Goal: Task Accomplishment & Management: Manage account settings

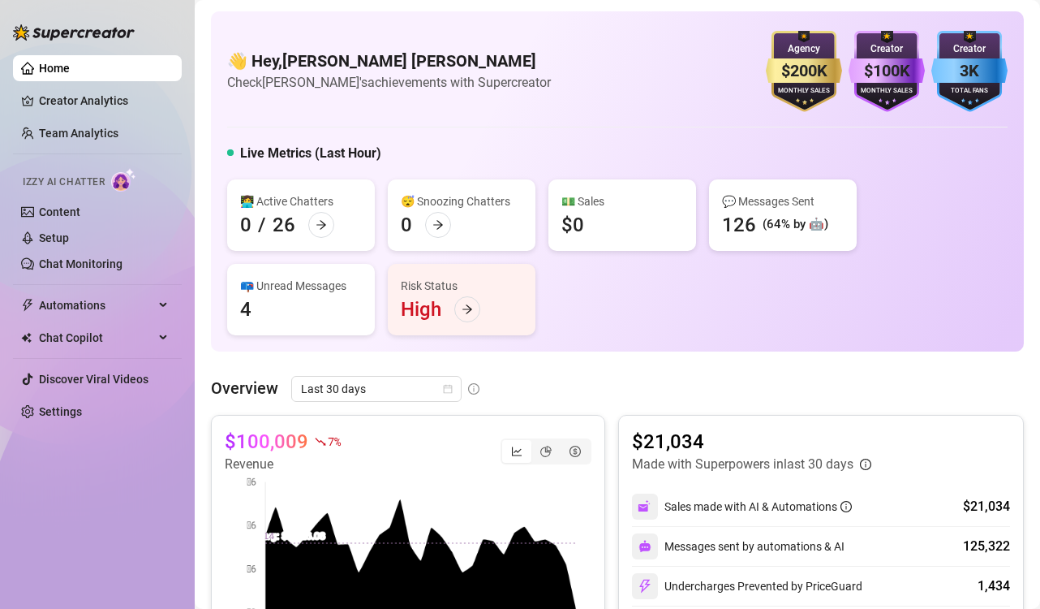
click at [54, 238] on link "Setup" at bounding box center [54, 237] width 30 height 13
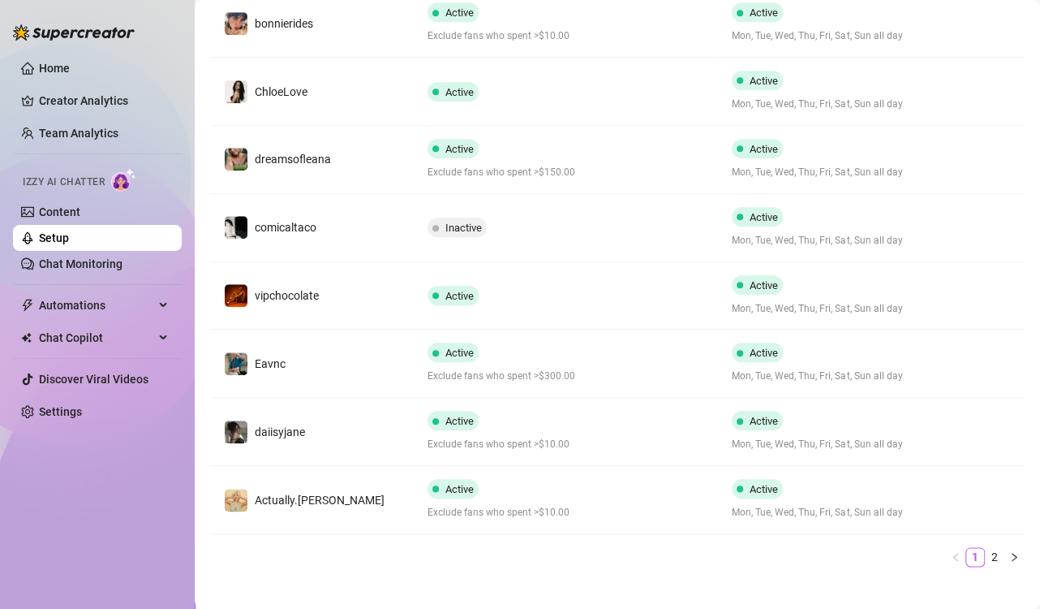
scroll to position [503, 0]
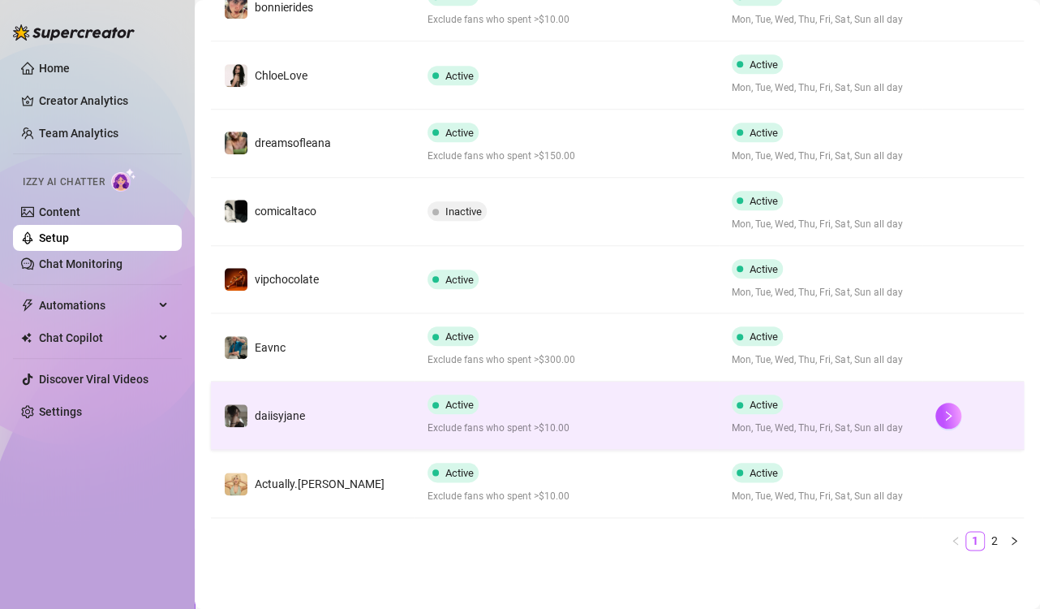
click at [364, 413] on td "daiisyjane" at bounding box center [313, 415] width 204 height 68
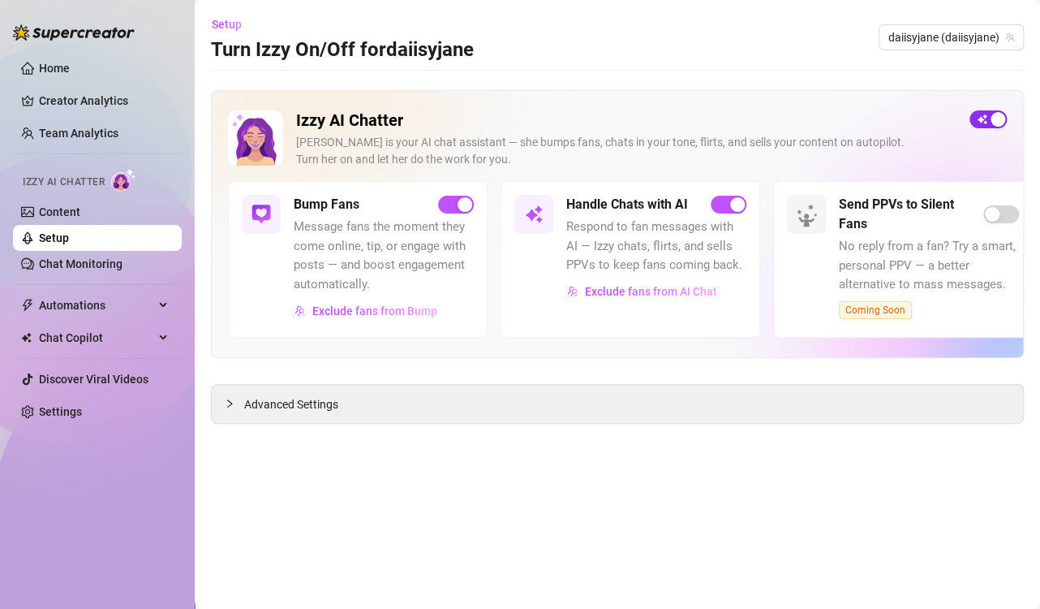
click at [981, 114] on span "button" at bounding box center [988, 119] width 37 height 18
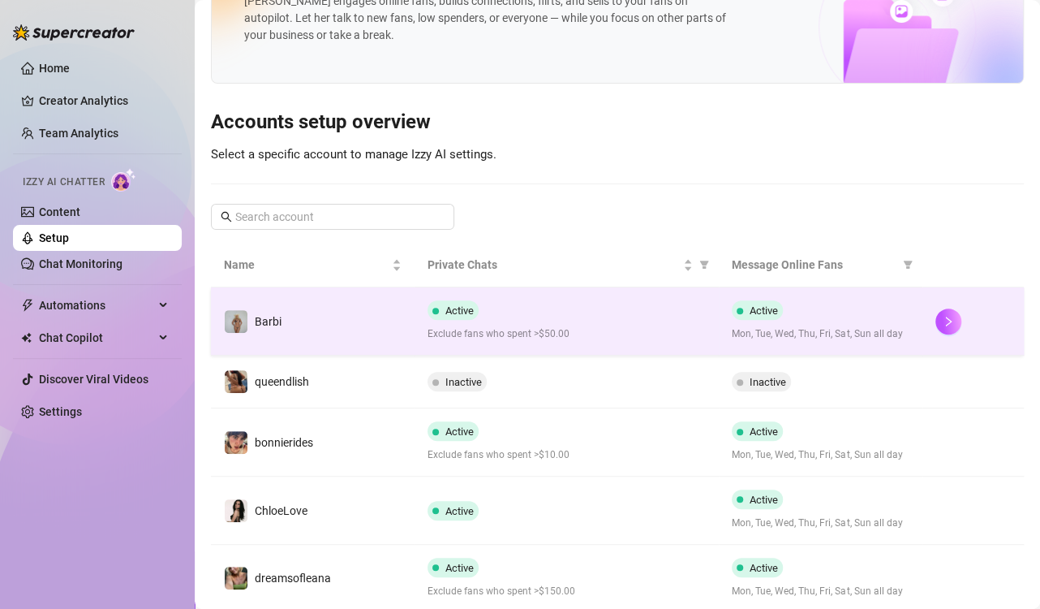
scroll to position [81, 0]
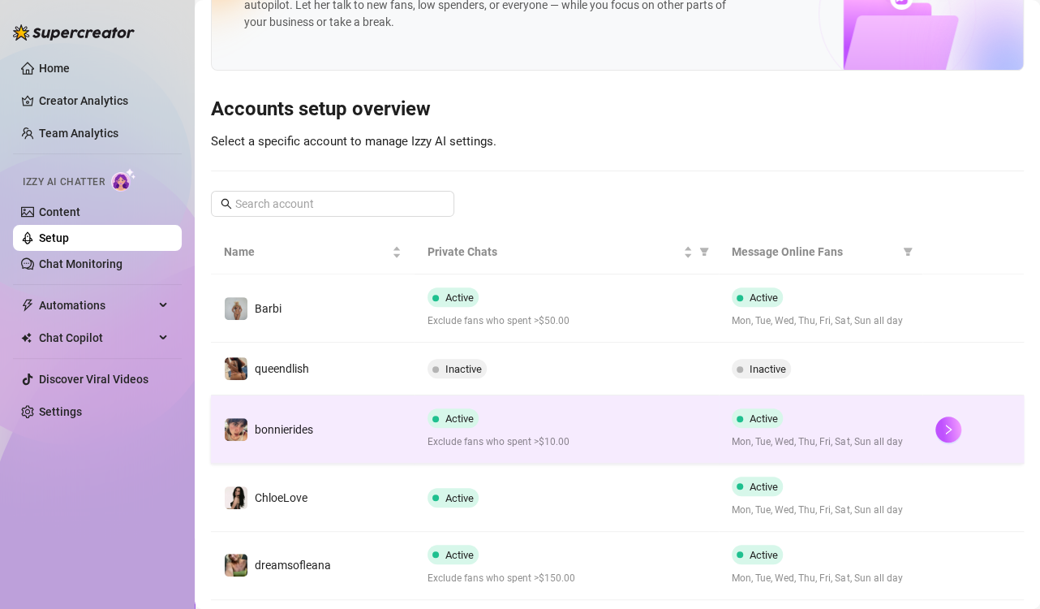
click at [619, 413] on div "Active Exclude fans who spent >$10.00" at bounding box center [567, 428] width 279 height 41
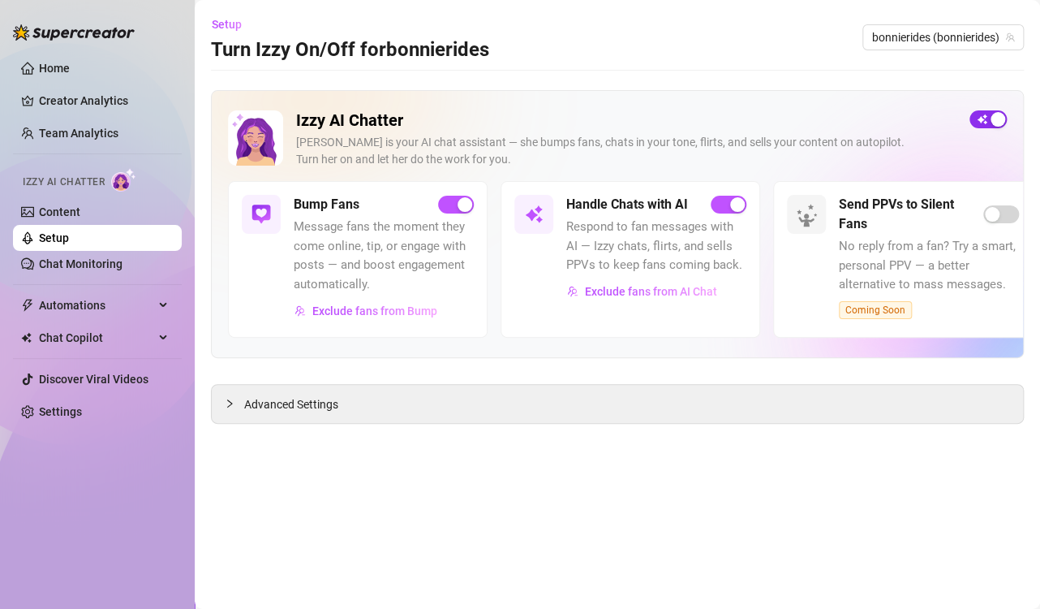
click at [992, 114] on div "button" at bounding box center [998, 119] width 15 height 15
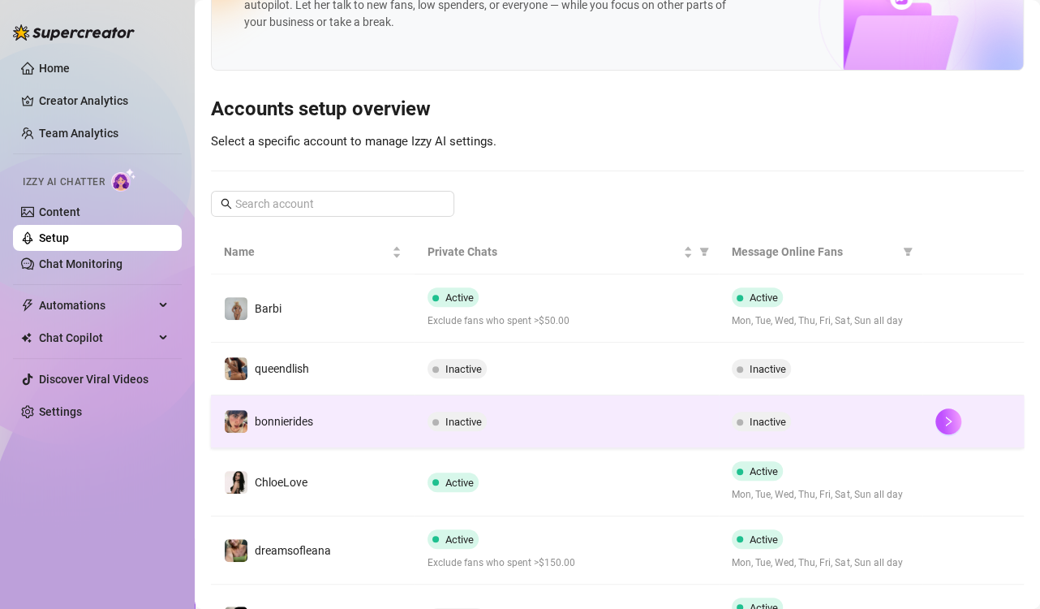
scroll to position [162, 0]
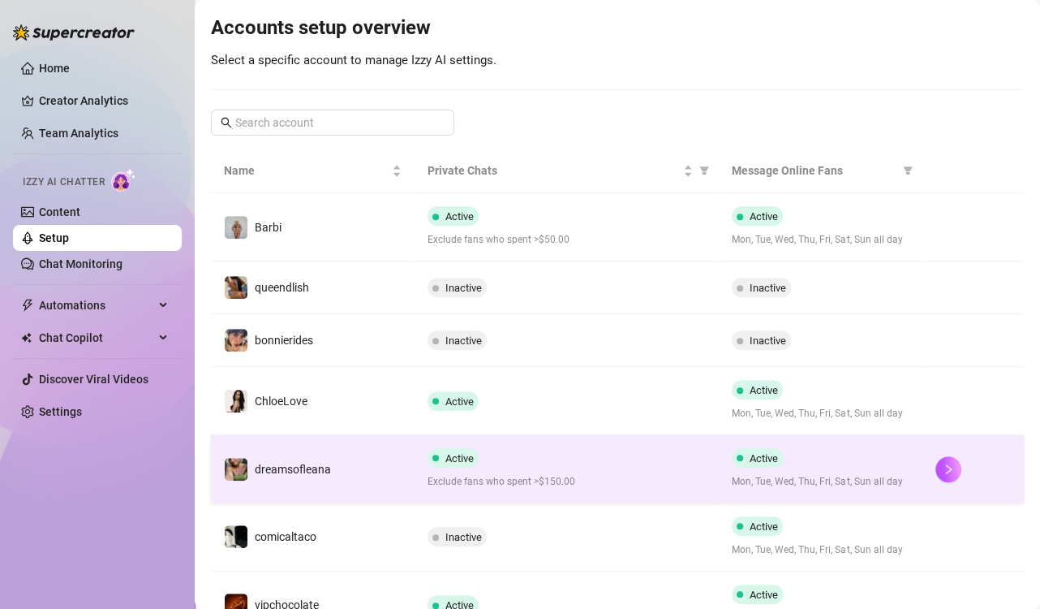
click at [570, 449] on div "Active Exclude fans who spent >$150.00" at bounding box center [567, 468] width 279 height 41
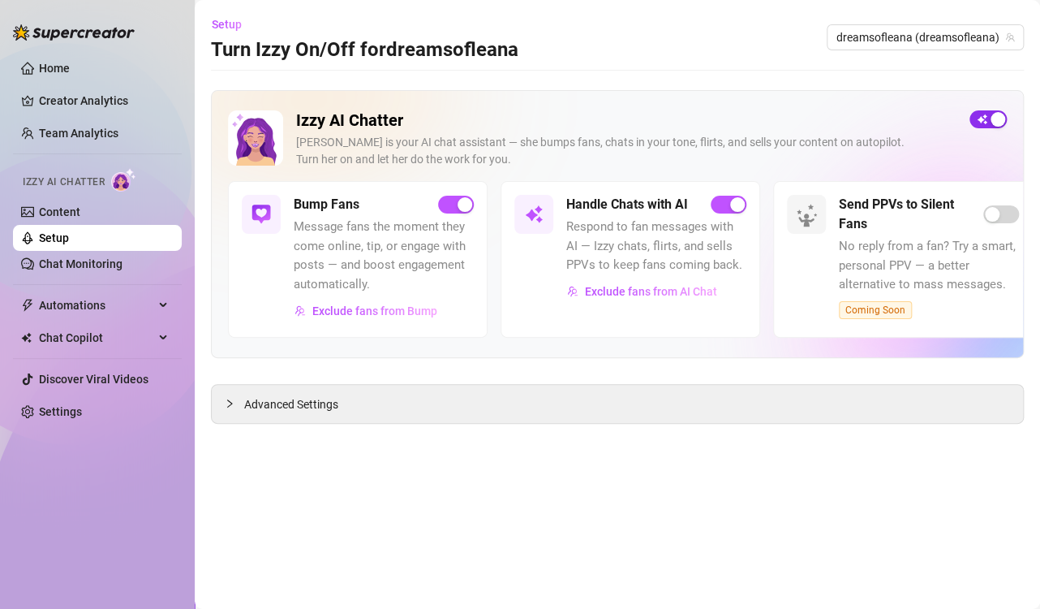
click at [980, 119] on span "button" at bounding box center [988, 119] width 37 height 18
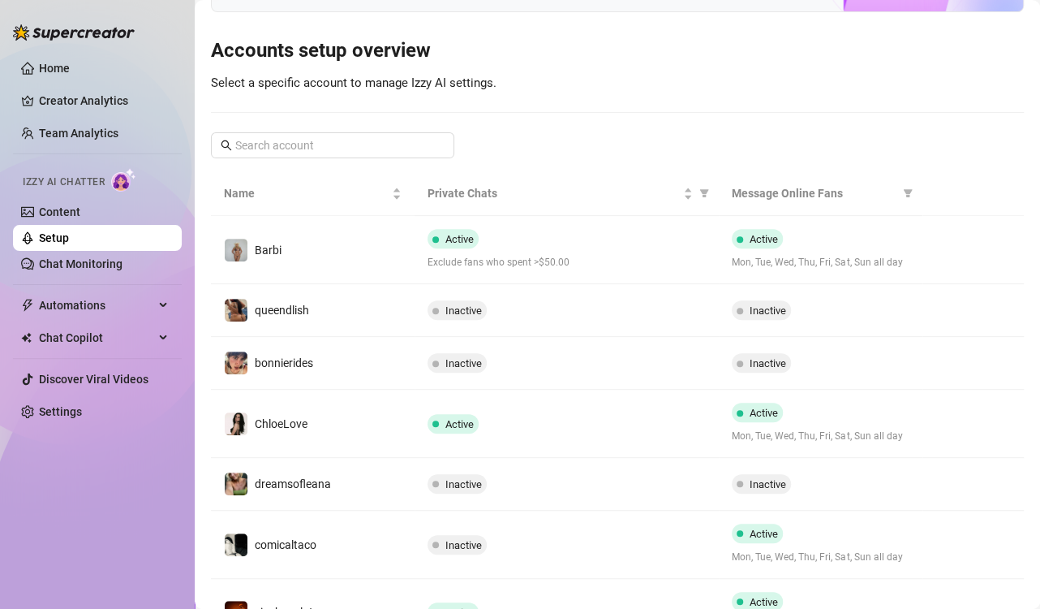
scroll to position [133, 0]
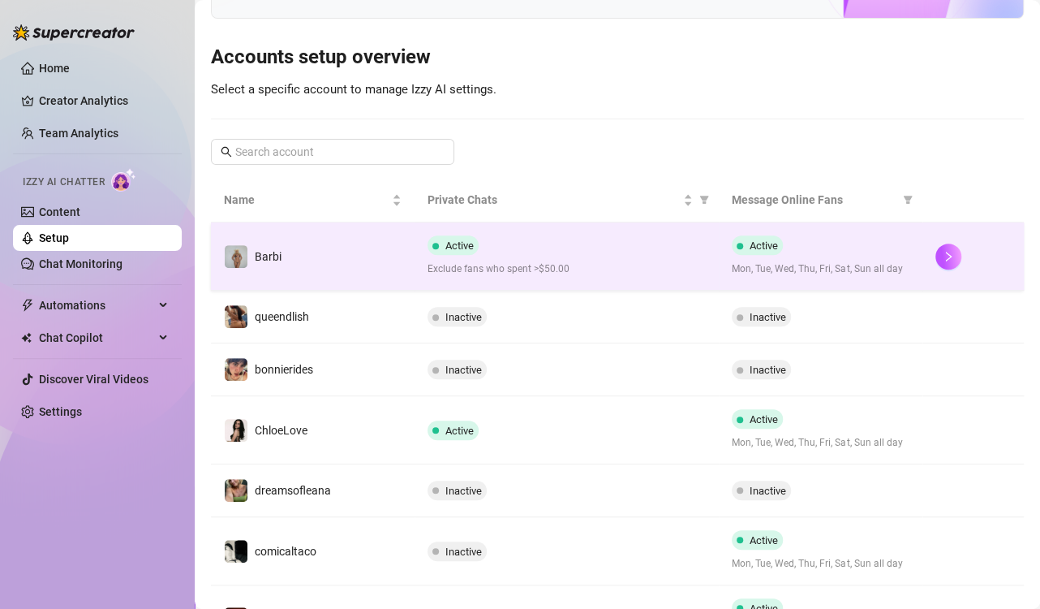
click at [596, 265] on span "Exclude fans who spent >$50.00" at bounding box center [567, 268] width 279 height 15
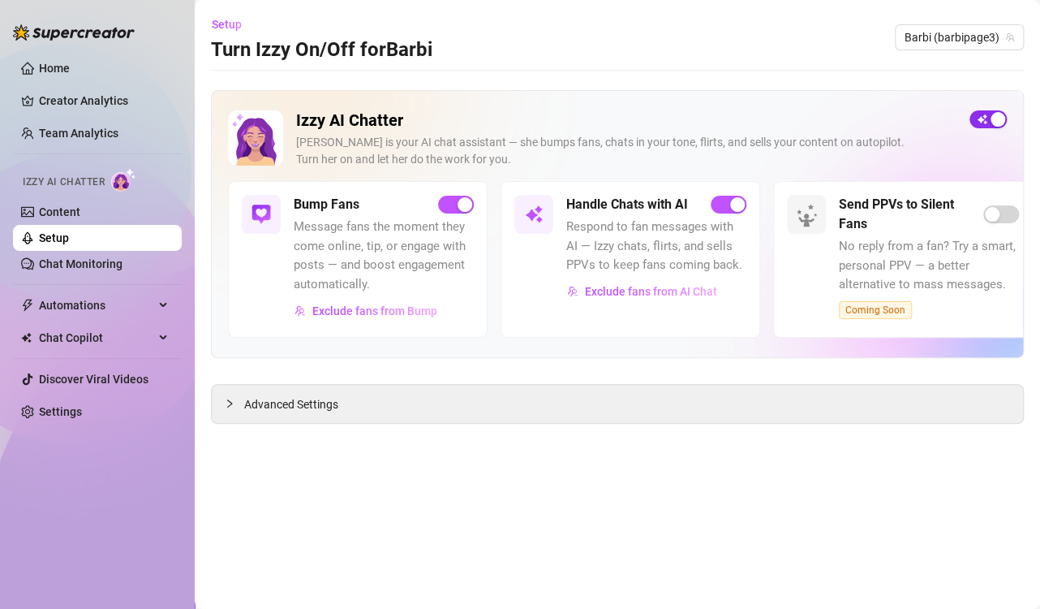
click at [979, 122] on span "button" at bounding box center [988, 119] width 37 height 18
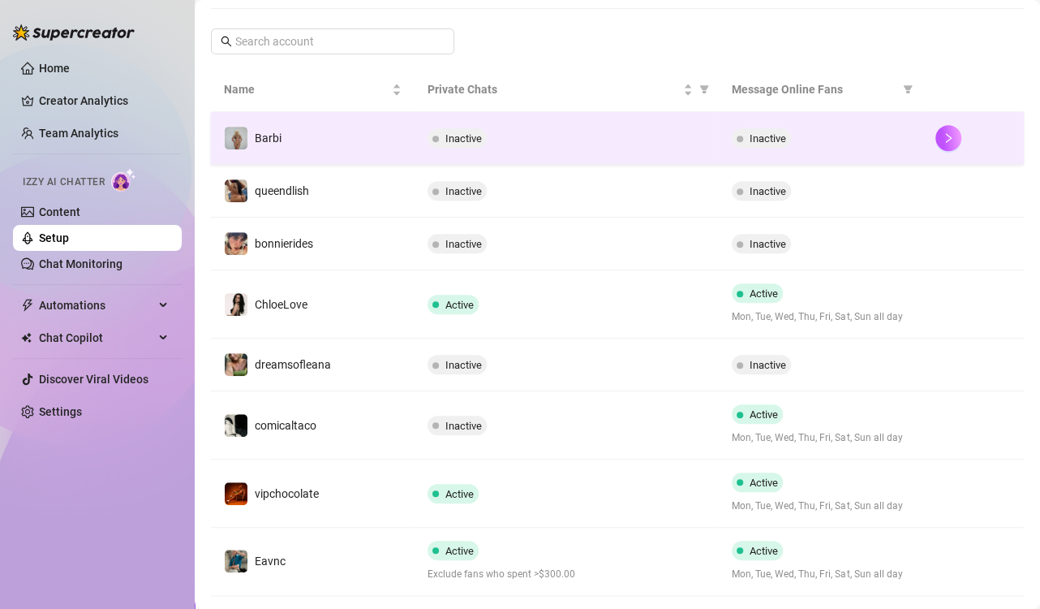
scroll to position [441, 0]
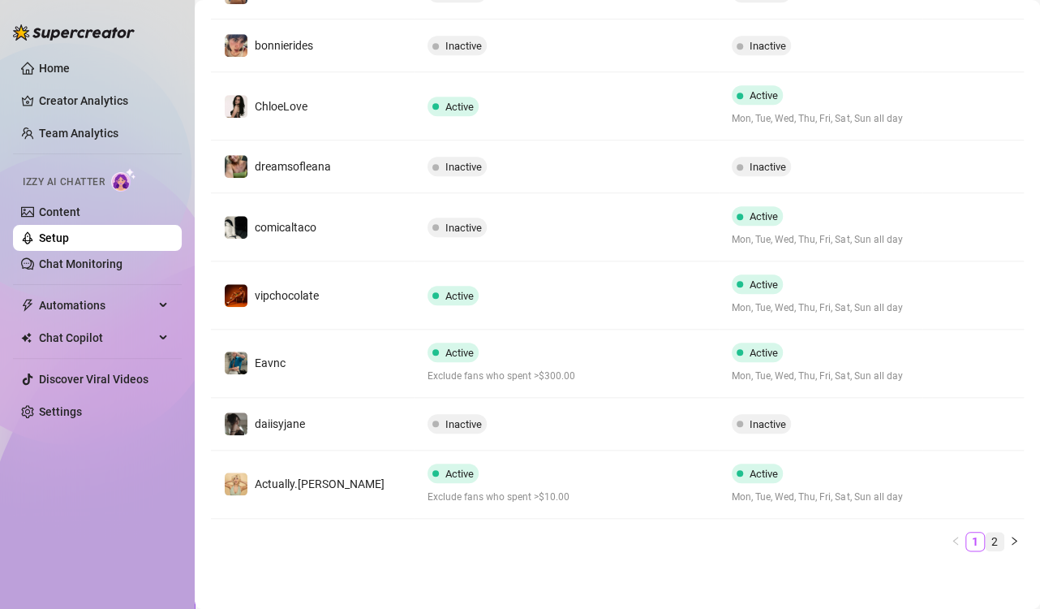
click at [986, 537] on link "2" at bounding box center [995, 541] width 18 height 18
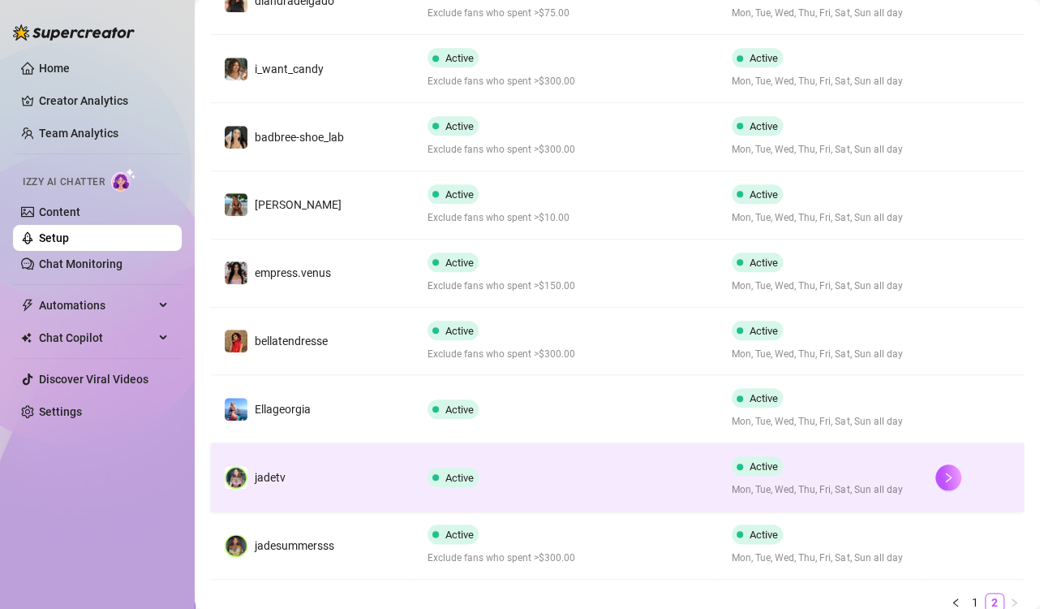
click at [606, 463] on td "Active" at bounding box center [567, 477] width 305 height 68
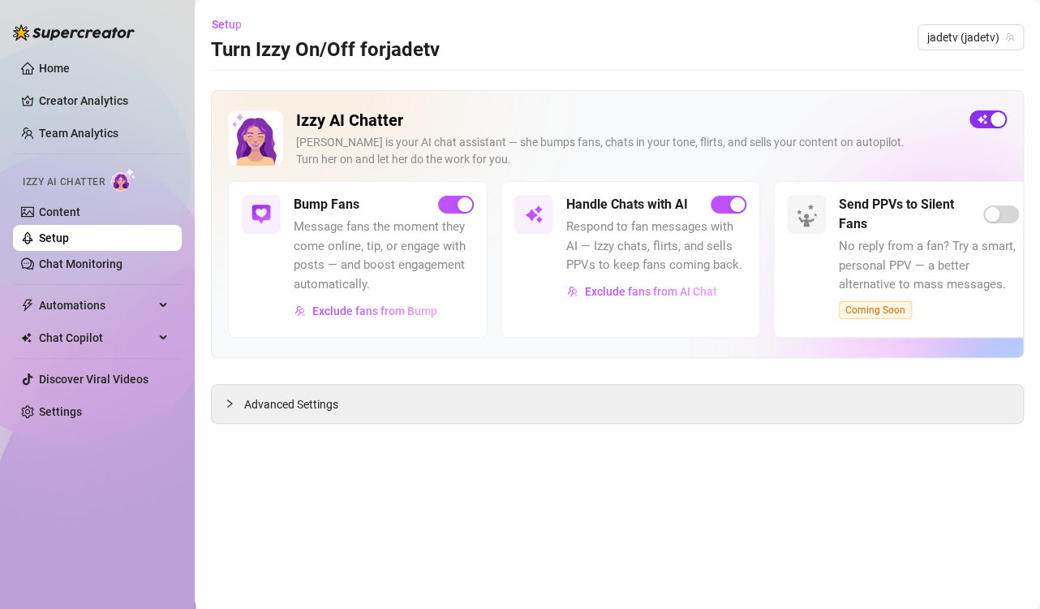
click at [973, 121] on span "button" at bounding box center [988, 119] width 37 height 18
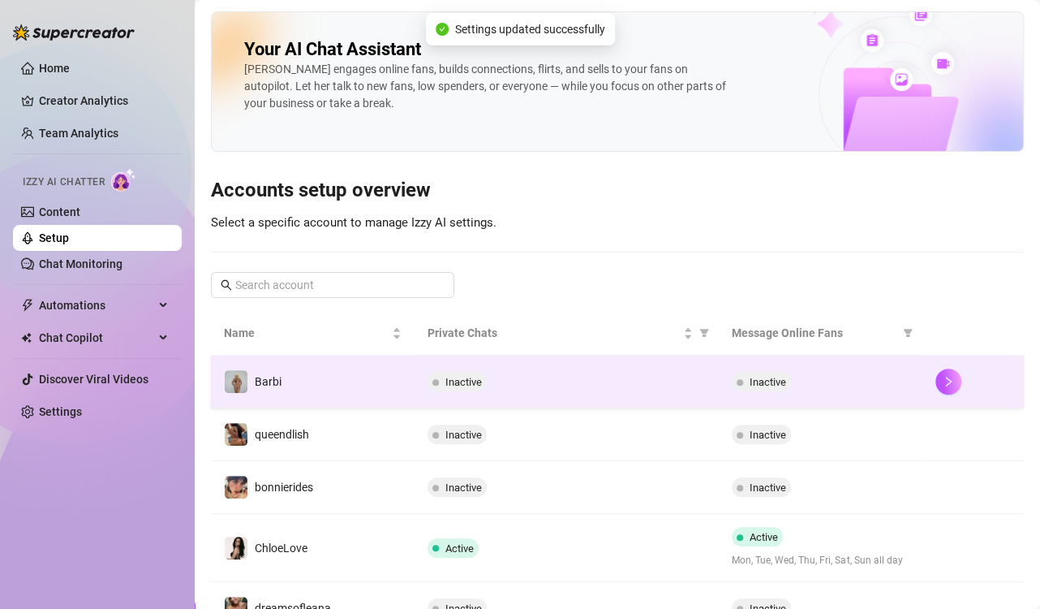
scroll to position [441, 0]
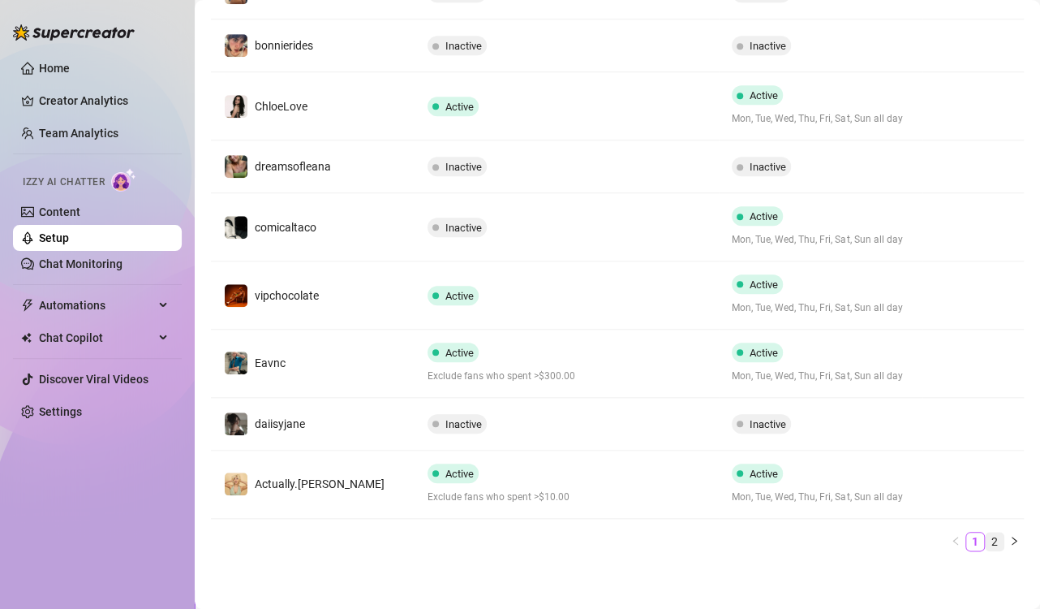
click at [986, 536] on link "2" at bounding box center [995, 541] width 18 height 18
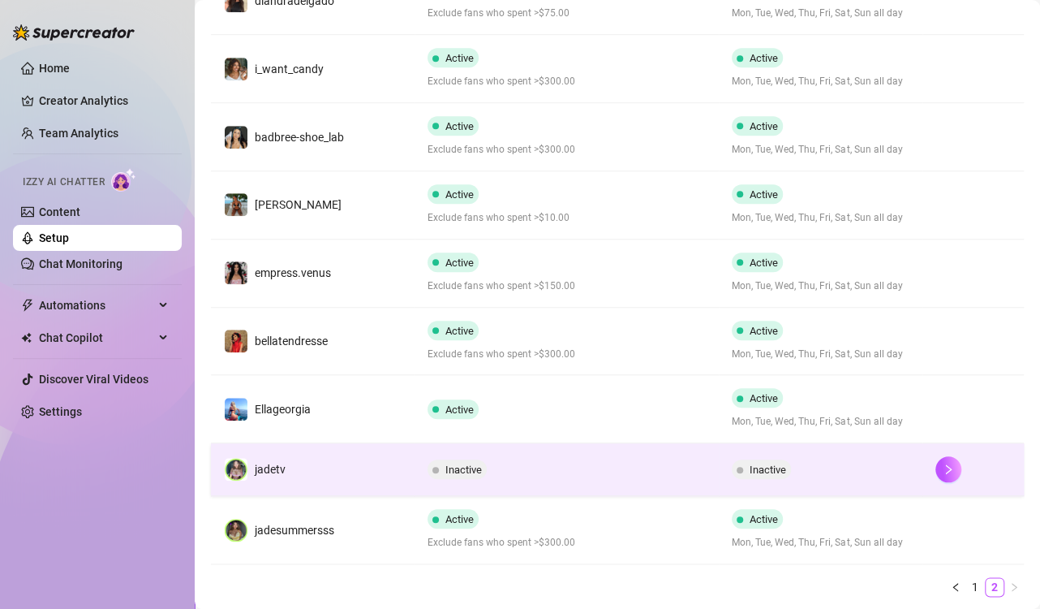
scroll to position [488, 0]
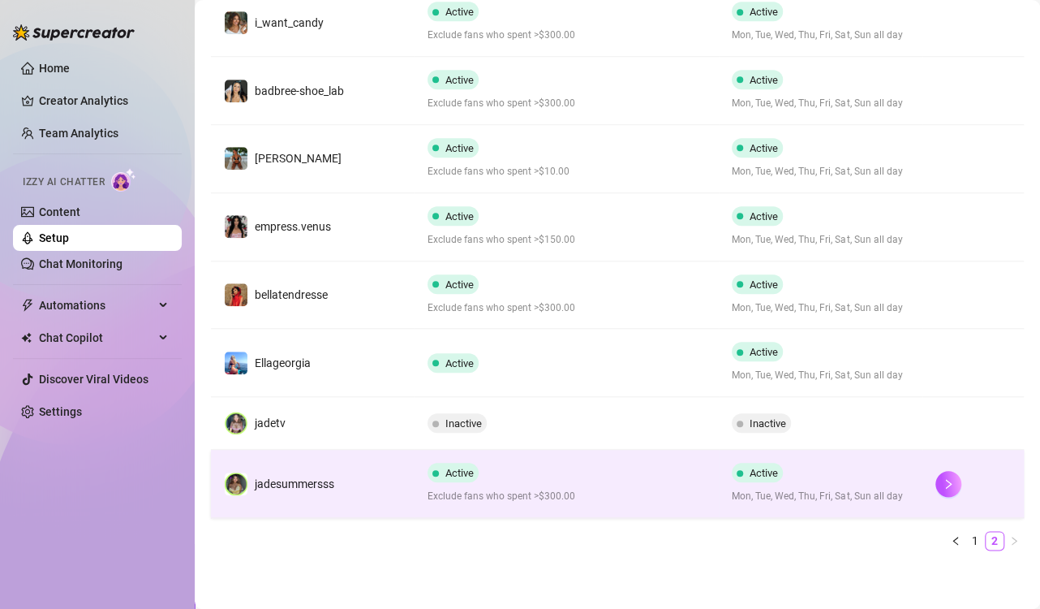
click at [665, 465] on div "Active Exclude fans who spent >$300.00" at bounding box center [567, 483] width 279 height 41
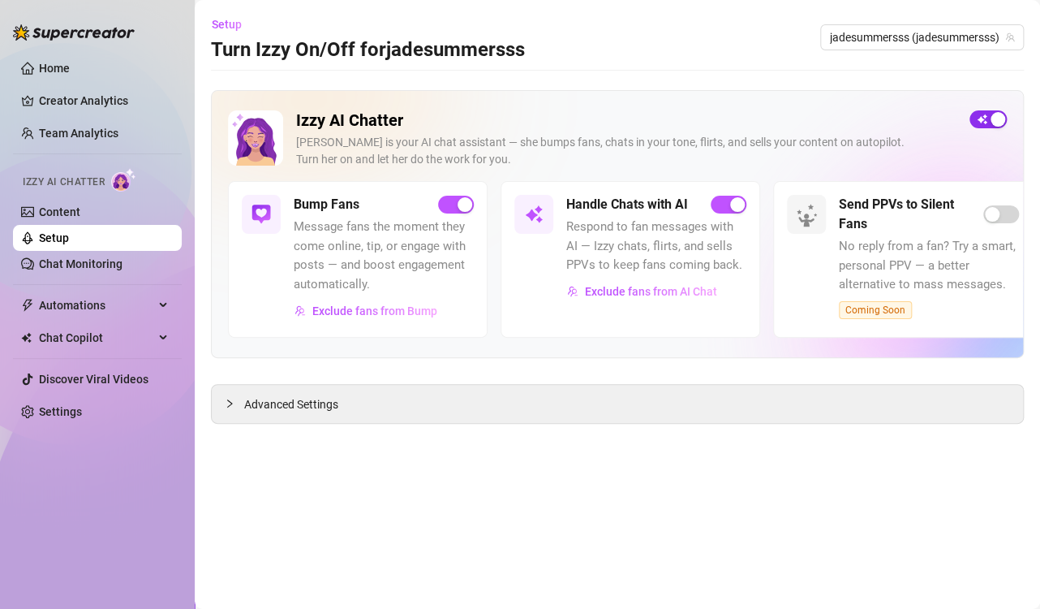
click at [982, 117] on span "button" at bounding box center [988, 119] width 37 height 18
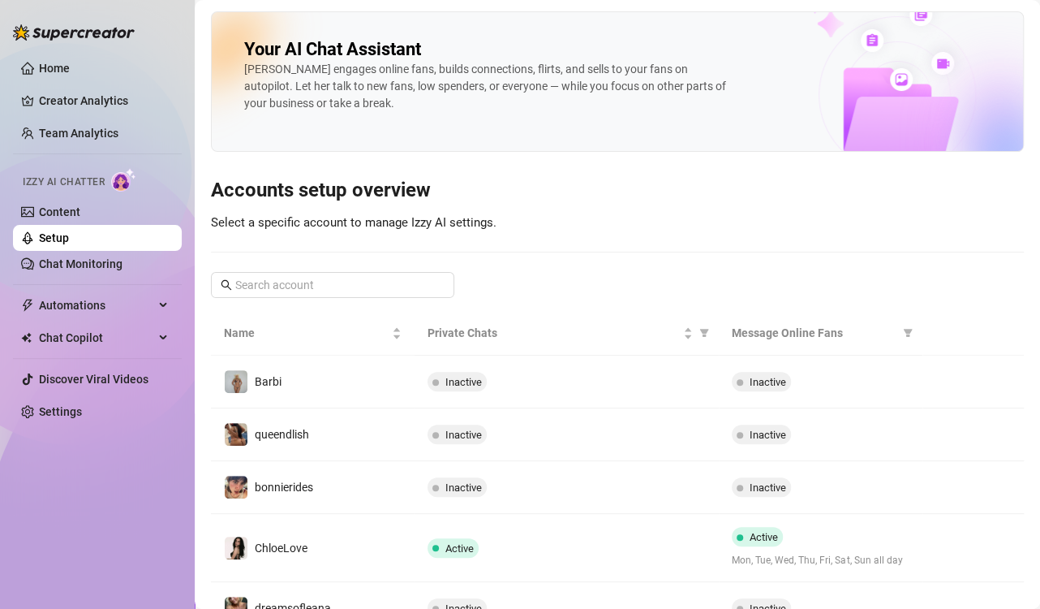
click at [122, 461] on div "Home Creator Analytics Team Analytics Izzy AI Chatter Content Setup Chat Monito…" at bounding box center [97, 297] width 169 height 594
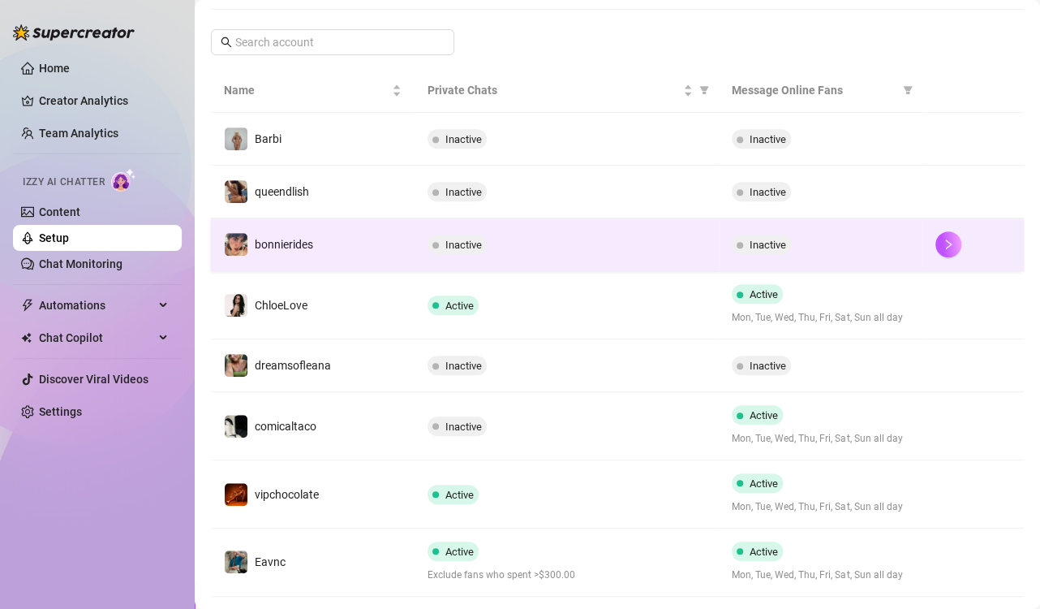
scroll to position [243, 0]
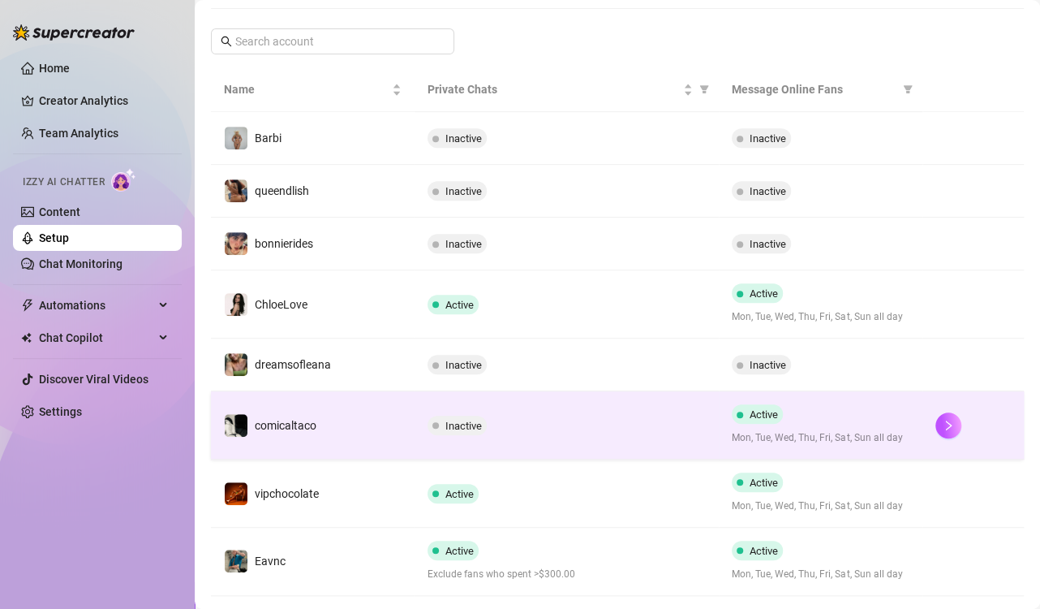
click at [328, 433] on td "comicaltaco" at bounding box center [313, 425] width 204 height 68
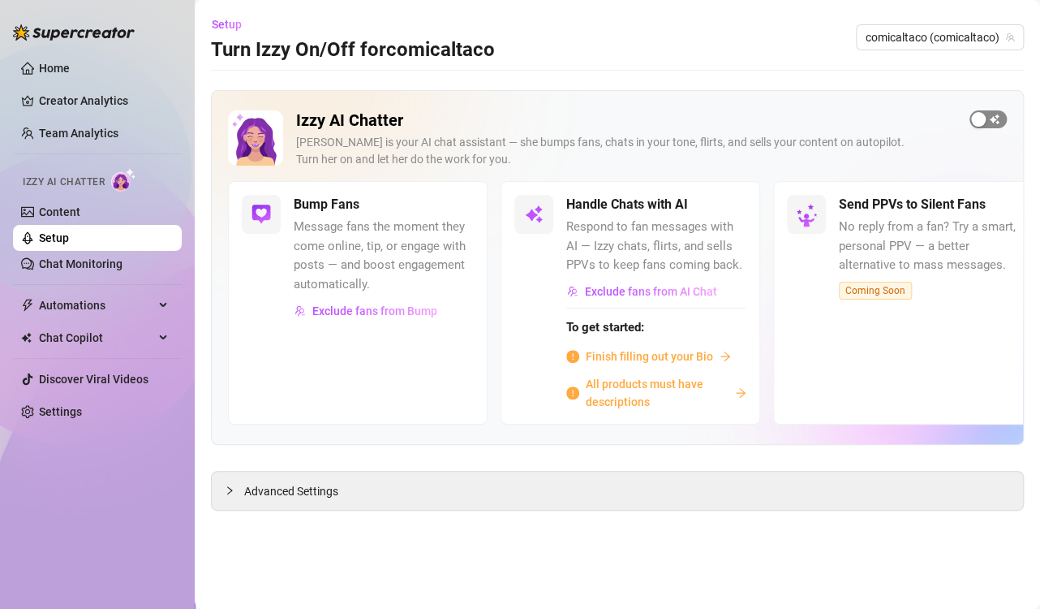
click at [981, 119] on div "button" at bounding box center [978, 119] width 15 height 15
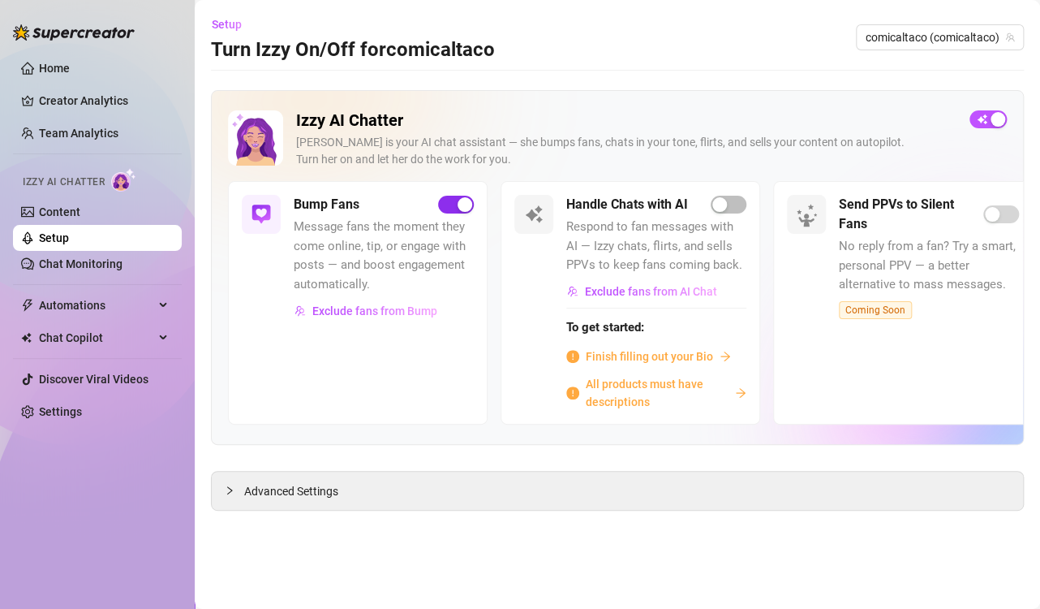
click at [460, 204] on div "button" at bounding box center [465, 204] width 15 height 15
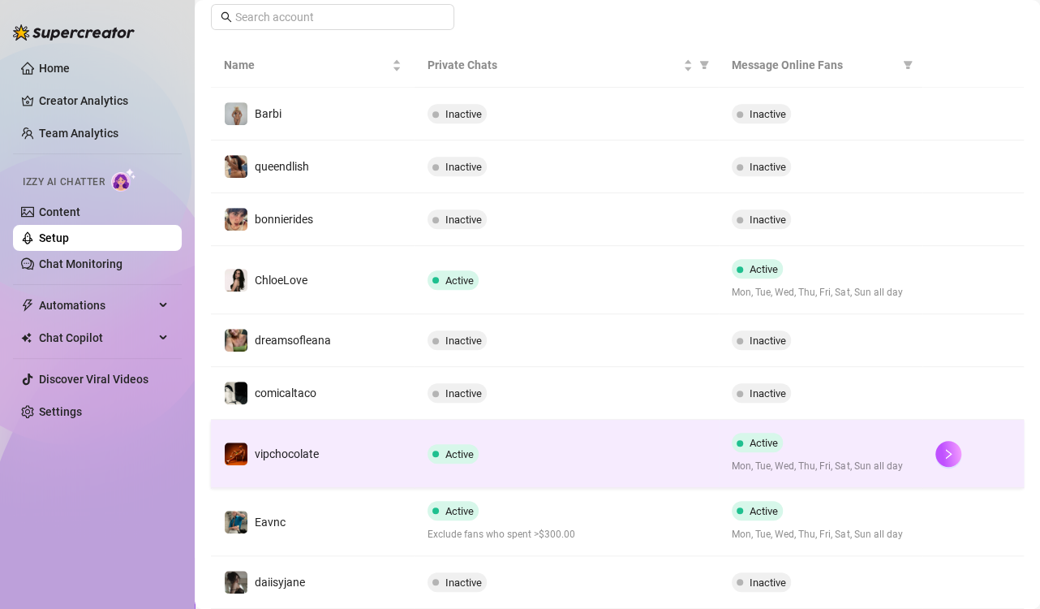
scroll to position [325, 0]
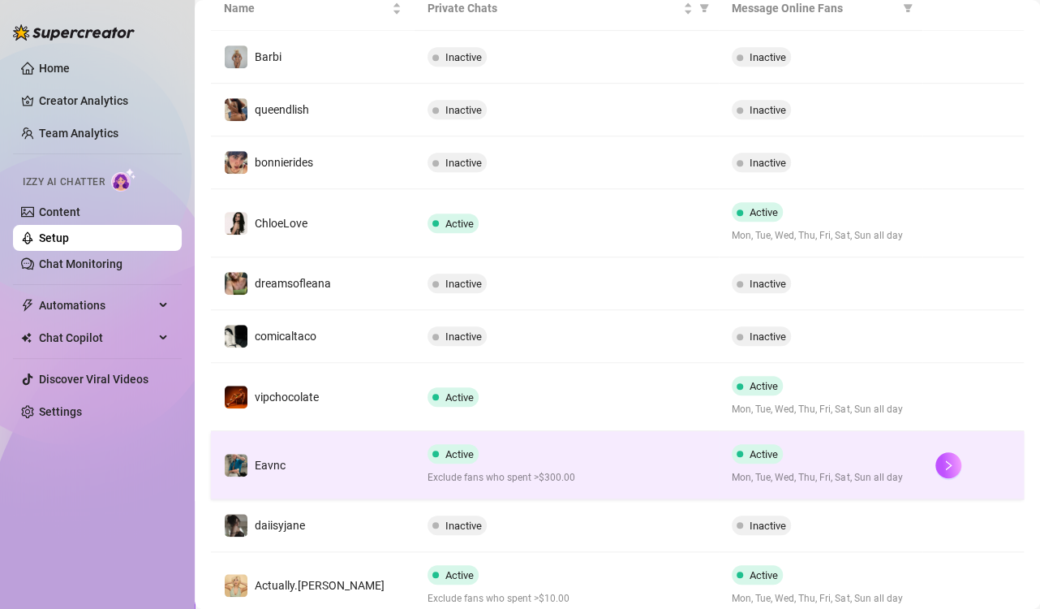
click at [643, 465] on div "Active Exclude fans who spent >$300.00" at bounding box center [567, 464] width 279 height 41
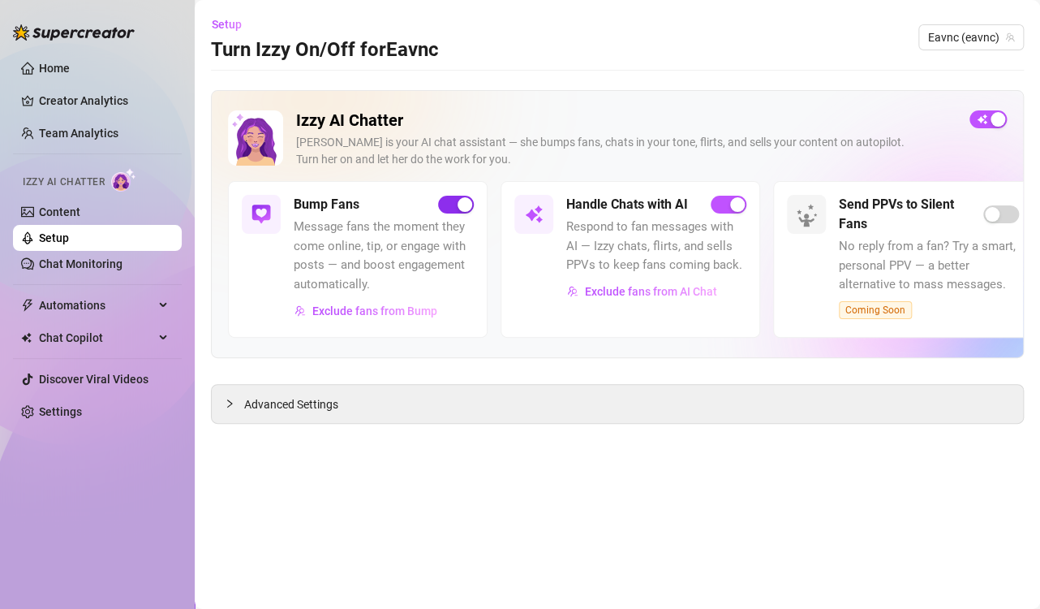
click at [458, 205] on div "button" at bounding box center [465, 204] width 15 height 15
click at [274, 406] on span "Advanced Settings" at bounding box center [291, 404] width 94 height 18
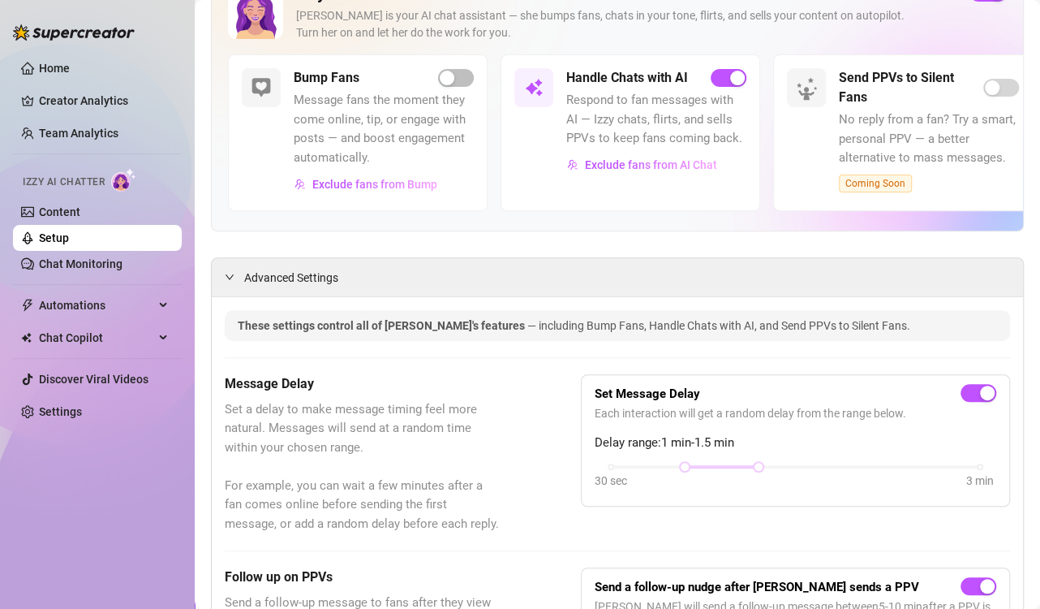
scroll to position [117, 0]
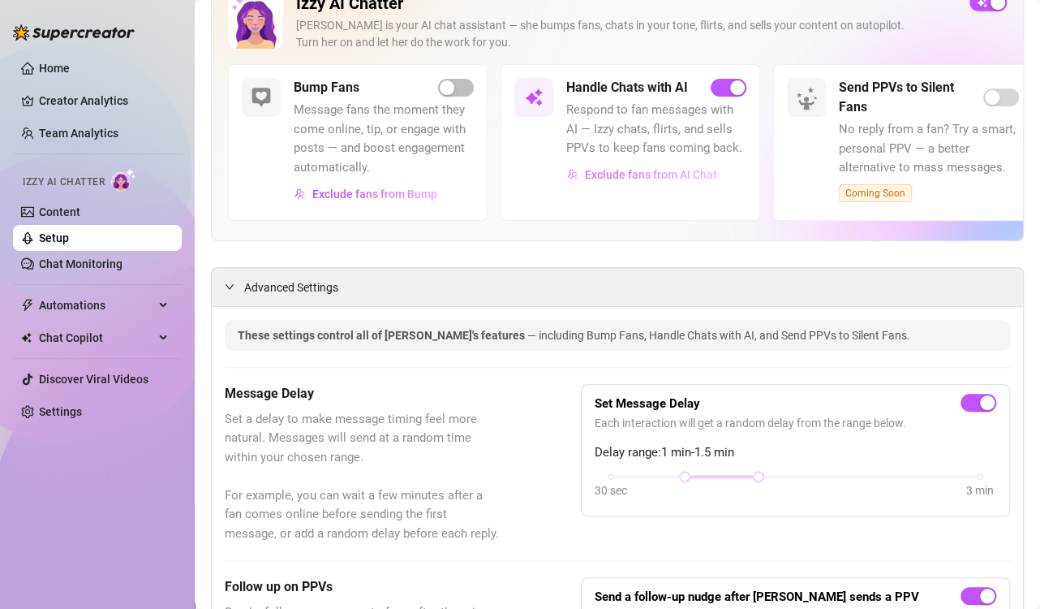
click at [635, 171] on span "Exclude fans from AI Chat" at bounding box center [651, 174] width 132 height 13
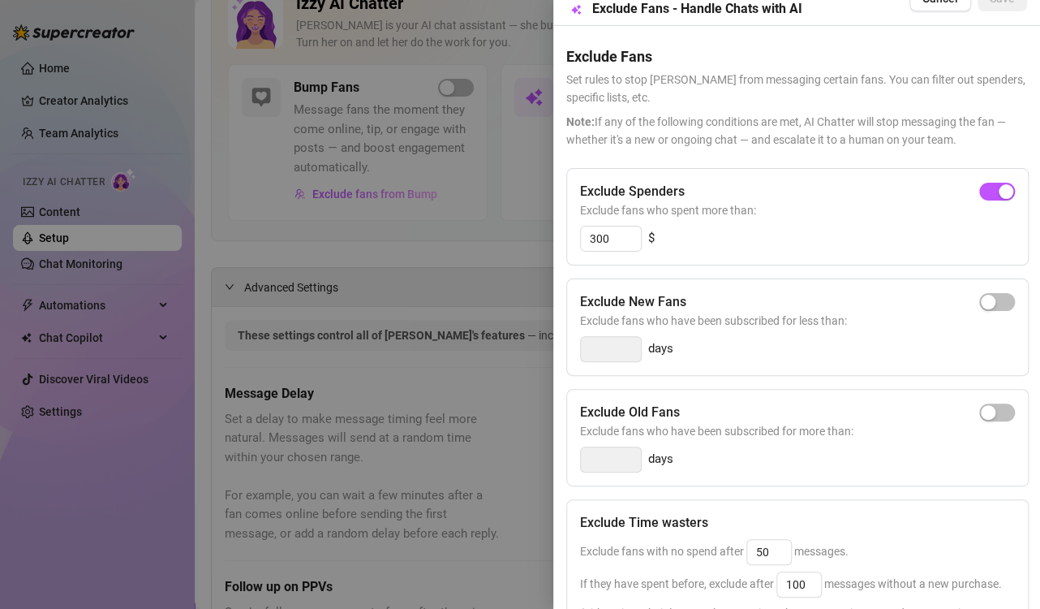
scroll to position [0, 0]
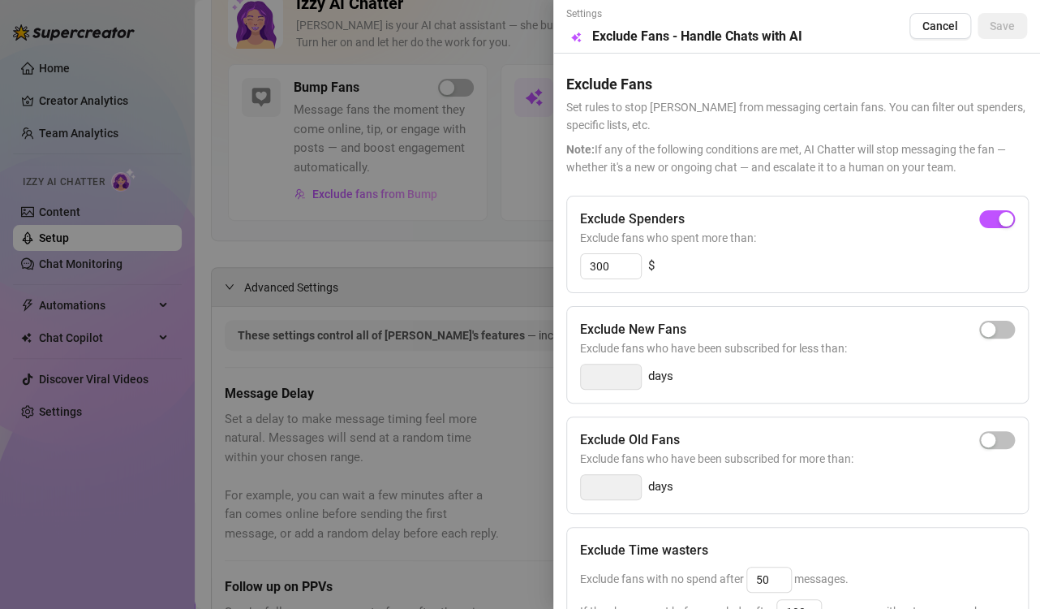
click at [498, 242] on div at bounding box center [520, 304] width 1040 height 609
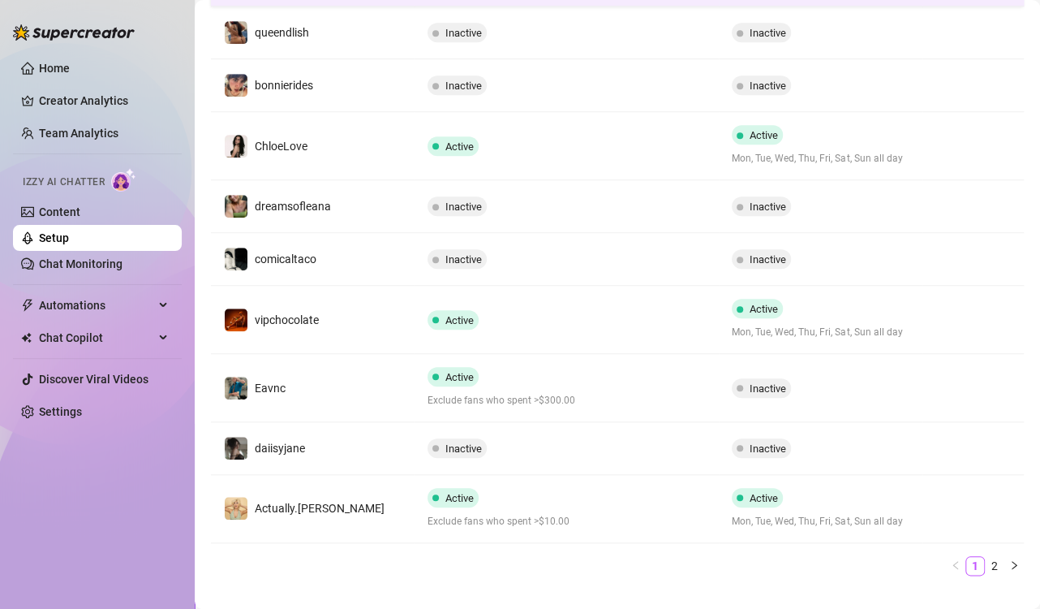
scroll to position [406, 0]
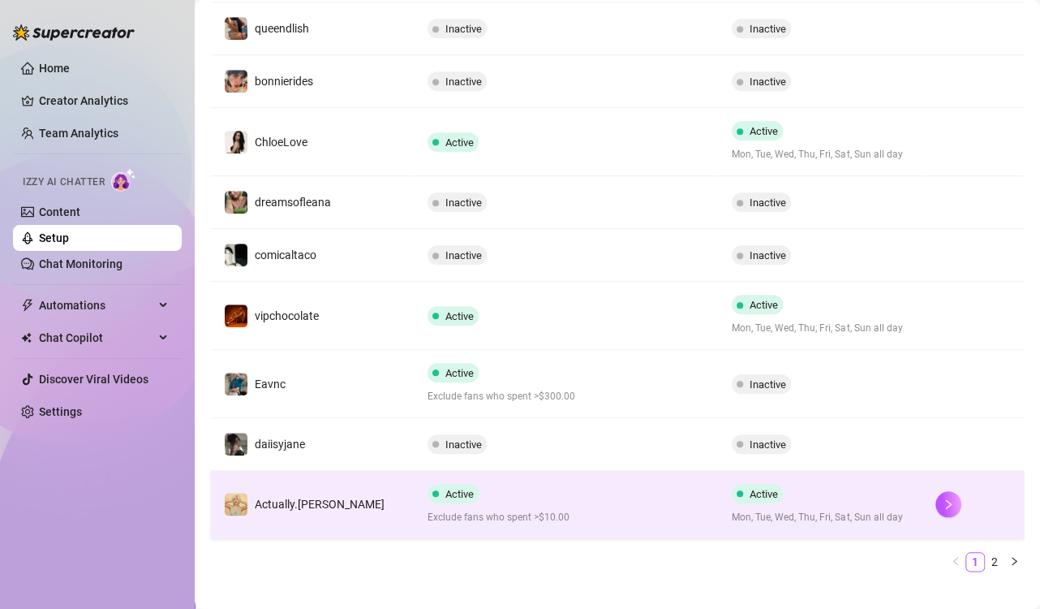
click at [609, 497] on div "Active Exclude fans who spent >$10.00" at bounding box center [567, 504] width 279 height 41
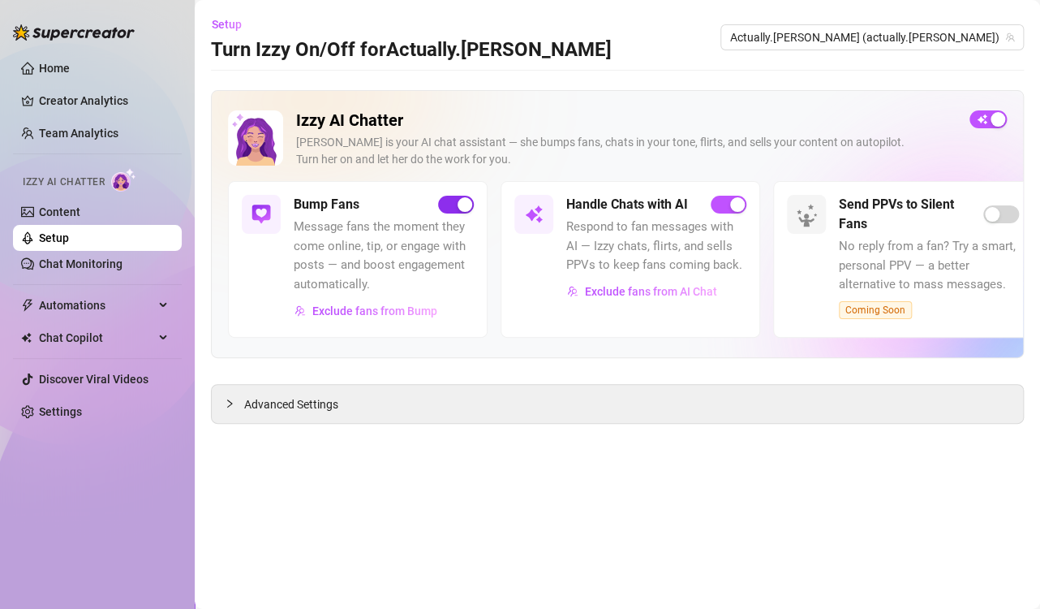
click at [456, 208] on button "button" at bounding box center [456, 205] width 36 height 18
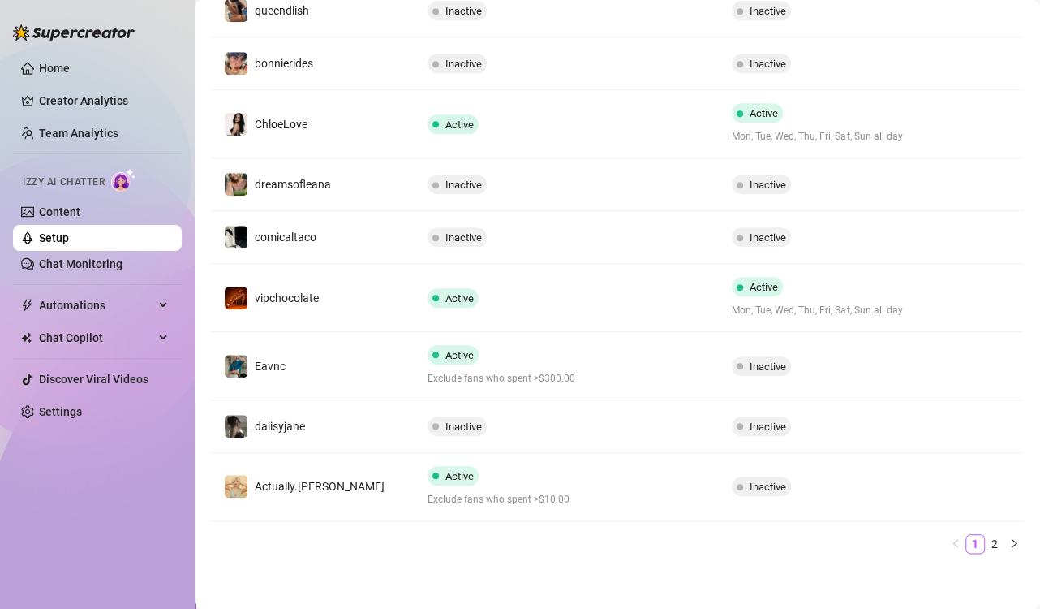
scroll to position [427, 0]
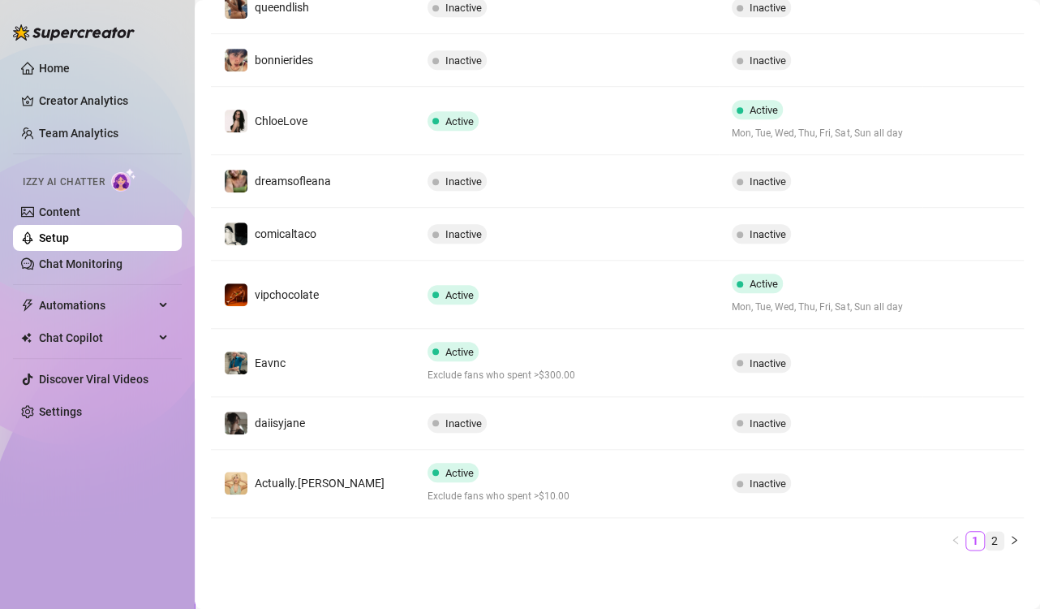
click at [986, 538] on link "2" at bounding box center [995, 541] width 18 height 18
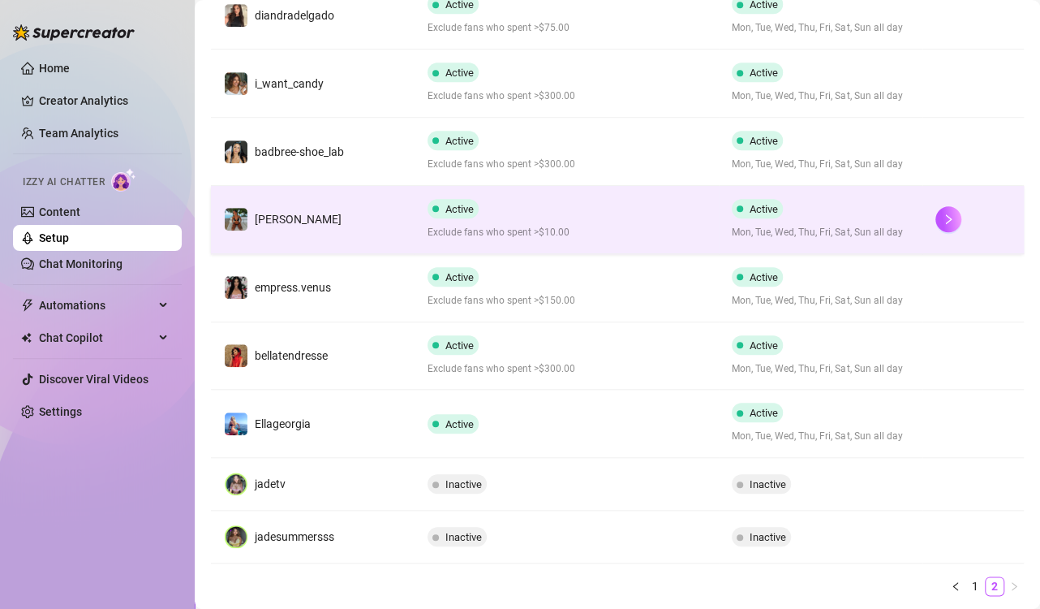
click at [351, 218] on td "[PERSON_NAME]" at bounding box center [313, 220] width 204 height 68
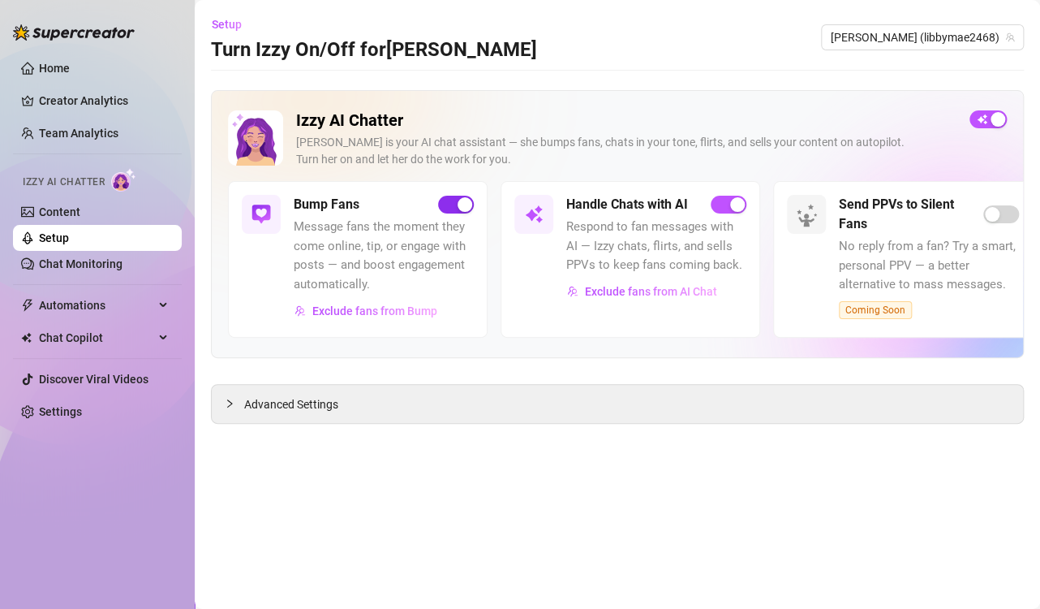
click at [462, 206] on div "button" at bounding box center [465, 204] width 15 height 15
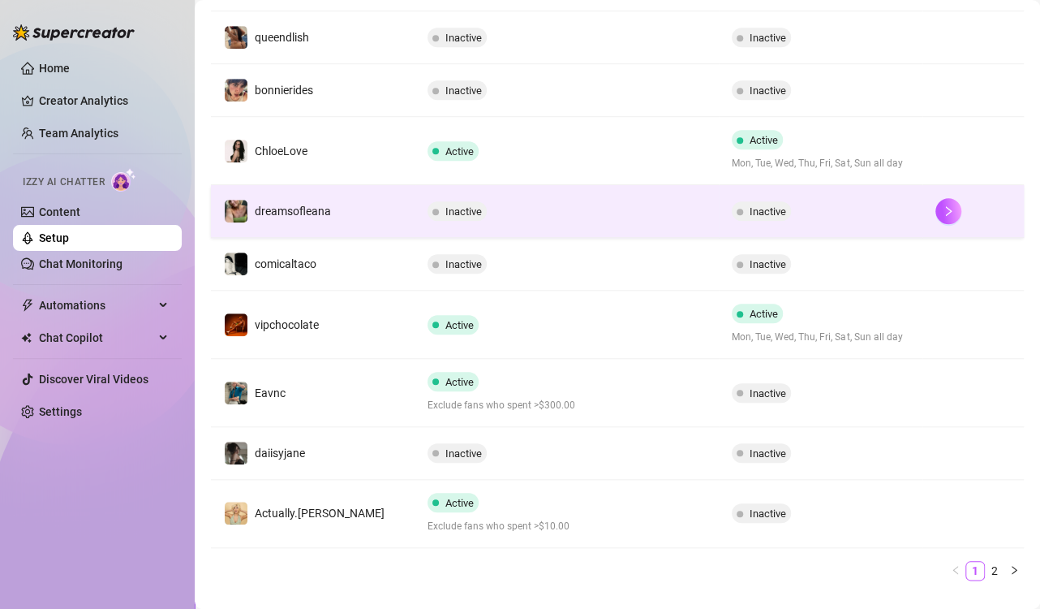
scroll to position [427, 0]
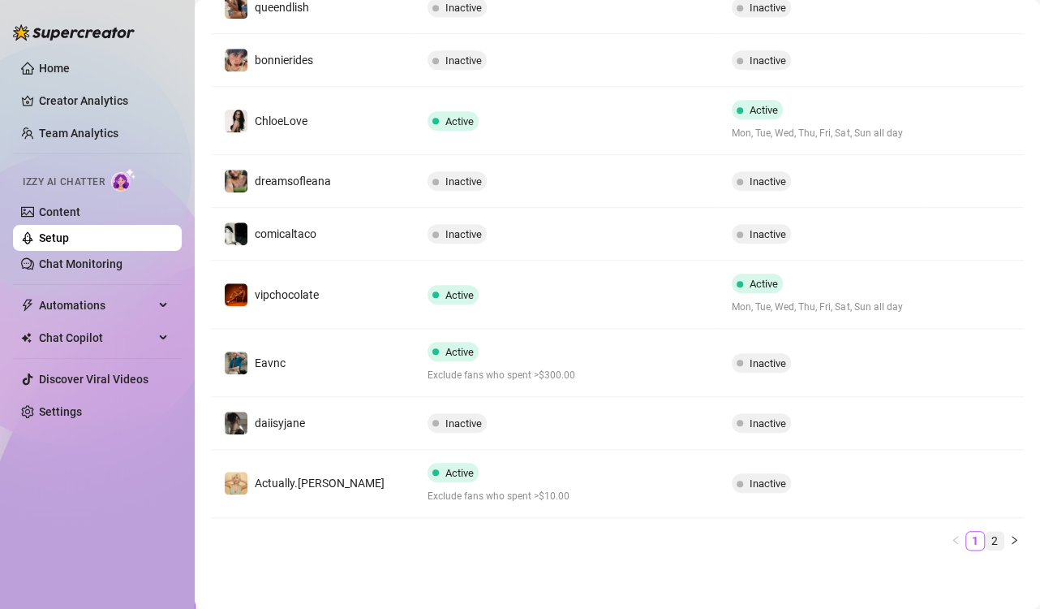
click at [986, 532] on link "2" at bounding box center [995, 541] width 18 height 18
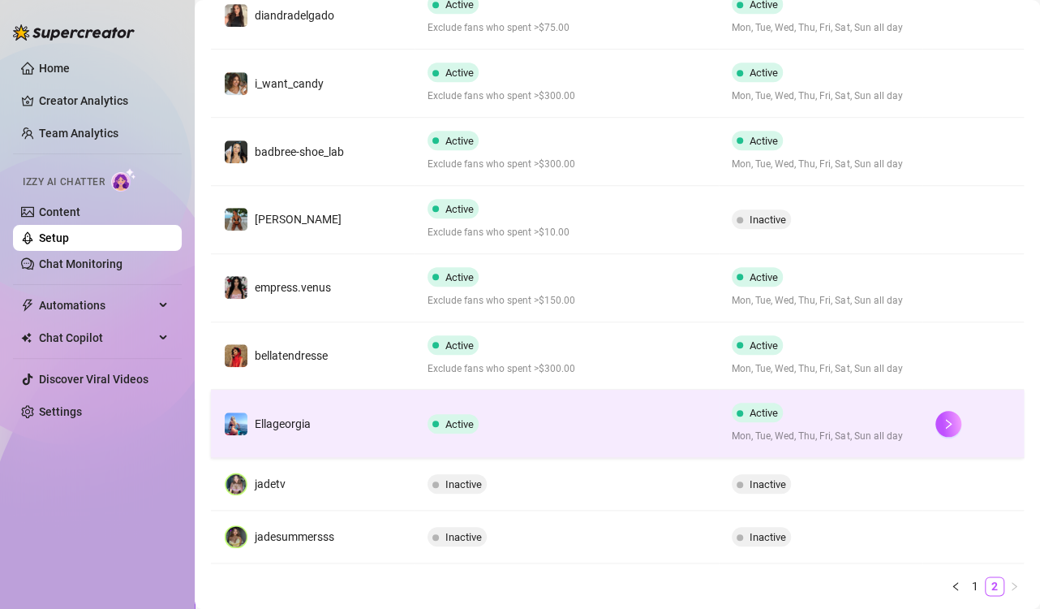
scroll to position [346, 0]
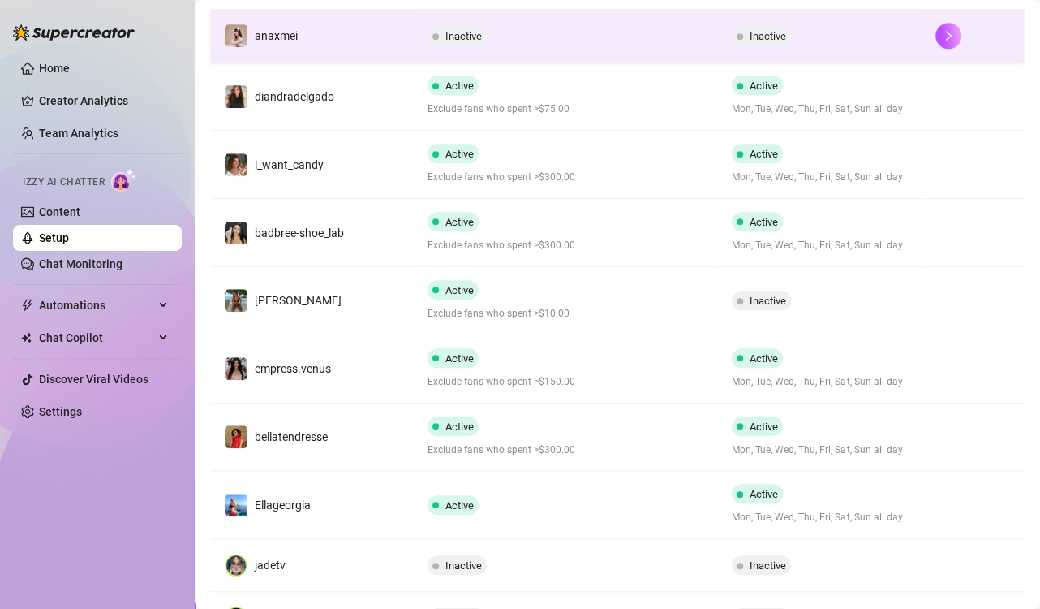
click at [545, 37] on div "Inactive" at bounding box center [567, 35] width 279 height 19
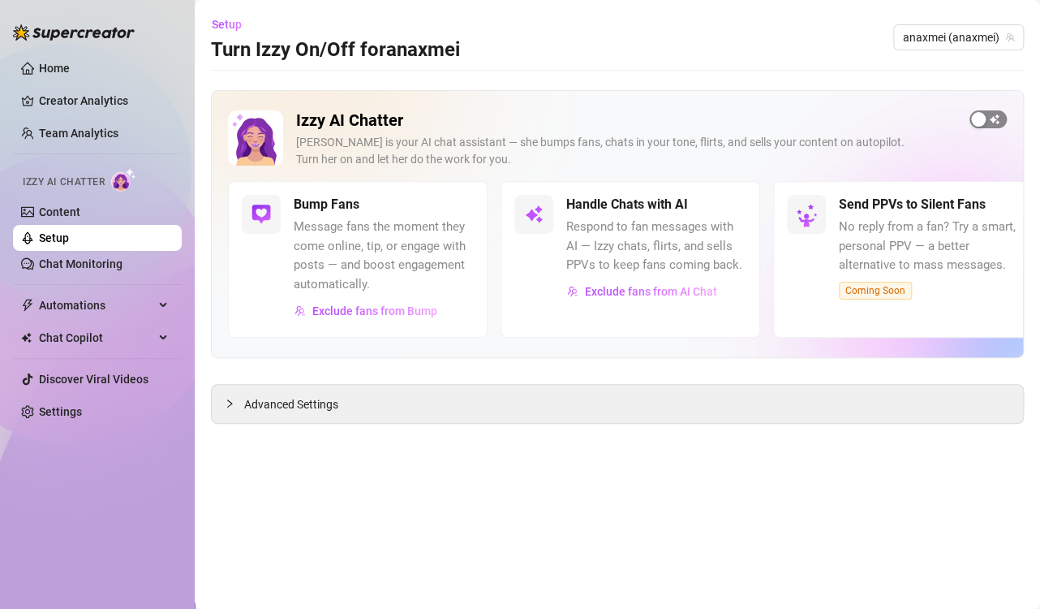
click at [994, 119] on span "button" at bounding box center [988, 119] width 37 height 18
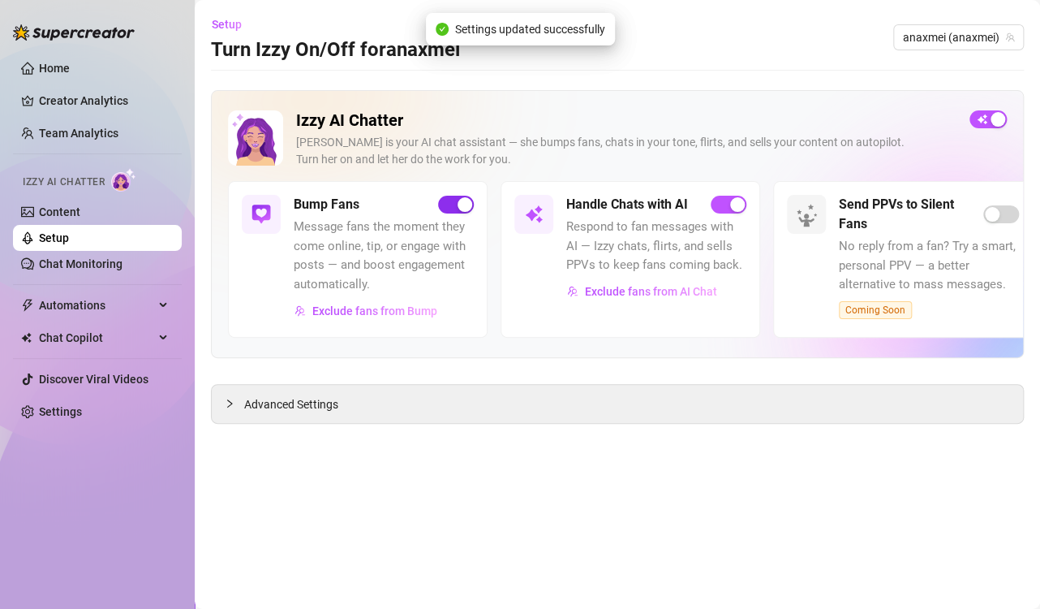
click at [460, 204] on div "button" at bounding box center [465, 204] width 15 height 15
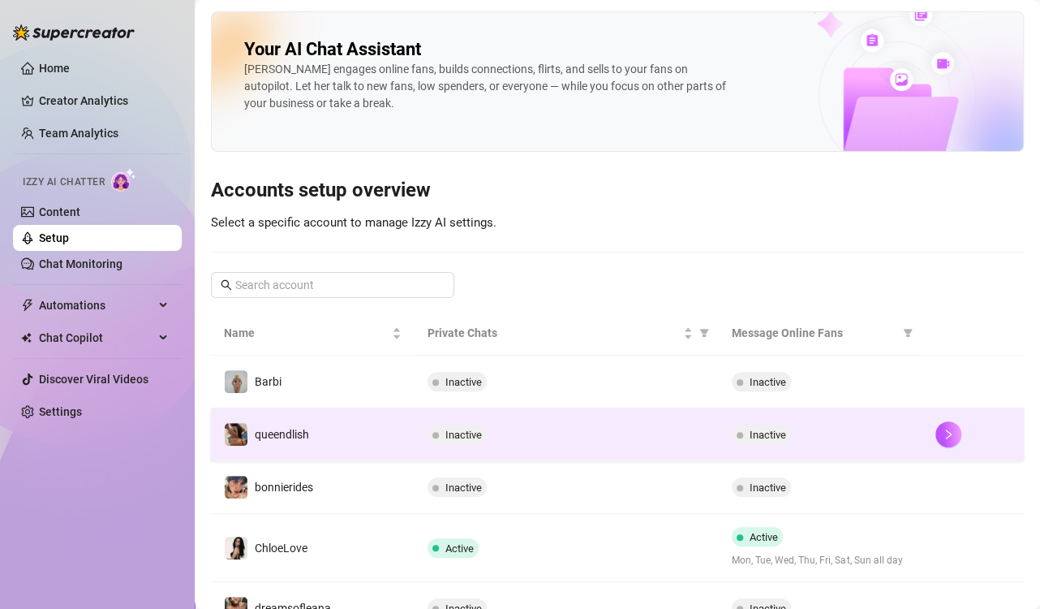
scroll to position [243, 0]
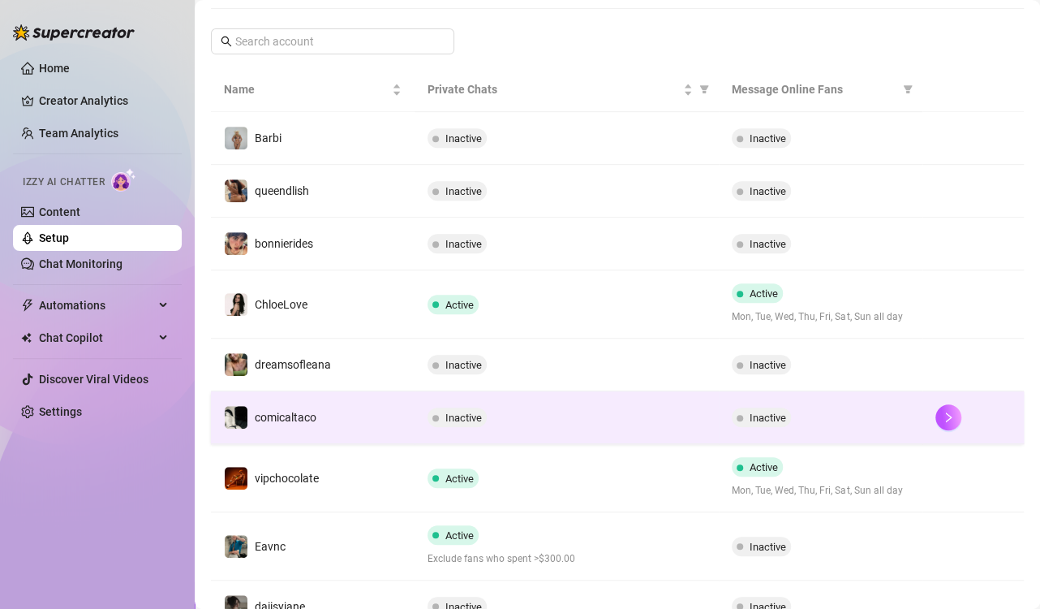
click at [626, 427] on td "Inactive" at bounding box center [567, 417] width 305 height 53
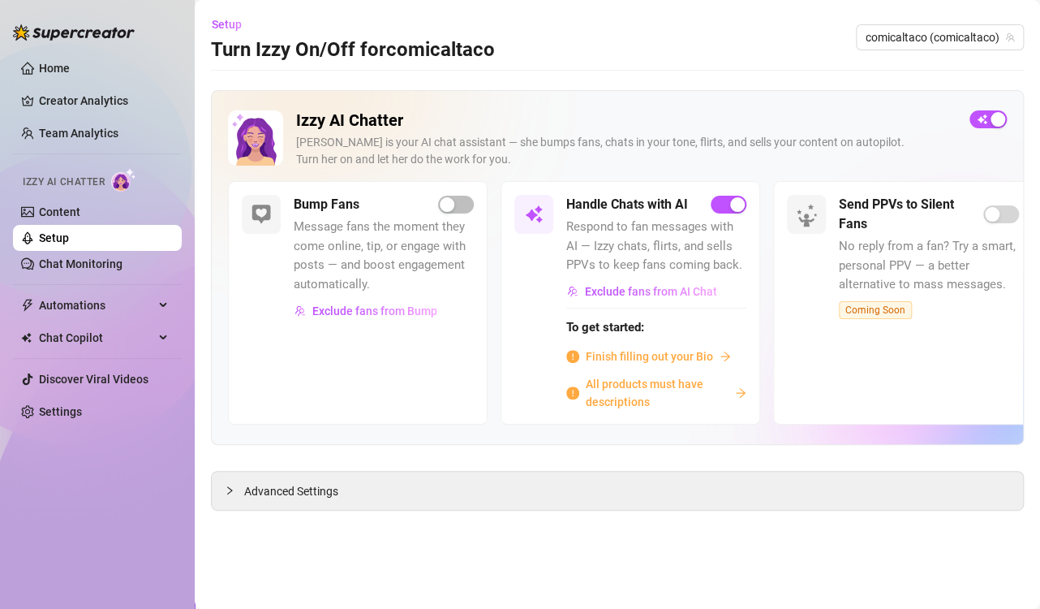
click at [614, 393] on span "All products must have descriptions" at bounding box center [657, 393] width 143 height 36
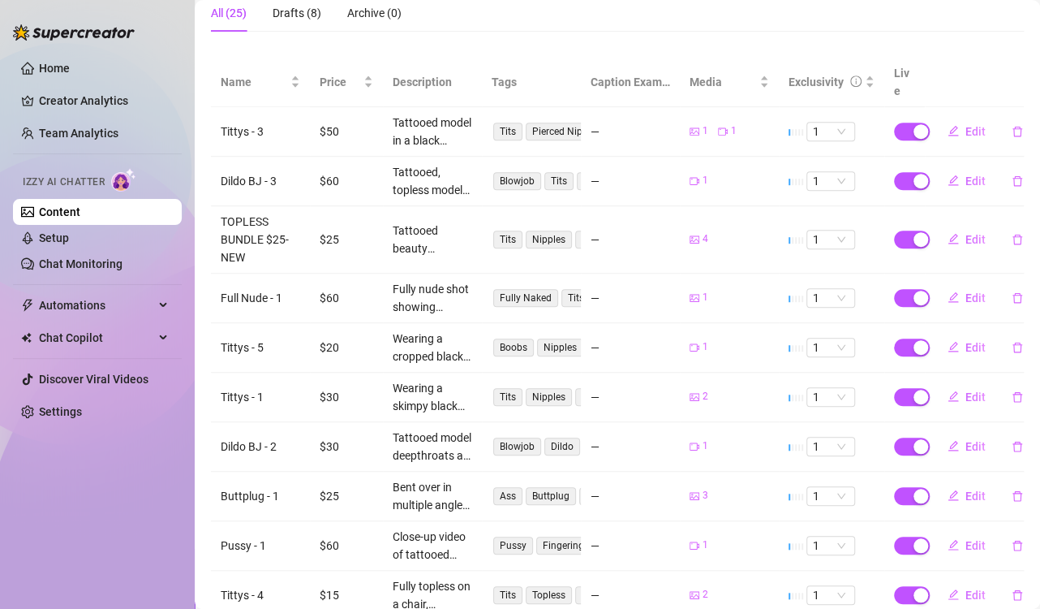
scroll to position [361, 0]
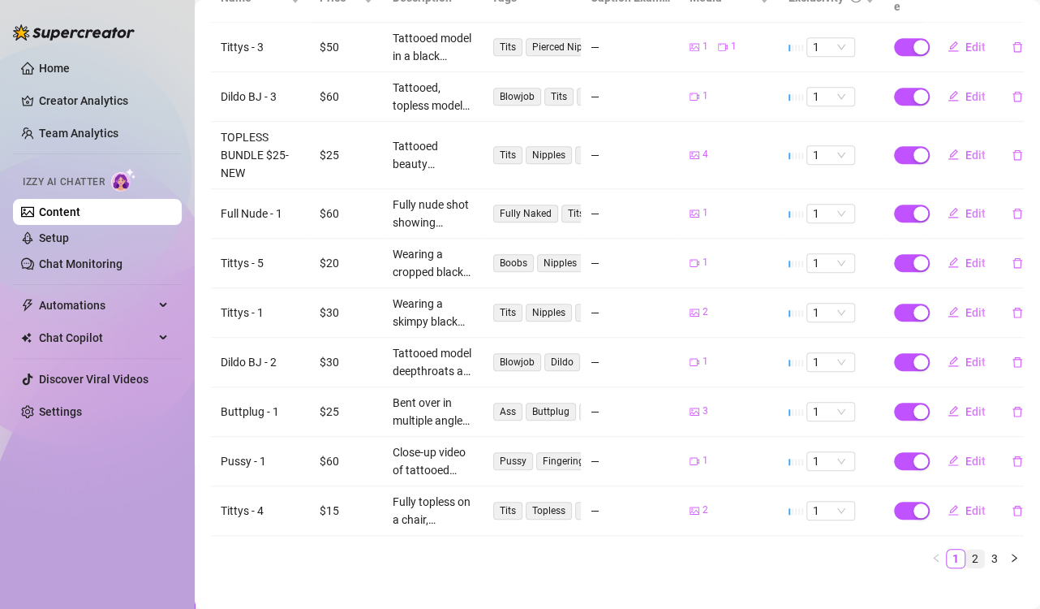
click at [966, 549] on link "2" at bounding box center [975, 558] width 18 height 18
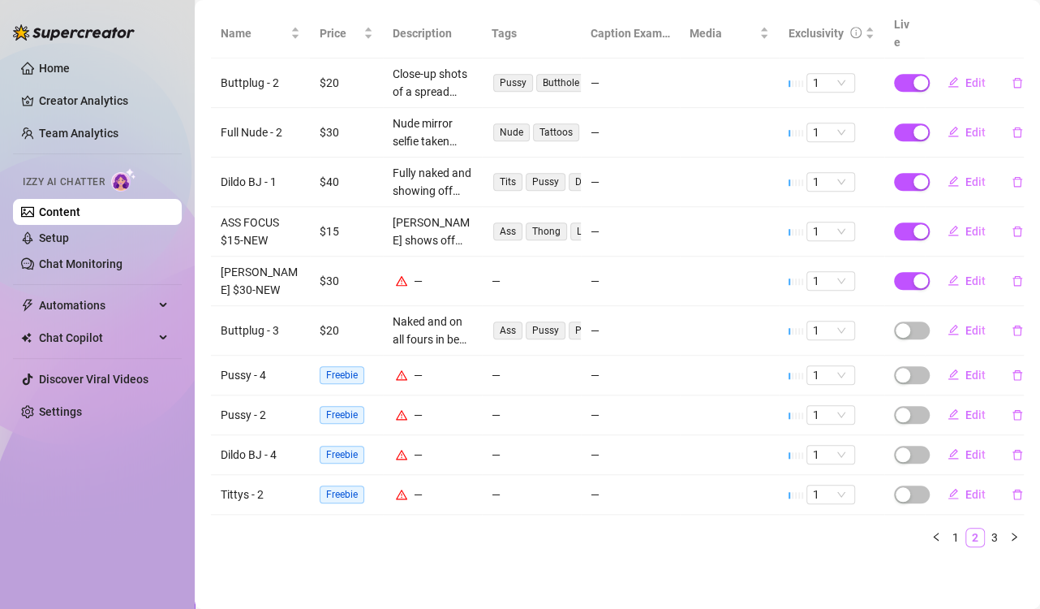
scroll to position [305, 0]
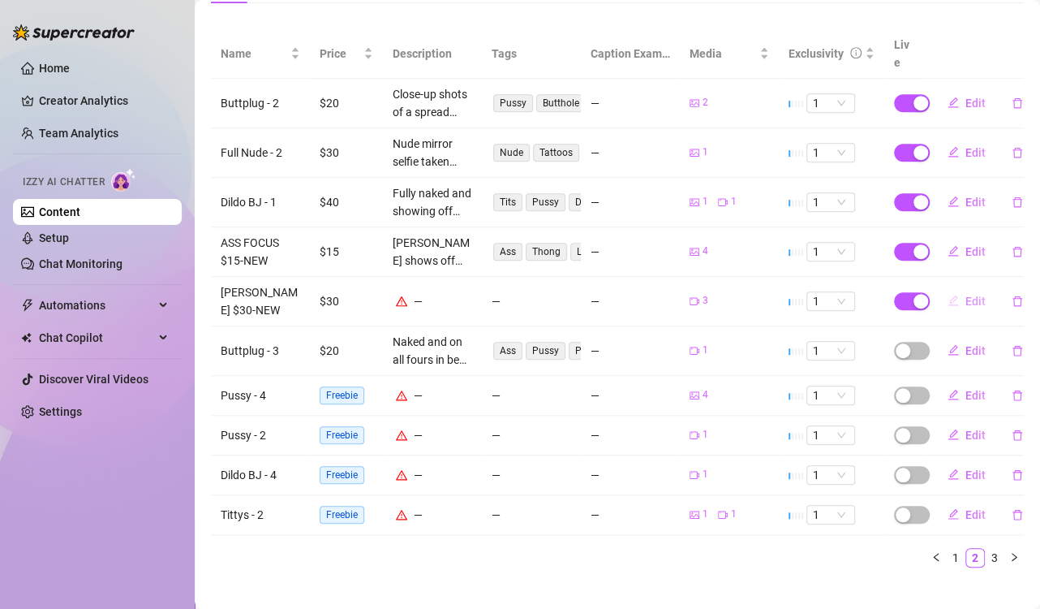
click at [966, 295] on span "Edit" at bounding box center [976, 301] width 20 height 13
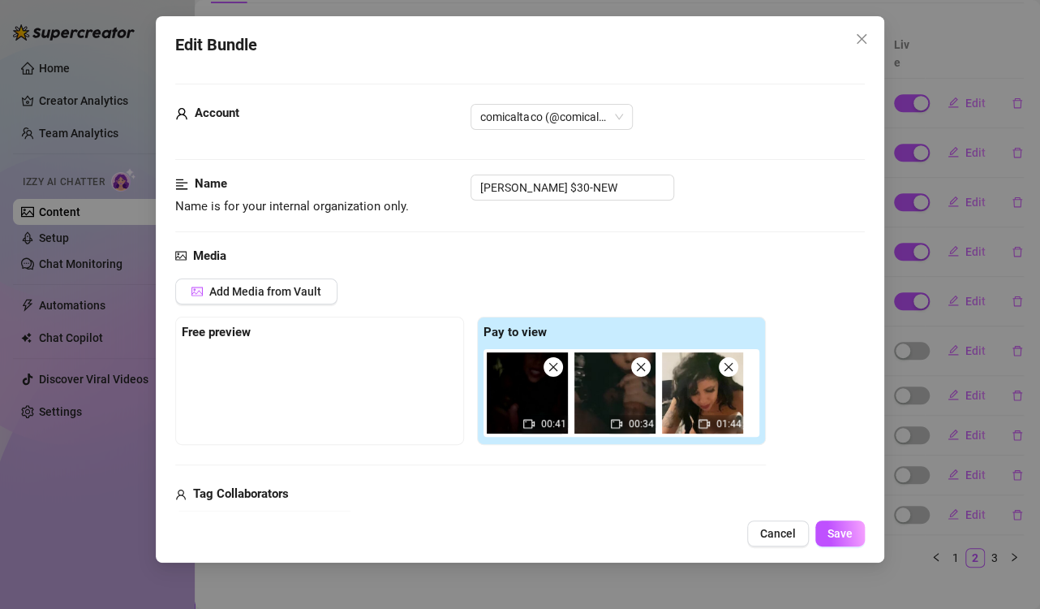
scroll to position [162, 0]
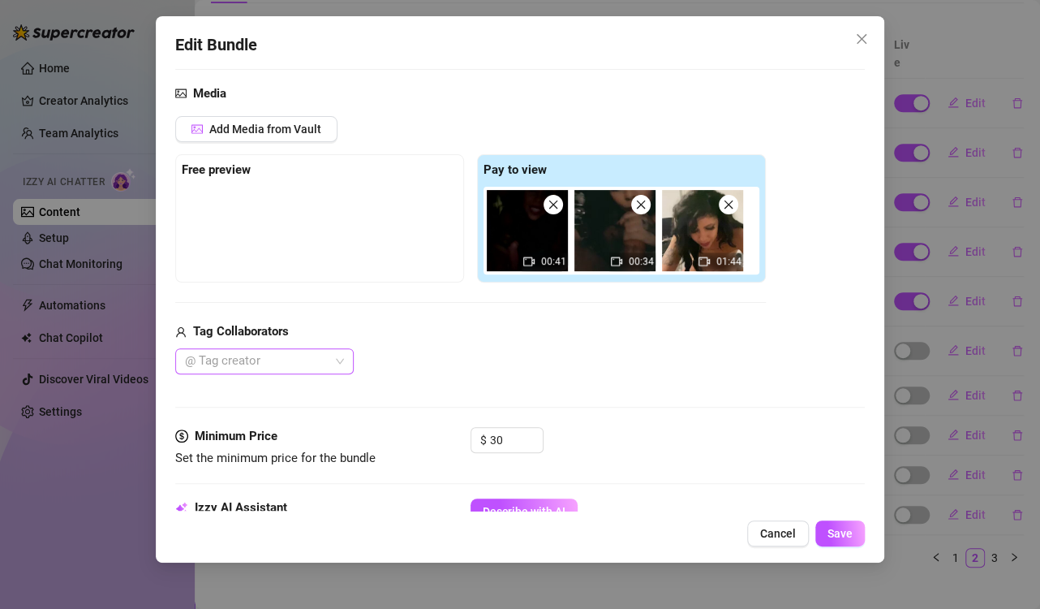
click at [322, 361] on div at bounding box center [256, 361] width 155 height 23
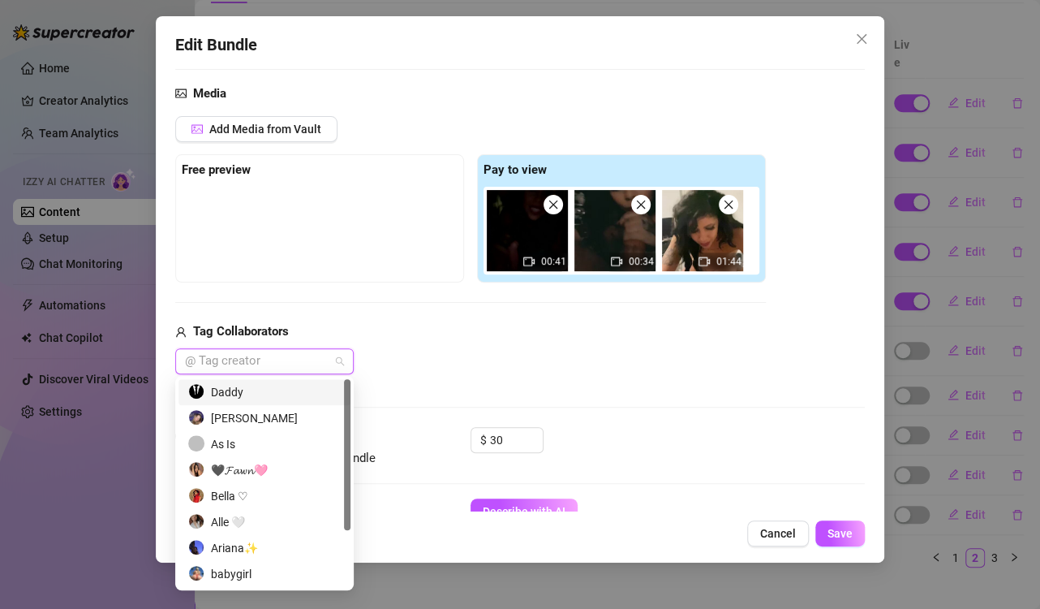
click at [322, 361] on div at bounding box center [256, 361] width 155 height 23
click at [454, 342] on div "Tag Collaborators @ Tag creator" at bounding box center [470, 348] width 591 height 52
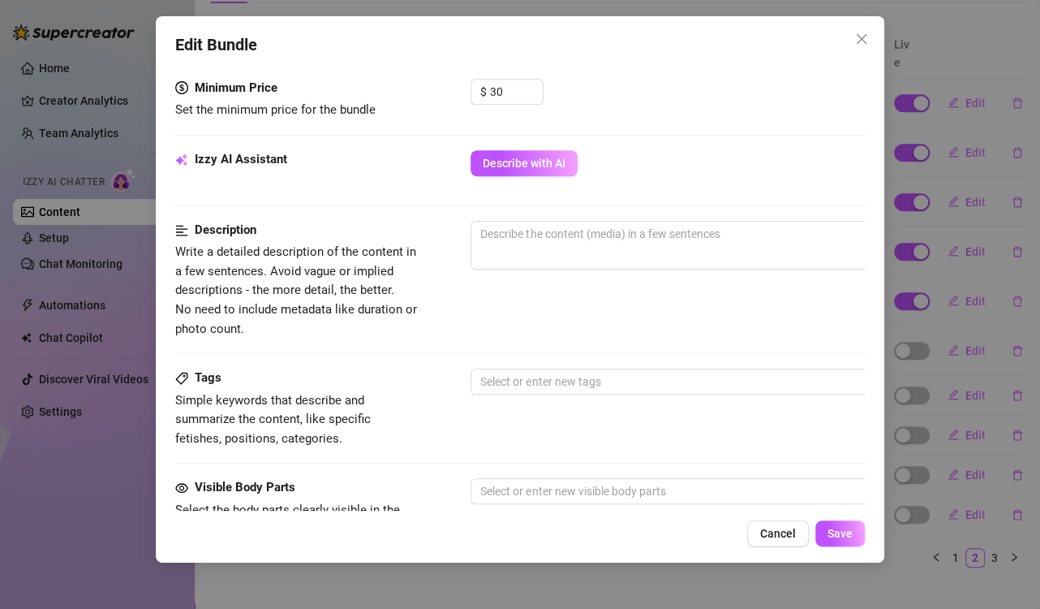
scroll to position [487, 0]
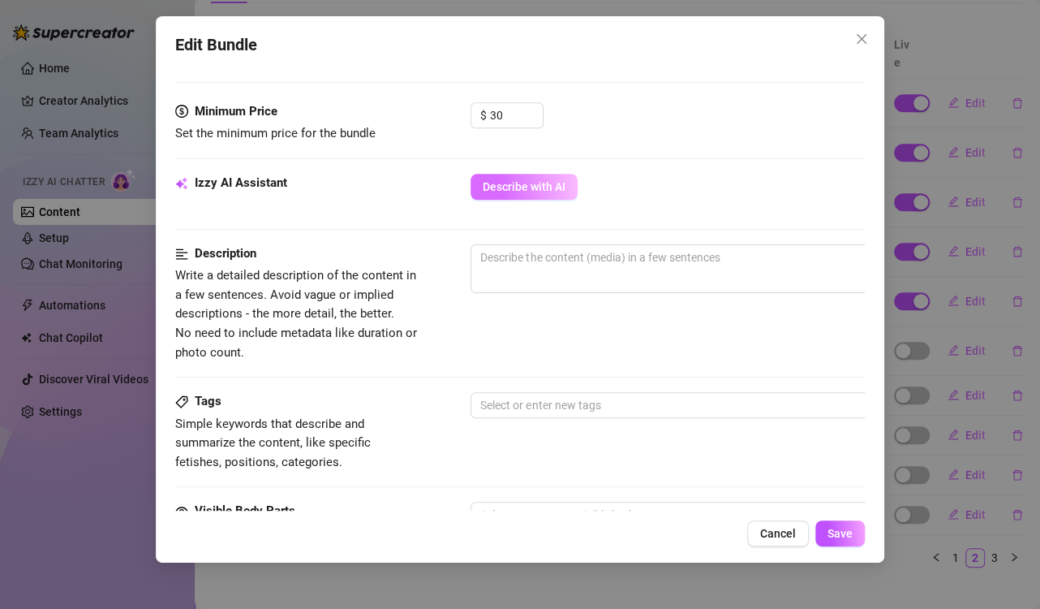
click at [535, 180] on span "Describe with AI" at bounding box center [524, 186] width 83 height 13
type textarea "Three"
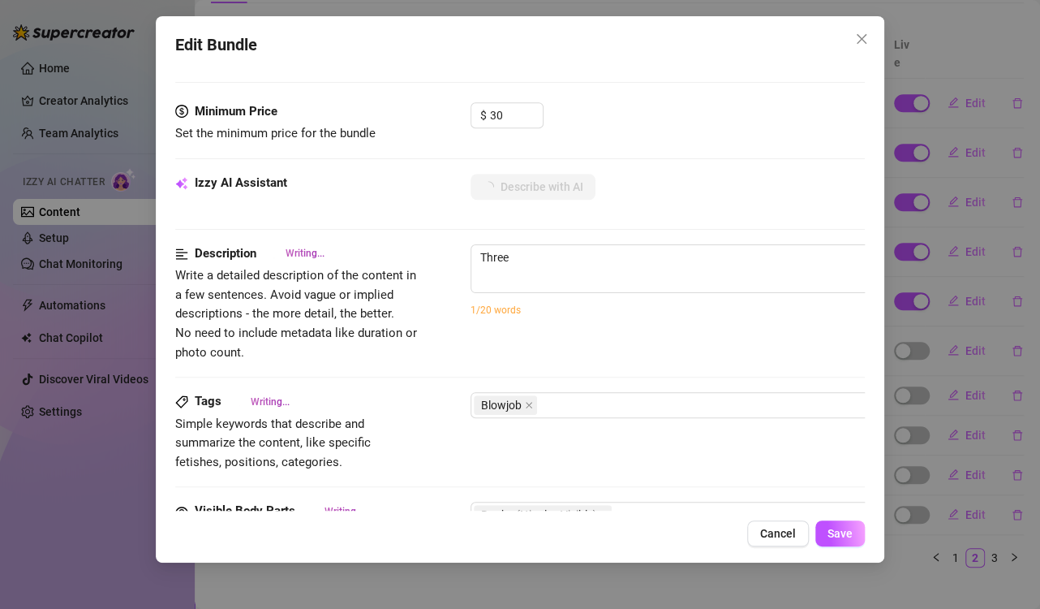
type textarea "Three blowjob"
type textarea "Three blowjob videos"
type textarea "Three blowjob videos featuring"
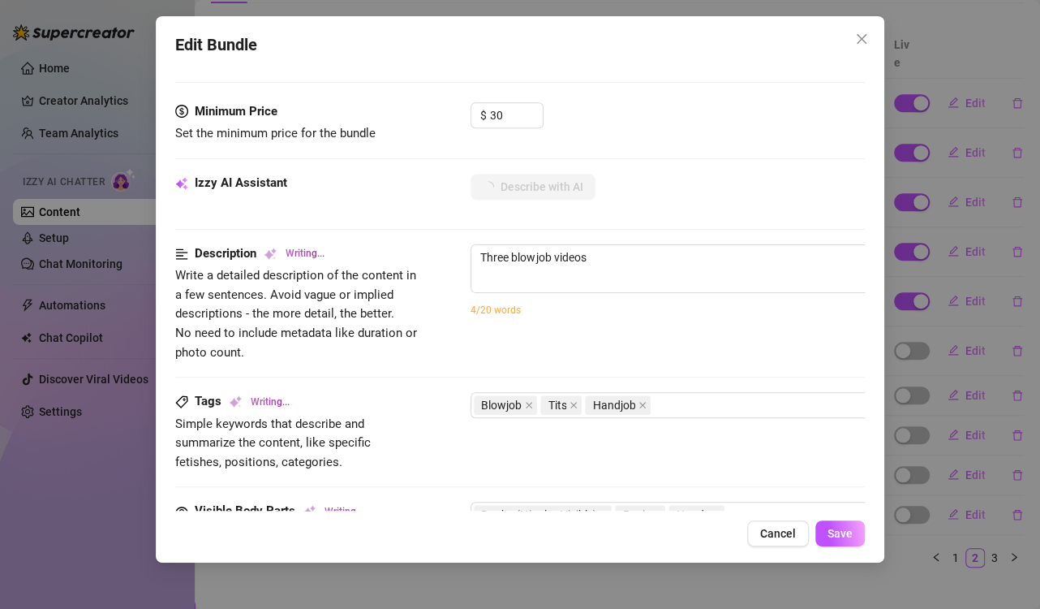
type textarea "Three blowjob videos featuring"
type textarea "Three blowjob videos featuring [PERSON_NAME]"
type textarea "Three blowjob videos featuring [PERSON_NAME] going"
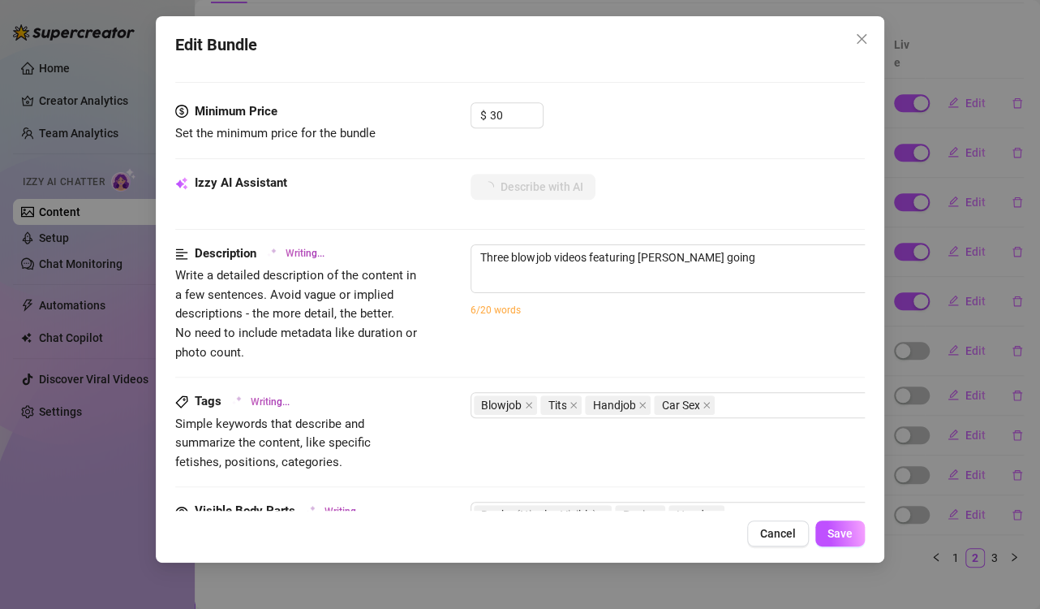
type textarea "Three blowjob videos featuring [PERSON_NAME] going down"
type textarea "Three blowjob videos featuring [PERSON_NAME] going down on"
type textarea "Three blowjob videos featuring [PERSON_NAME] going down on a"
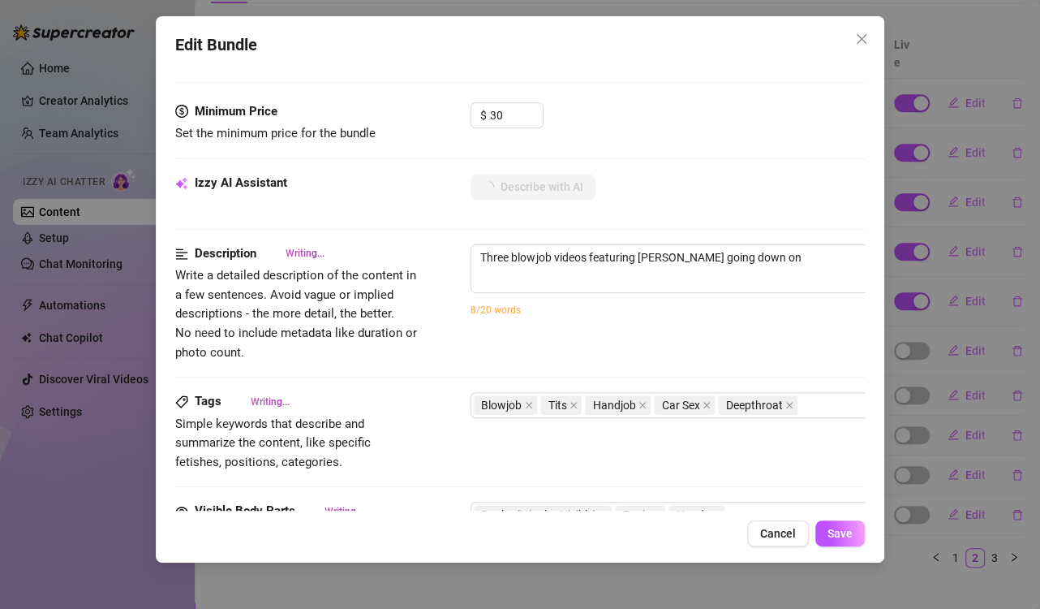
type textarea "Three blowjob videos featuring [PERSON_NAME] going down on a"
type textarea "Three blowjob videos featuring [PERSON_NAME] going down on a hard"
type textarea "Three blowjob videos featuring [PERSON_NAME] going down on a hard cock"
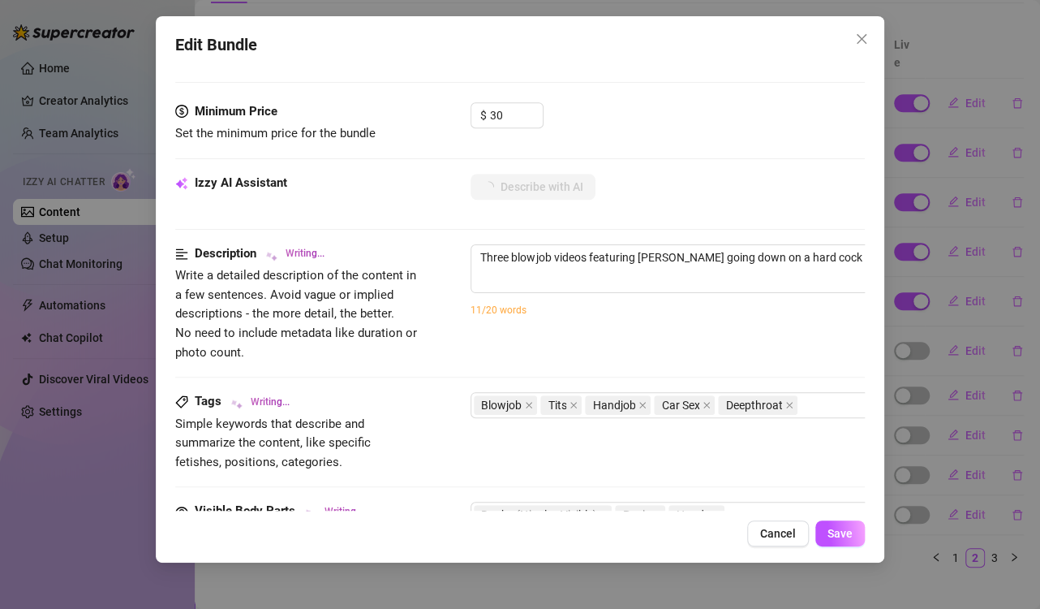
type textarea "Three blowjob videos featuring [PERSON_NAME] going down on a hard cock in"
type textarea "Three blowjob videos featuring [PERSON_NAME] going down on a hard cock in diffe…"
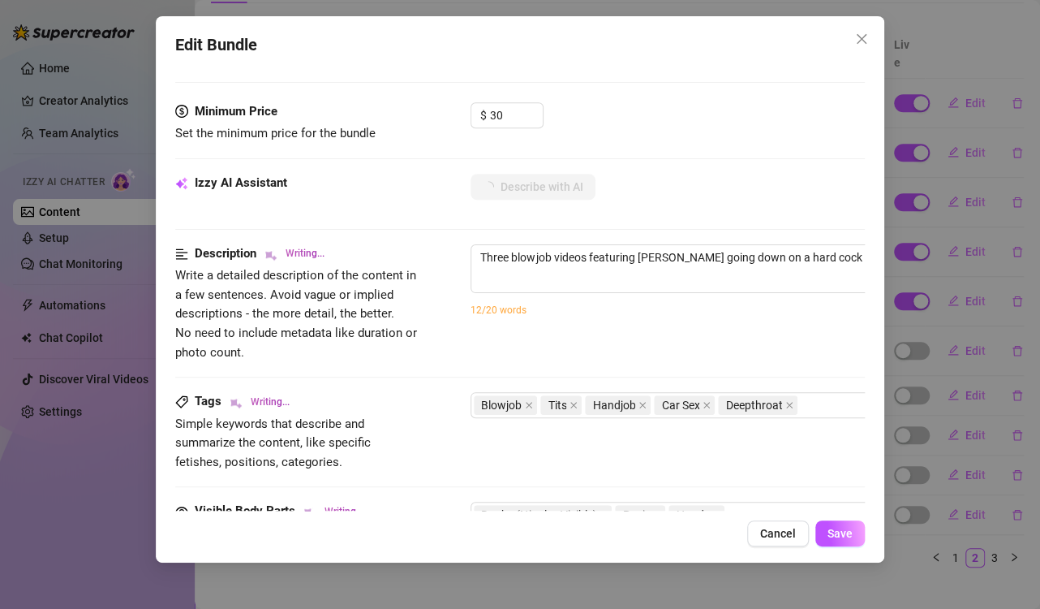
type textarea "Three blowjob videos featuring [PERSON_NAME] going down on a hard cock in diffe…"
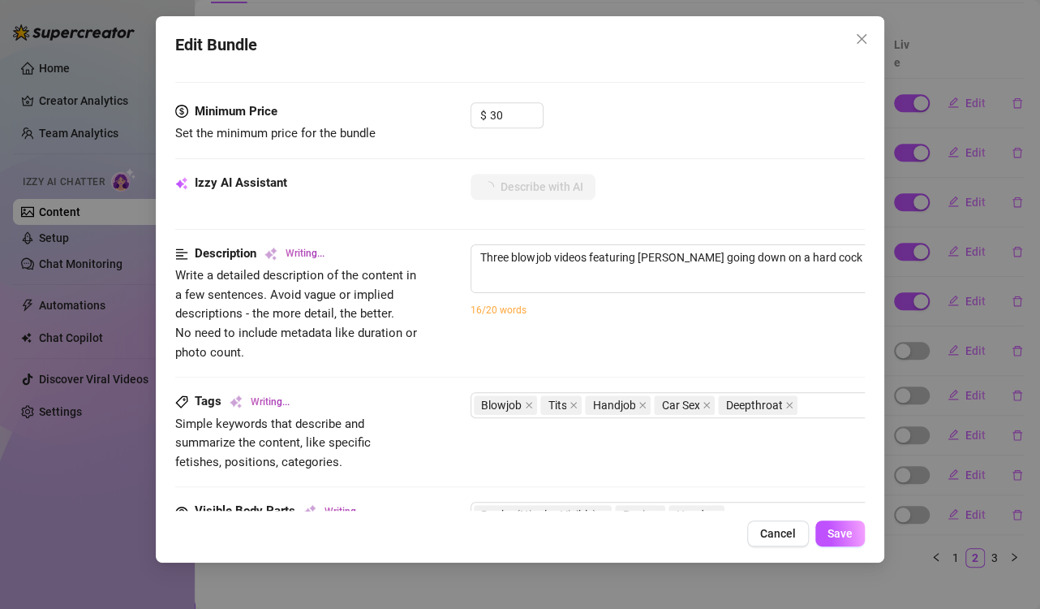
type textarea "Three blowjob videos featuring [PERSON_NAME] going down on a hard cock in diffe…"
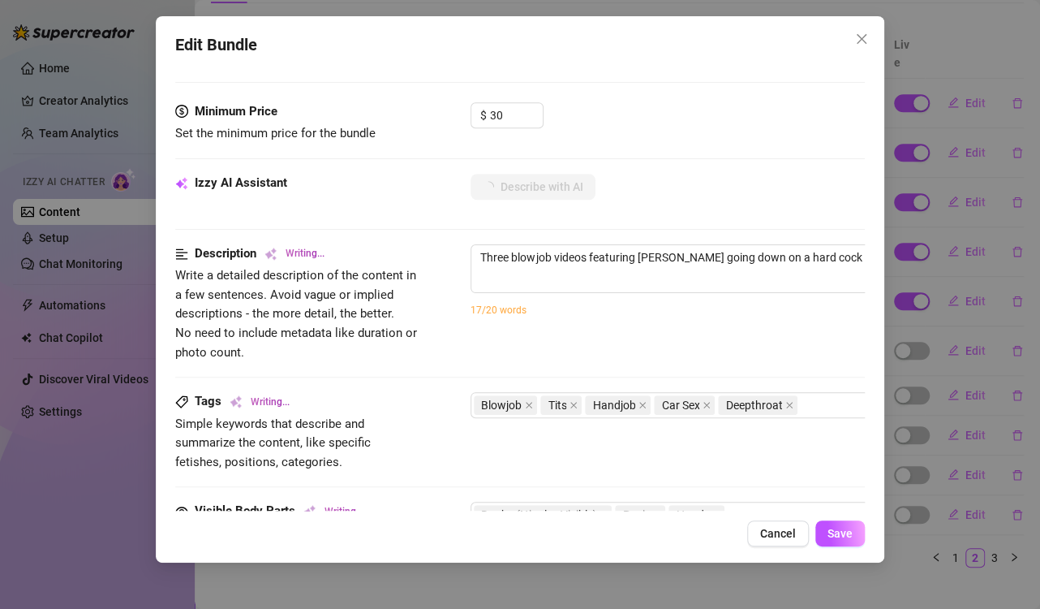
type textarea "Three blowjob videos featuring [PERSON_NAME] going down on a hard cock in diffe…"
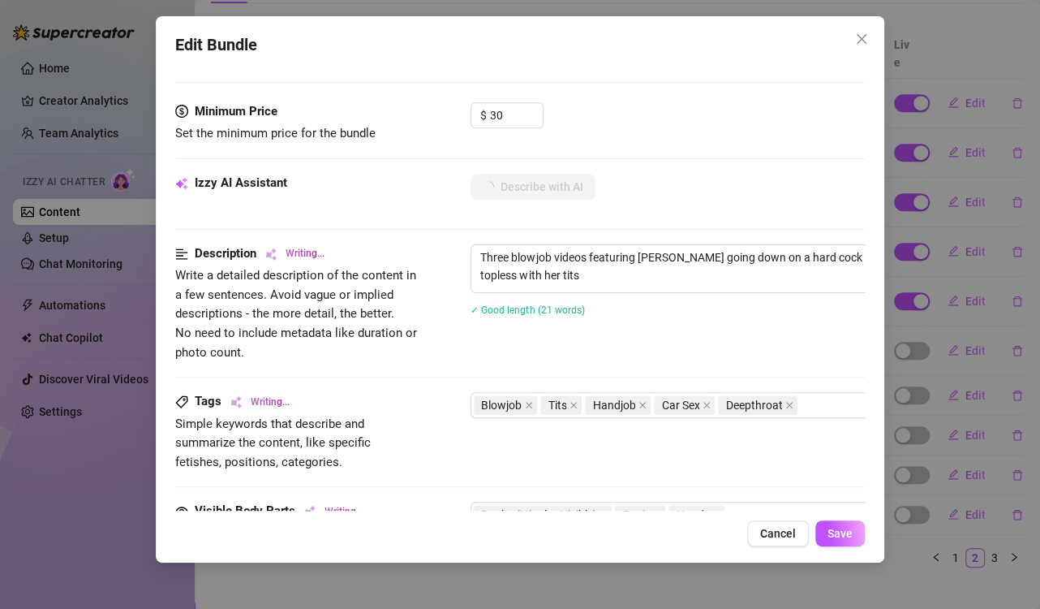
type textarea "Three blowjob videos featuring [PERSON_NAME] going down on a hard cock in diffe…"
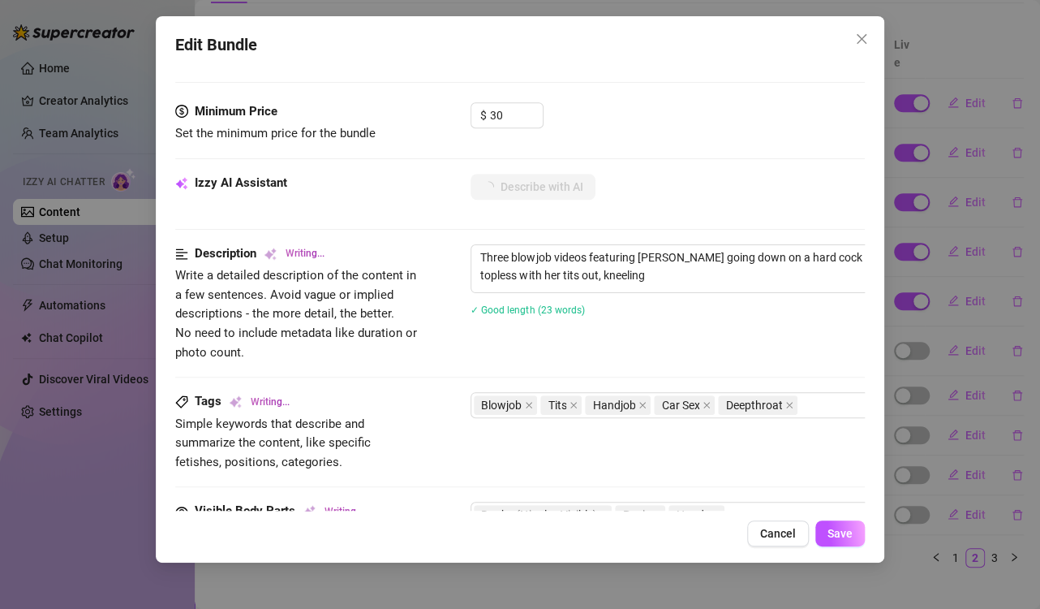
type textarea "Three blowjob videos featuring [PERSON_NAME] going down on a hard cock in diffe…"
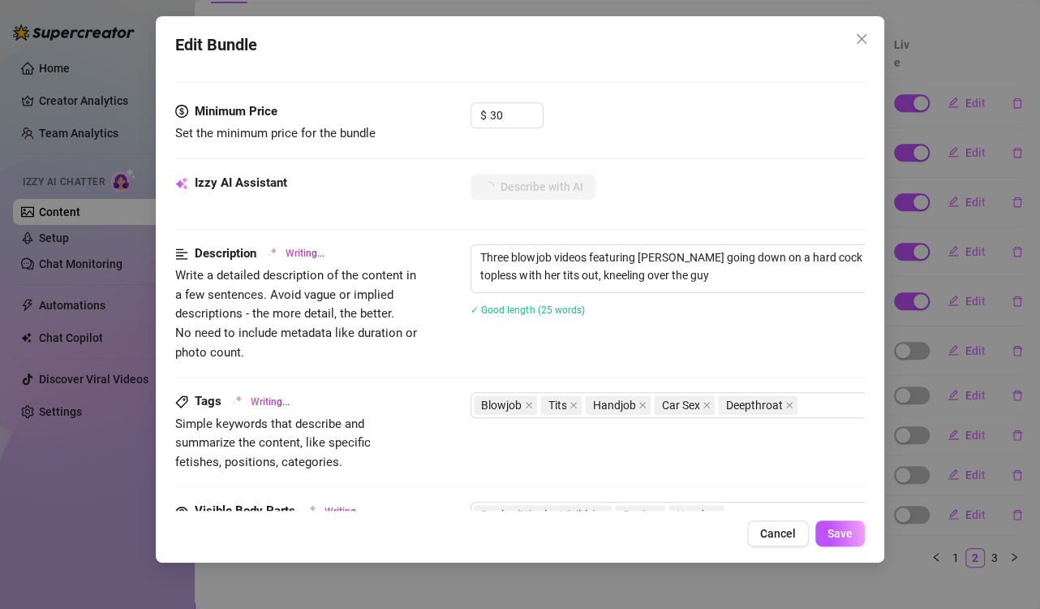
type textarea "Three blowjob videos featuring [PERSON_NAME] going down on a hard cock in diffe…"
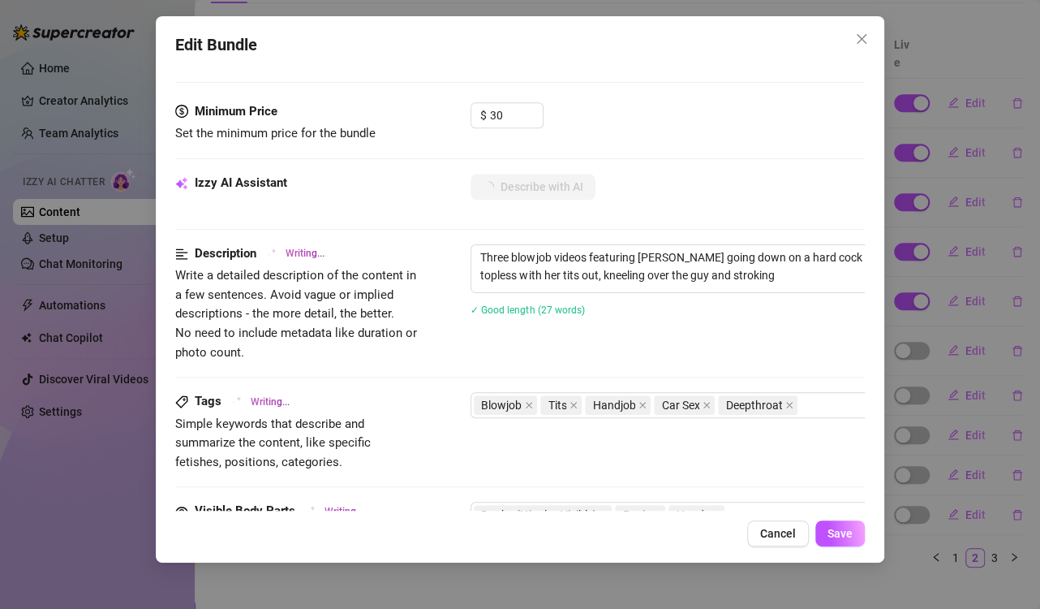
type textarea "Three blowjob videos featuring [PERSON_NAME] going down on a hard cock in diffe…"
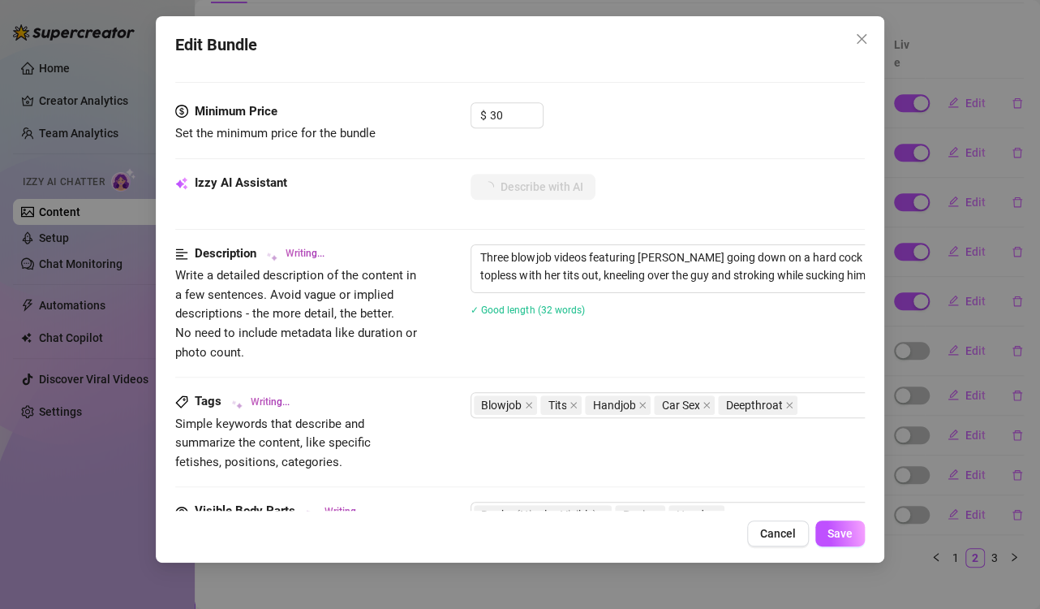
type textarea "Three blowjob videos featuring [PERSON_NAME] going down on a hard cock in diffe…"
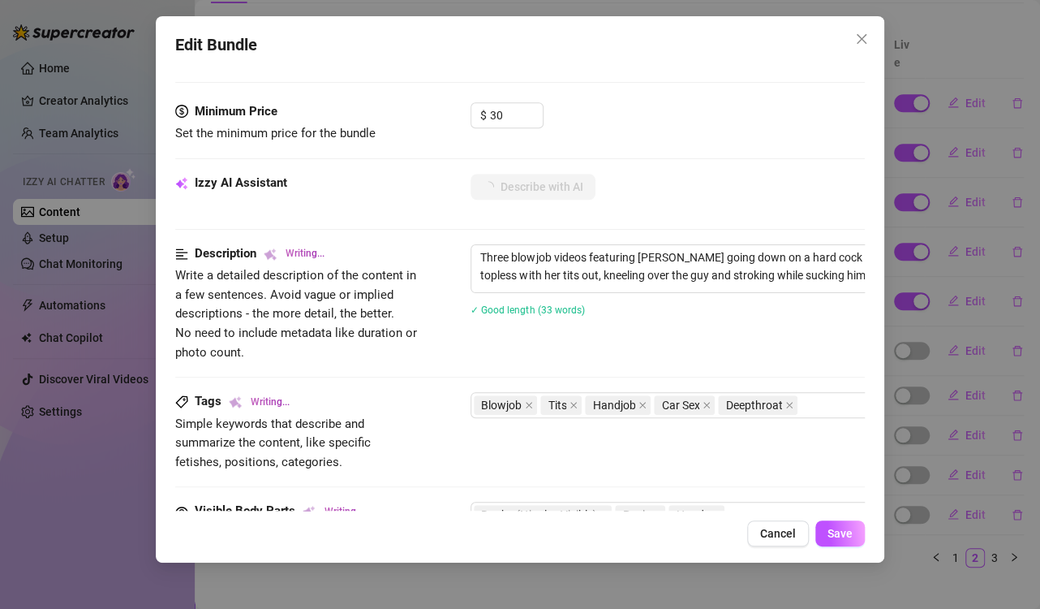
type textarea "Three blowjob videos featuring [PERSON_NAME] going down on a hard cock in diffe…"
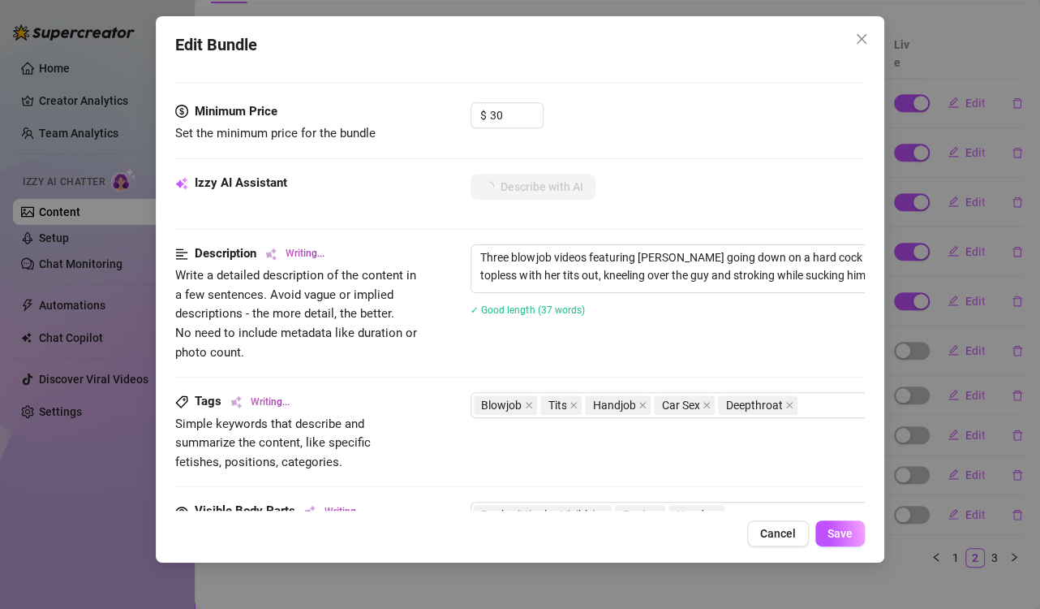
type textarea "Three blowjob videos featuring [PERSON_NAME] going down on a hard cock in diffe…"
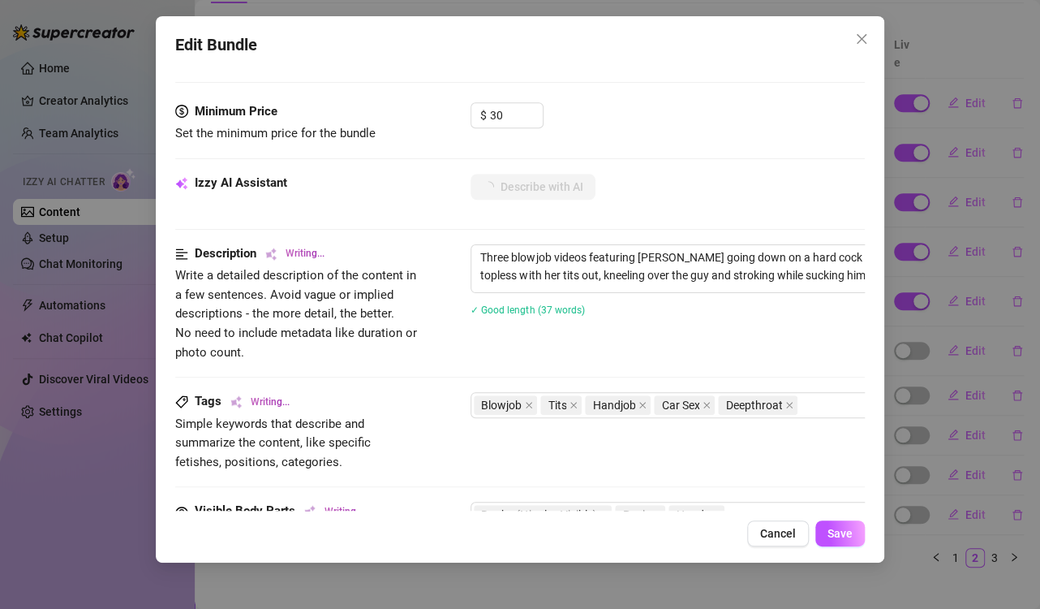
type textarea "Three blowjob videos featuring [PERSON_NAME] going down on a hard cock in diffe…"
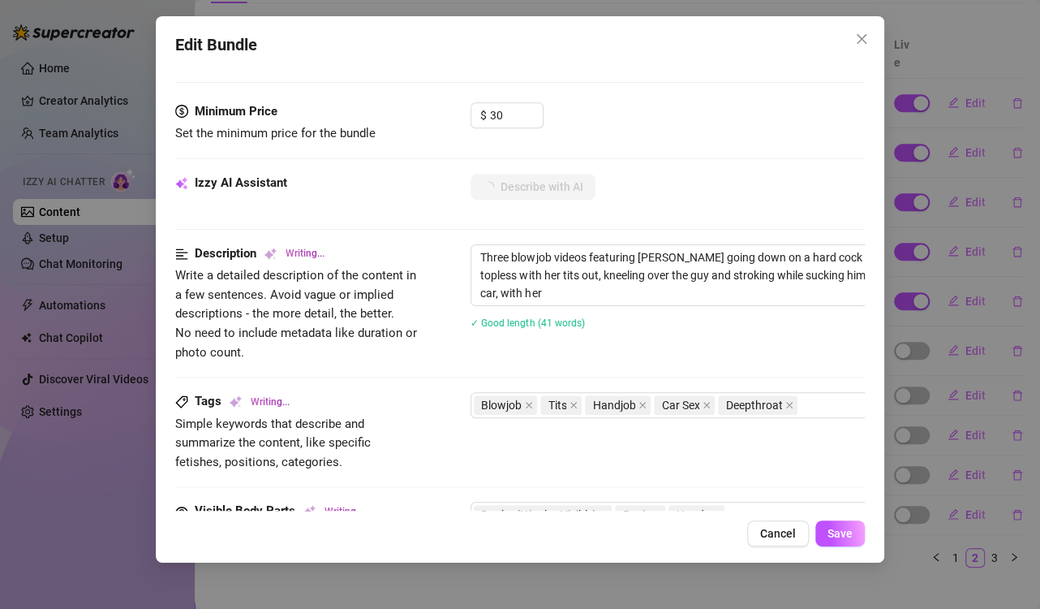
type textarea "Three blowjob videos featuring [PERSON_NAME] going down on a hard cock in diffe…"
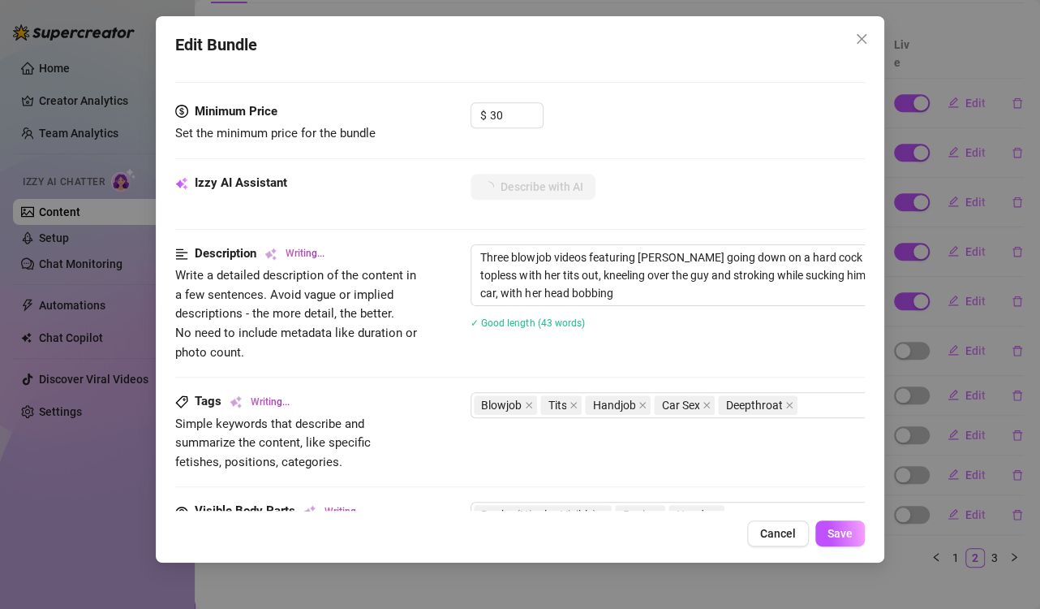
type textarea "Three blowjob videos featuring [PERSON_NAME] going down on a hard cock in diffe…"
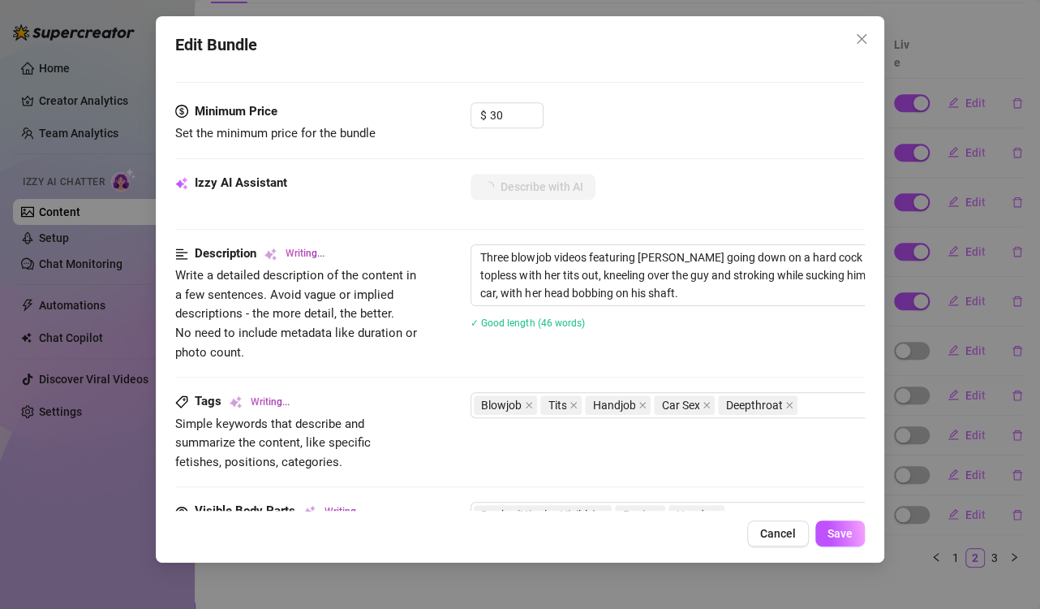
type textarea "Three blowjob videos featuring [PERSON_NAME] going down on a hard cock in diffe…"
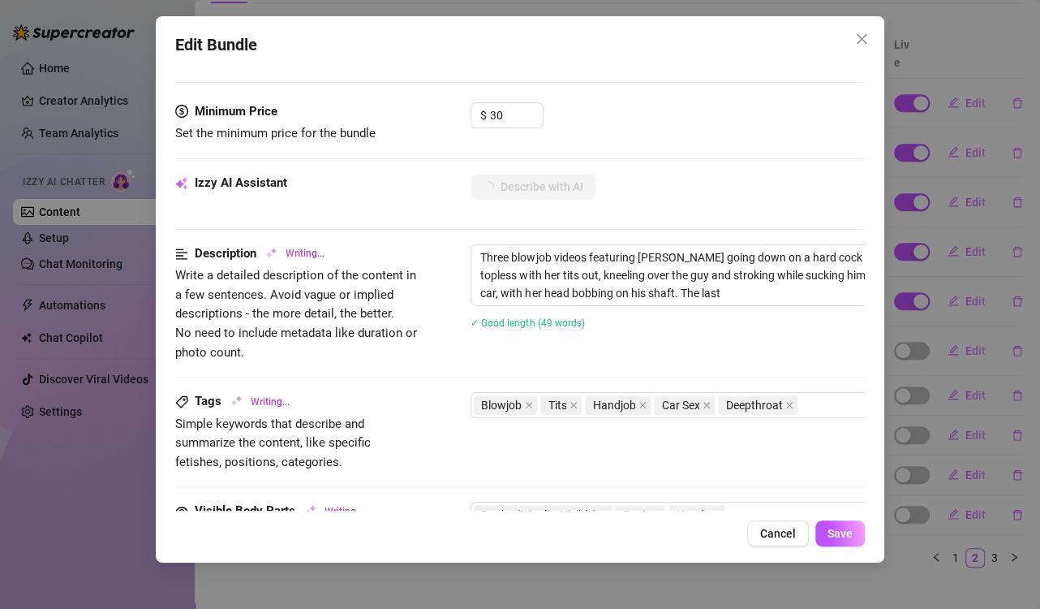
type textarea "Three blowjob videos featuring [PERSON_NAME] going down on a hard cock in diffe…"
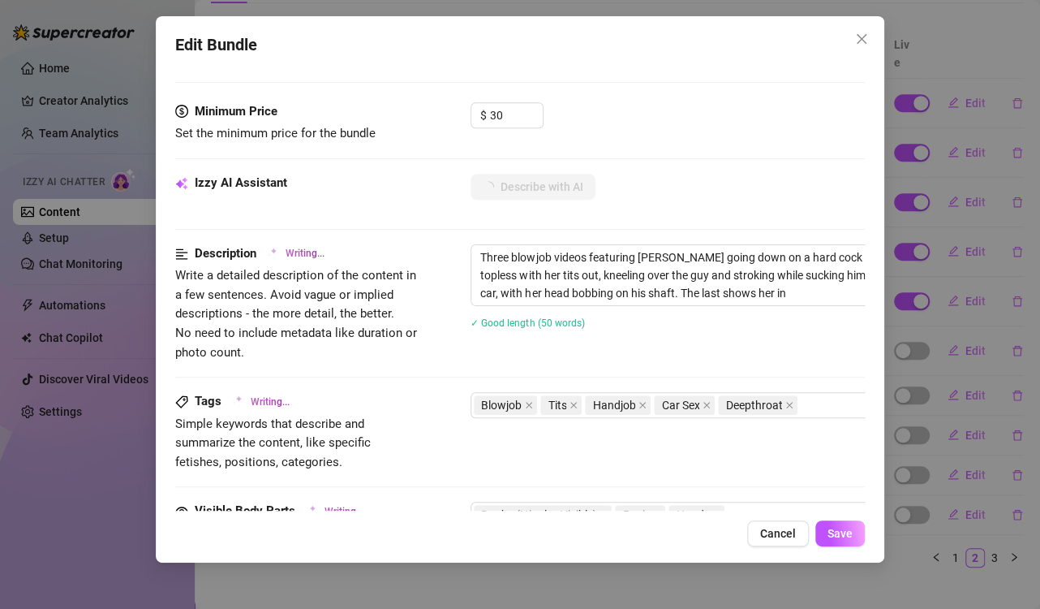
type textarea "Three blowjob videos featuring [PERSON_NAME] going down on a hard cock in diffe…"
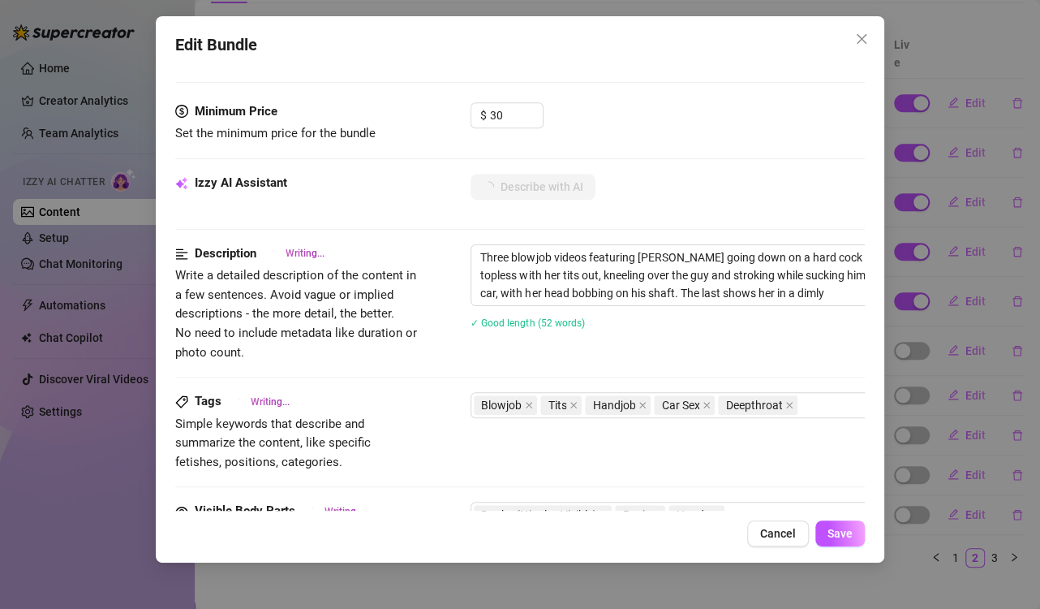
type textarea "Three blowjob videos featuring [PERSON_NAME] going down on a hard cock in diffe…"
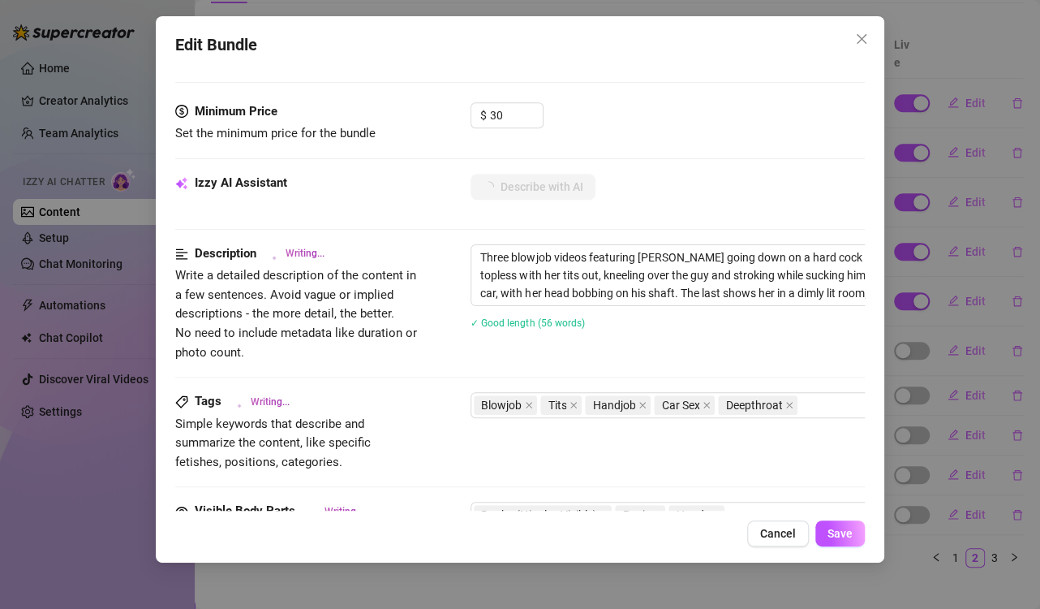
type textarea "Three blowjob videos featuring [PERSON_NAME] going down on a hard cock in diffe…"
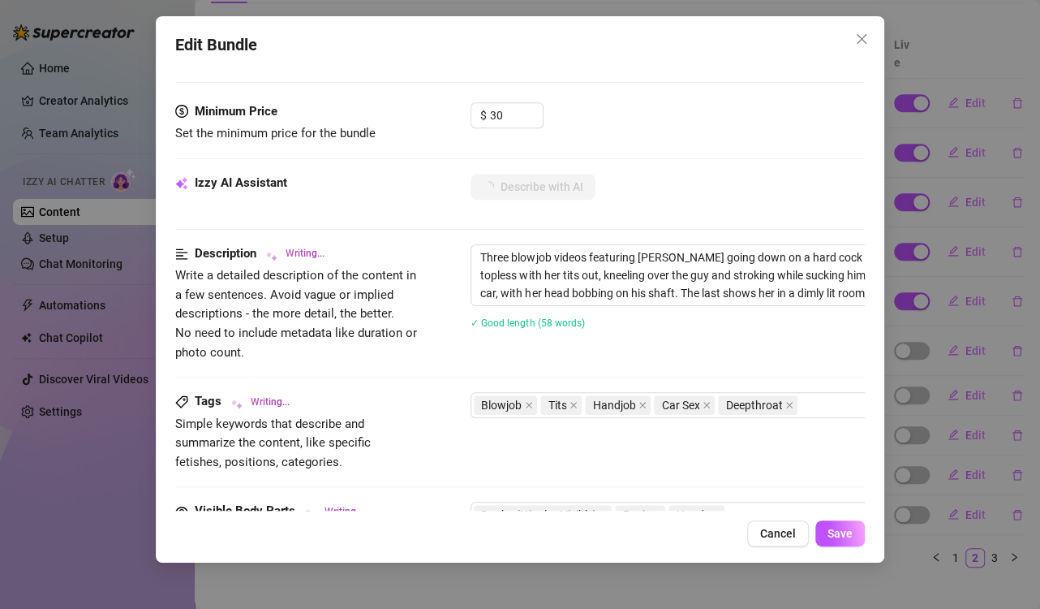
type textarea "Three blowjob videos featuring [PERSON_NAME] going down on a hard cock in diffe…"
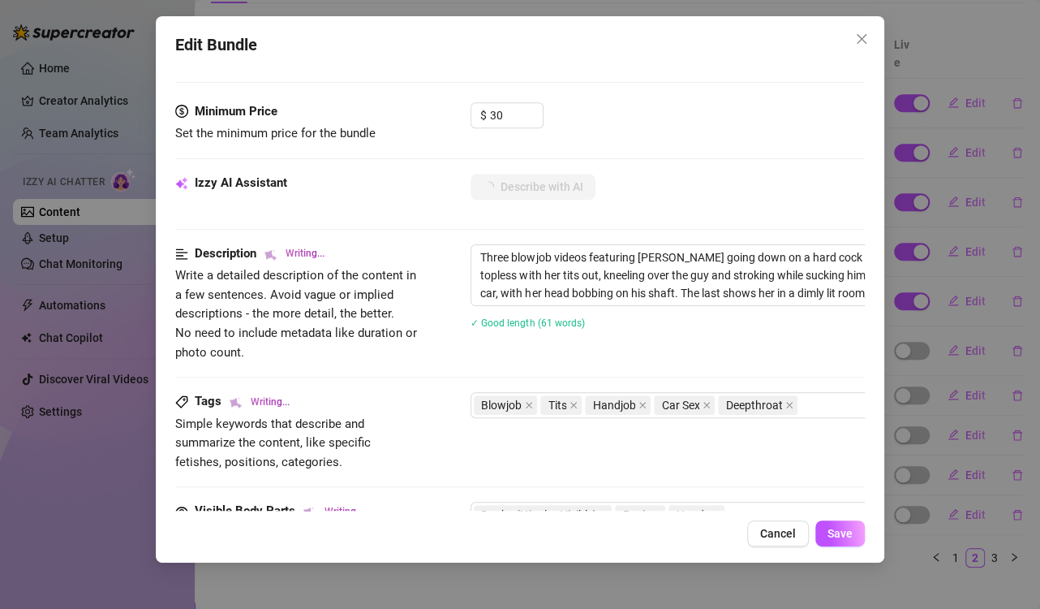
type textarea "Three blowjob videos featuring [PERSON_NAME] going down on a hard cock in diffe…"
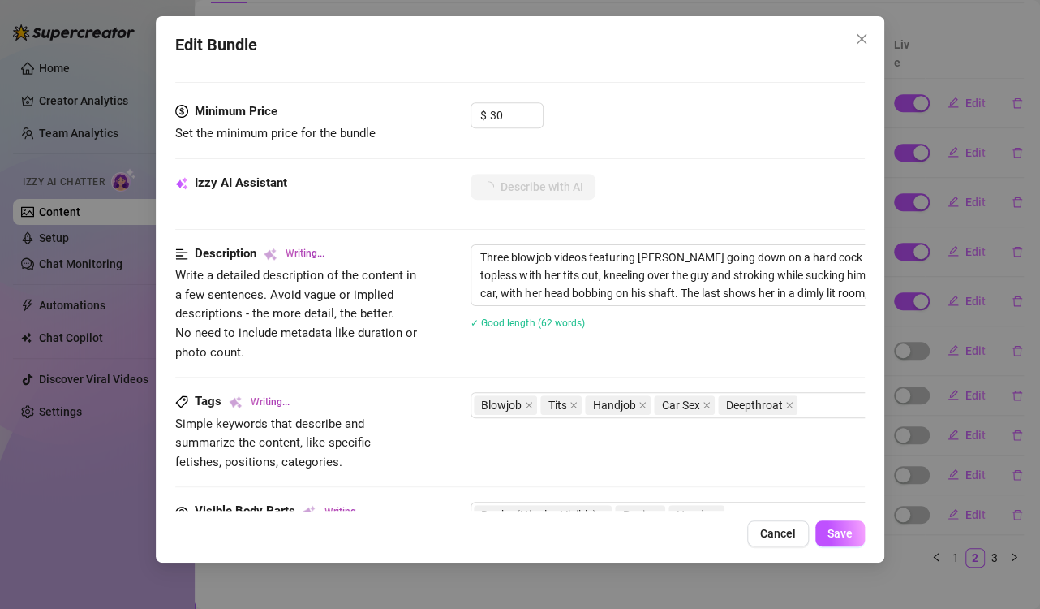
type textarea "Three blowjob videos featuring [PERSON_NAME] going down on a hard cock in diffe…"
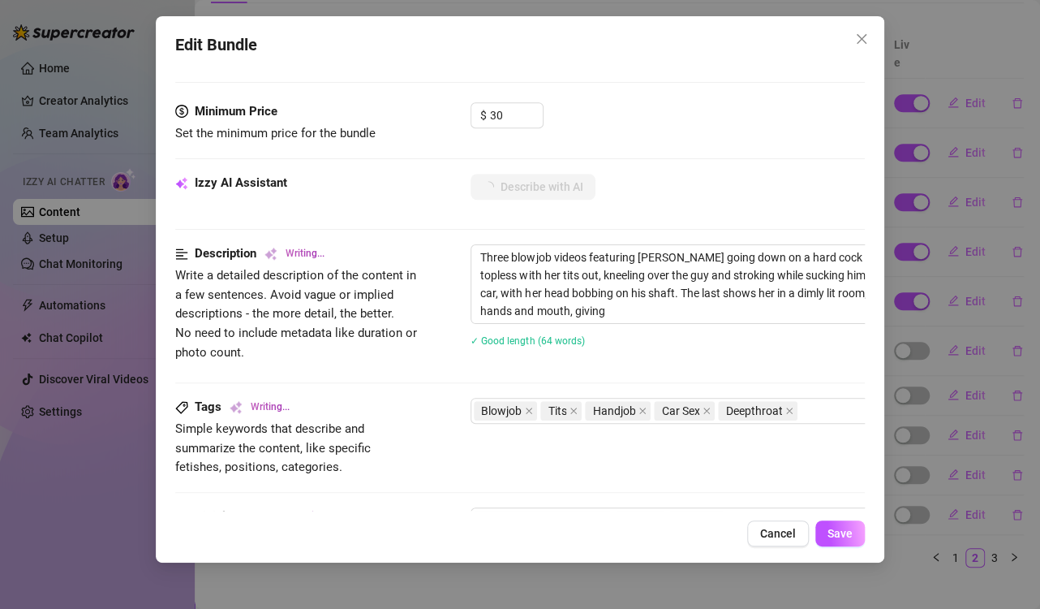
type textarea "Three blowjob videos featuring [PERSON_NAME] going down on a hard cock in diffe…"
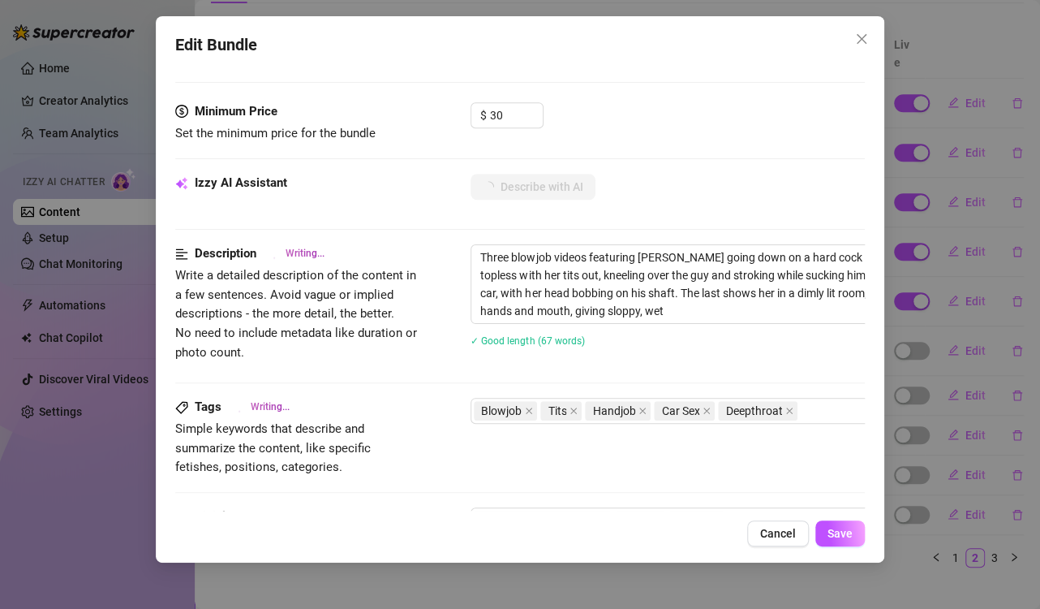
type textarea "Three blowjob videos featuring [PERSON_NAME] going down on a hard cock in diffe…"
click at [309, 53] on div "Edit Bundle" at bounding box center [519, 44] width 689 height 25
click at [831, 527] on span "Save" at bounding box center [840, 533] width 25 height 13
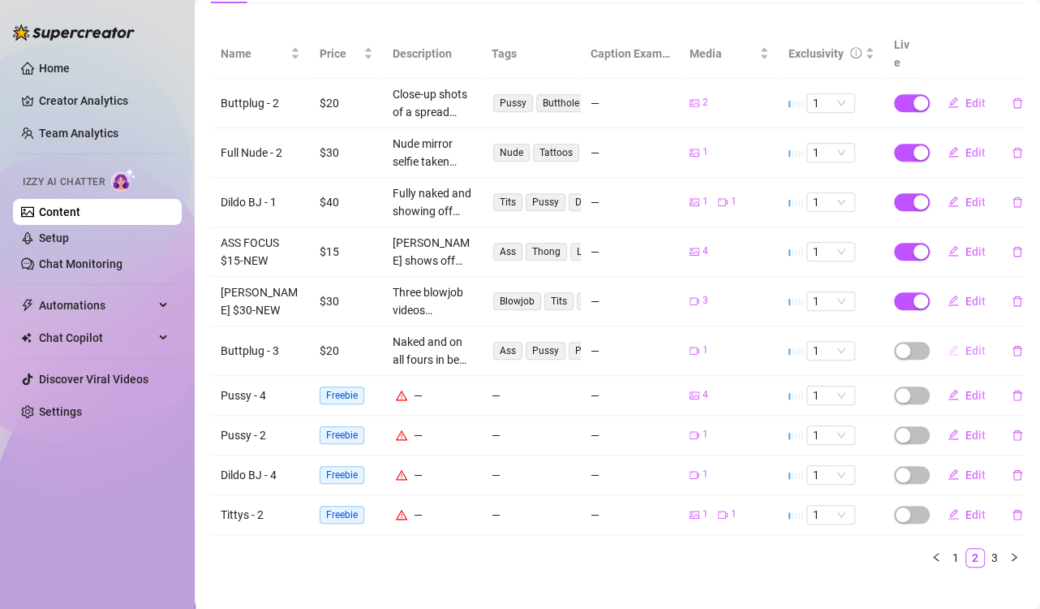
click at [966, 344] on span "Edit" at bounding box center [976, 350] width 20 height 13
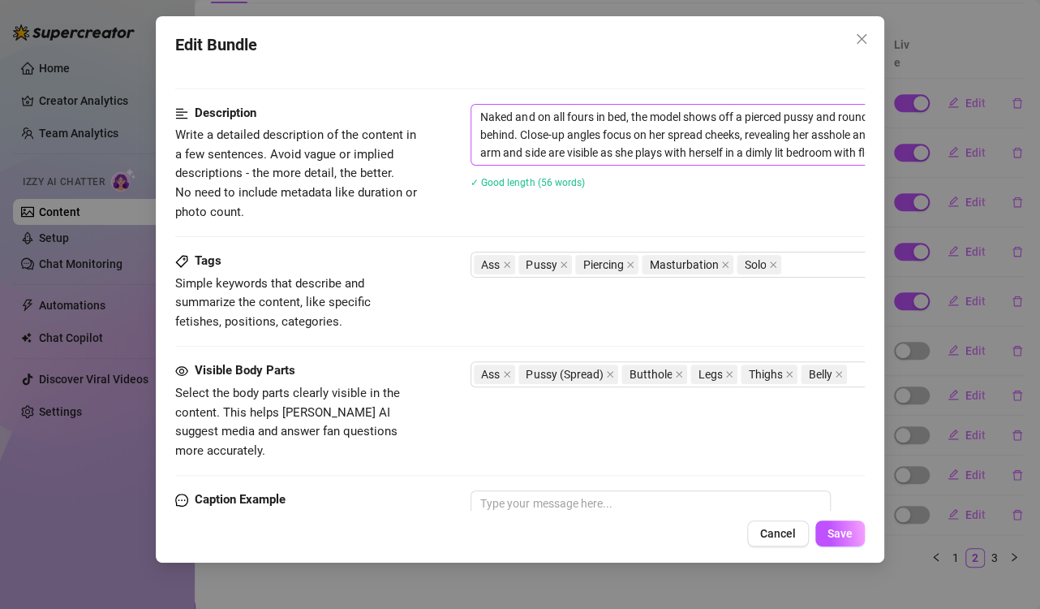
scroll to position [730, 0]
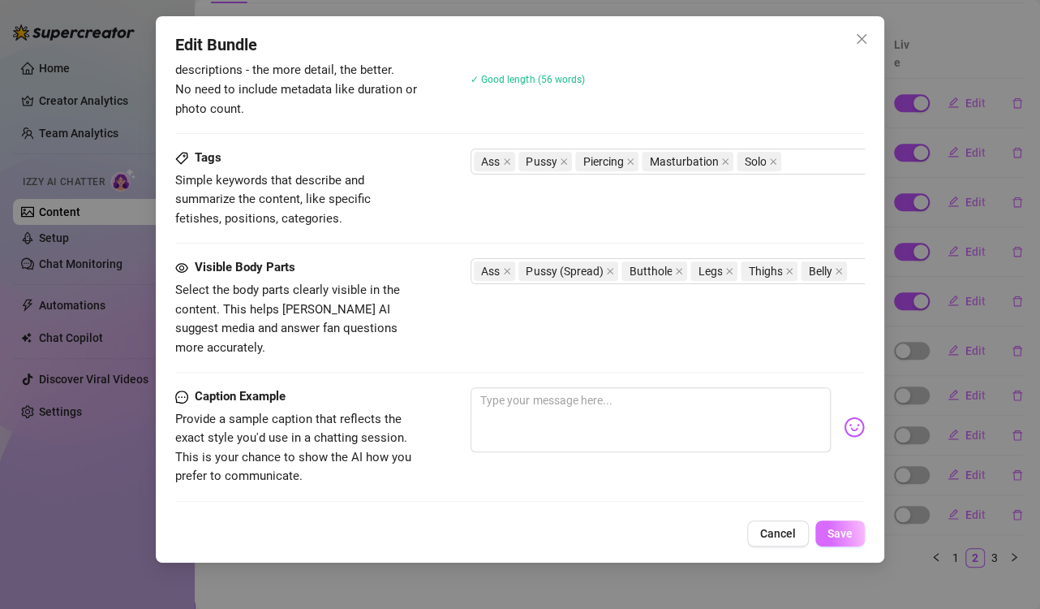
click at [839, 532] on span "Save" at bounding box center [840, 533] width 25 height 13
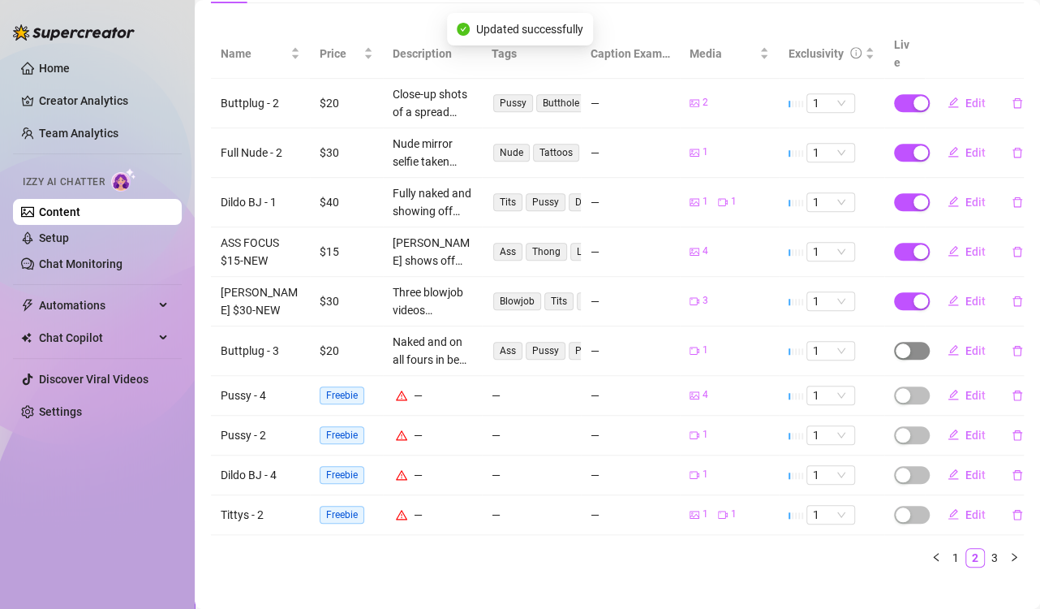
click at [896, 343] on div "button" at bounding box center [903, 350] width 15 height 15
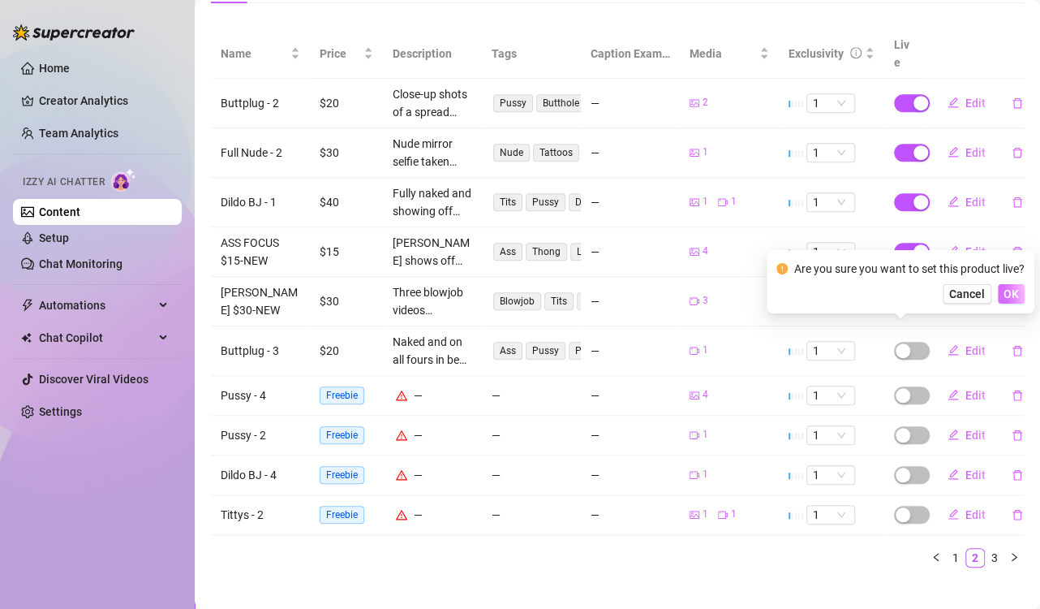
click at [1009, 291] on span "OK" at bounding box center [1011, 293] width 15 height 13
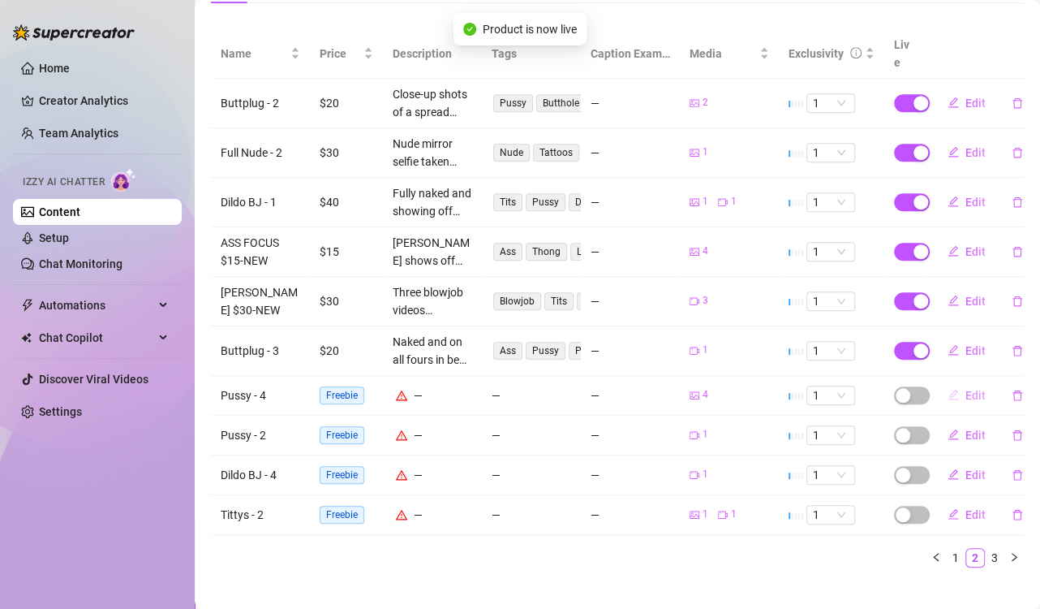
click at [966, 389] on span "Edit" at bounding box center [976, 395] width 20 height 13
type textarea "Type your message here..."
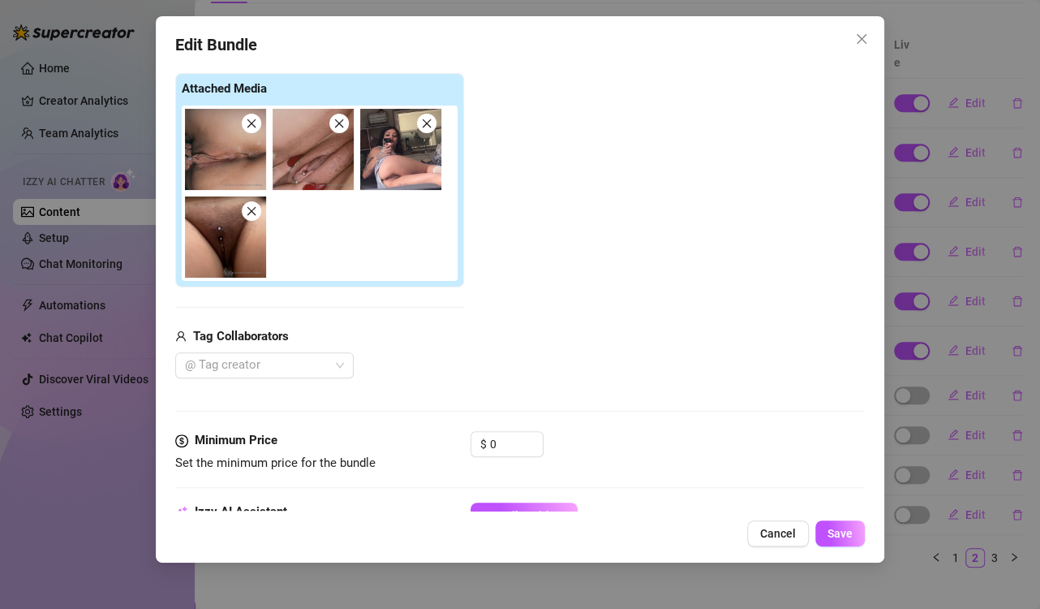
scroll to position [406, 0]
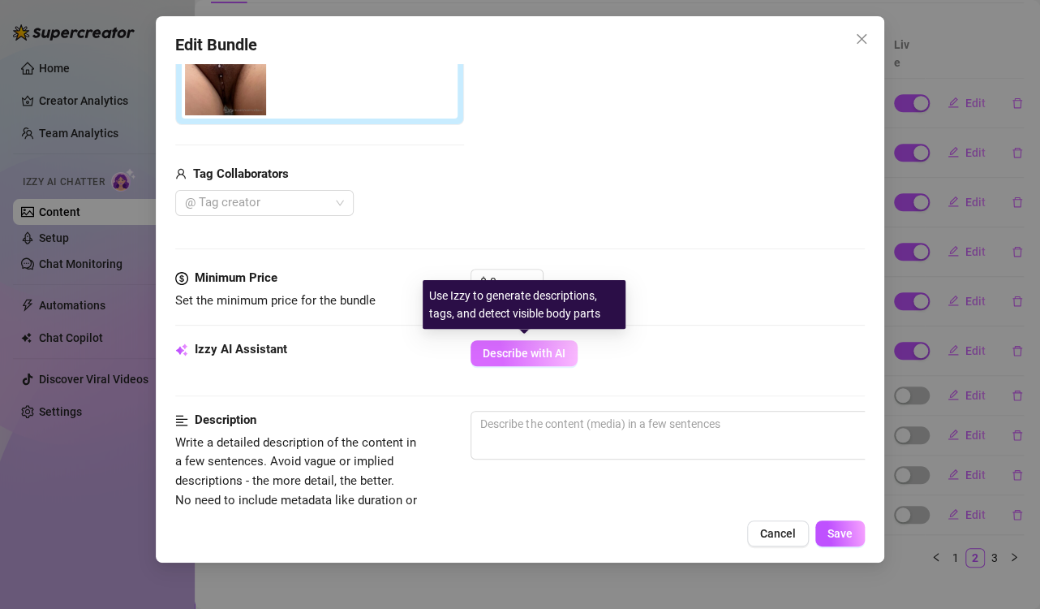
click at [548, 348] on span "Describe with AI" at bounding box center [524, 352] width 83 height 13
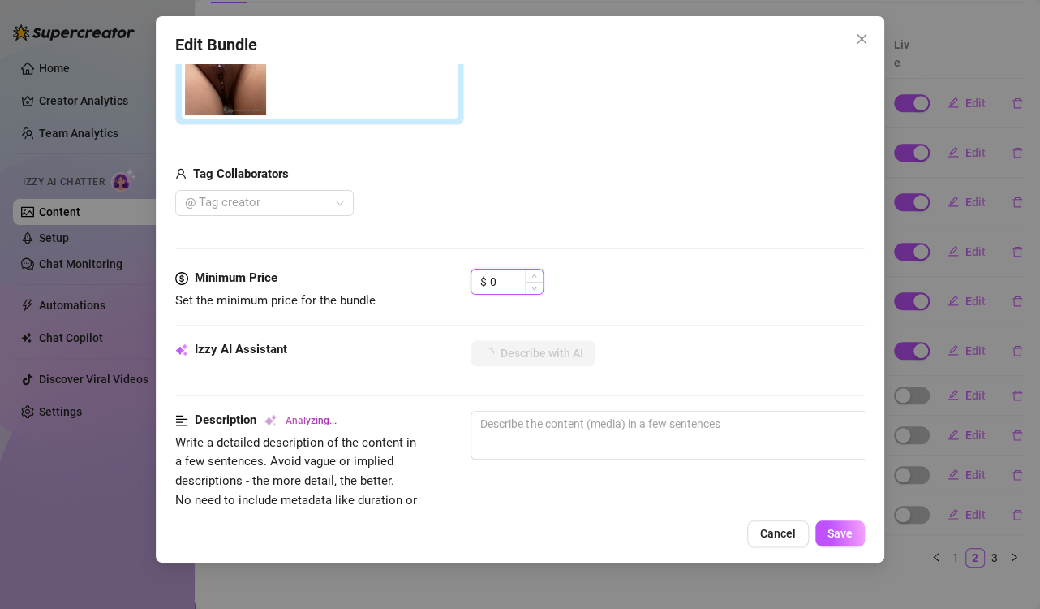
click at [503, 282] on input "0" at bounding box center [516, 281] width 53 height 24
type input "3"
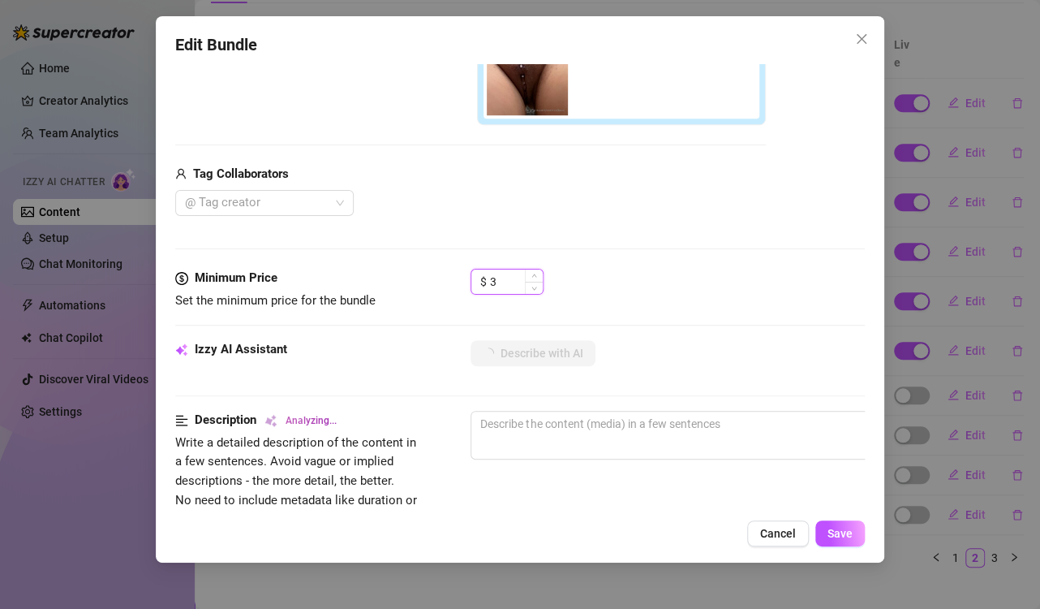
type textarea "Close-up"
type textarea "Close-up shots"
type textarea "Close-up shots of"
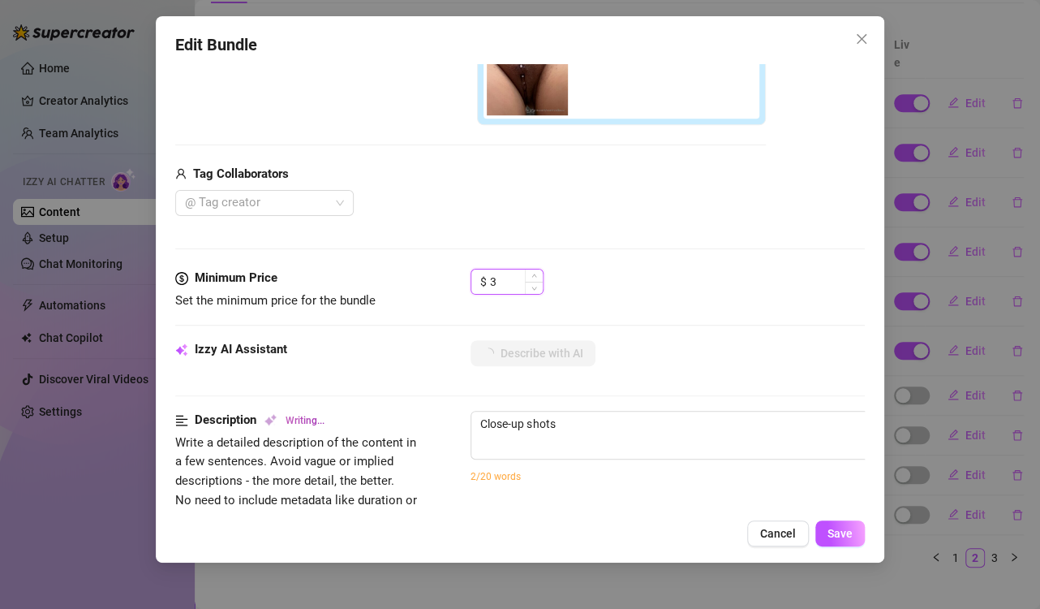
type textarea "Close-up shots of"
type textarea "Close-up shots of a"
type textarea "Close-up shots of a pierced"
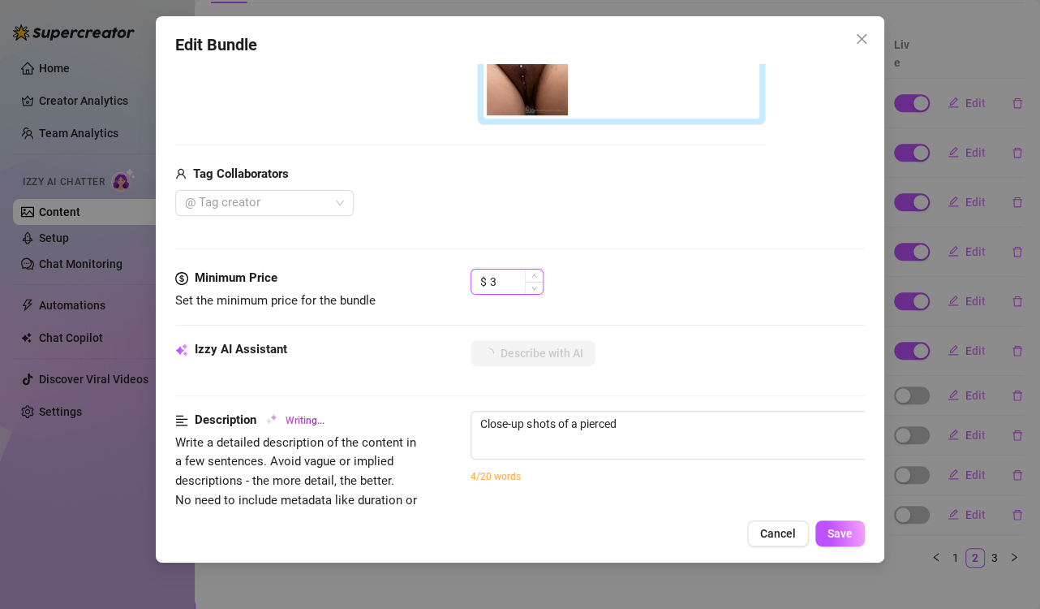
type textarea "Close-up shots of a pierced pussy,"
type textarea "Close-up shots of a pierced pussy, with"
type textarea "Close-up shots of a pierced pussy, with jewelry"
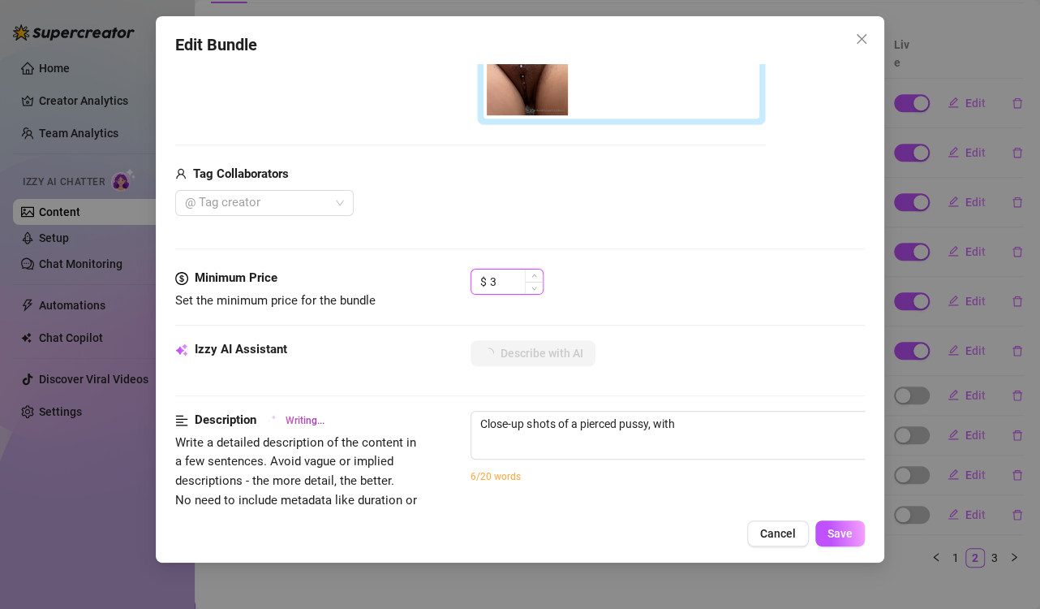
type textarea "Close-up shots of a pierced pussy, with jewelry"
type textarea "Close-up shots of a pierced pussy, with jewelry glinting"
type textarea "Close-up shots of a pierced pussy, with jewelry glinting against"
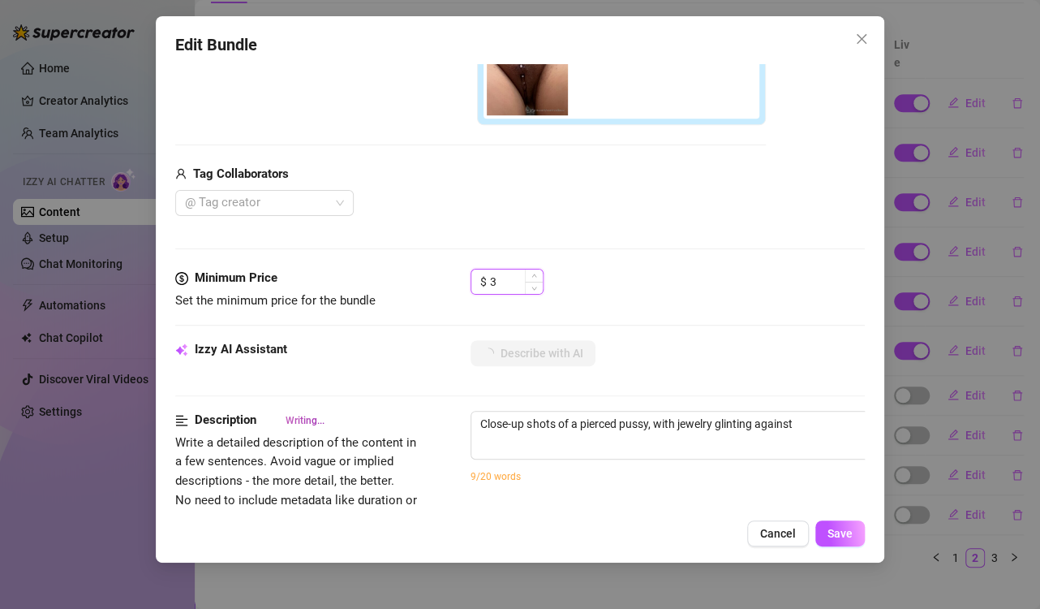
type textarea "Close-up shots of a pierced pussy, with jewelry glinting against smooth,"
type textarea "Close-up shots of a pierced pussy, with jewelry glinting against smooth, spread"
type textarea "Close-up shots of a pierced pussy, with jewelry glinting against smooth, spread…"
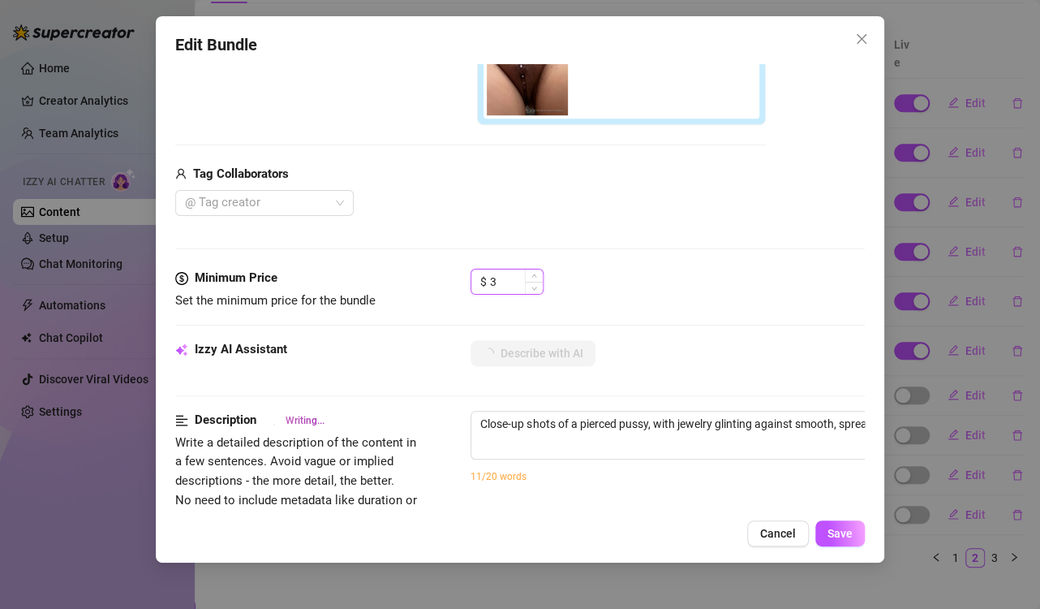
type textarea "Close-up shots of a pierced pussy, with jewelry glinting against smooth, spread…"
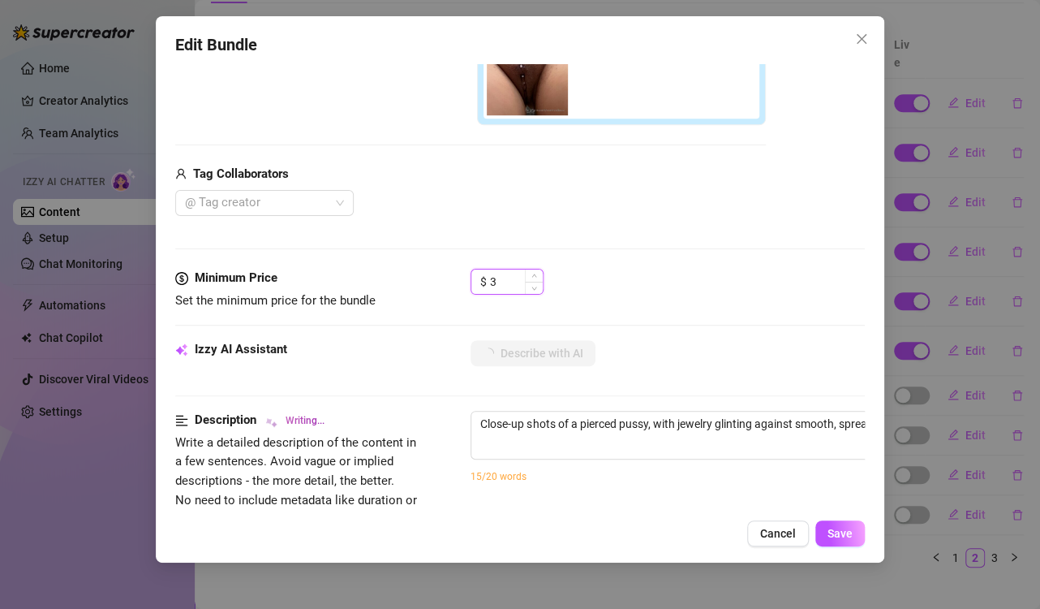
type textarea "Close-up shots of a pierced pussy, with jewelry glinting against smooth, spread…"
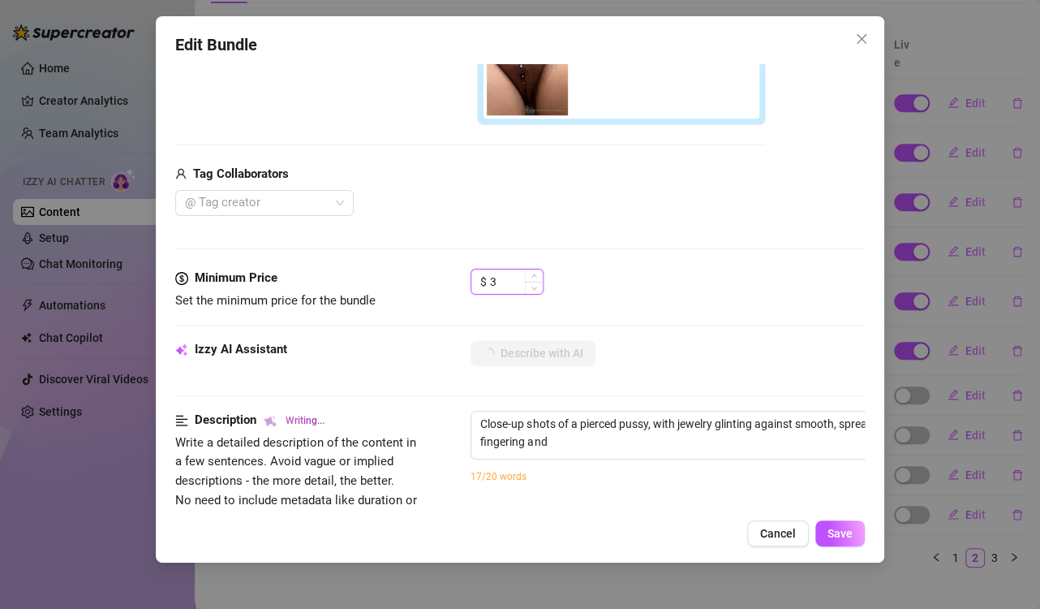
type textarea "Close-up shots of a pierced pussy, with jewelry glinting against smooth, spread…"
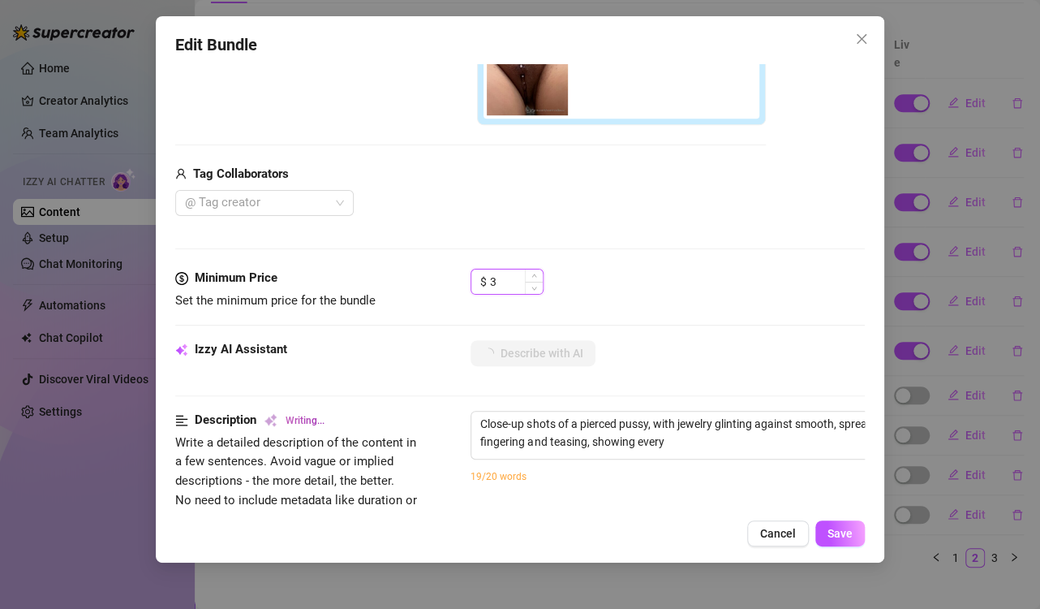
type textarea "Close-up shots of a pierced pussy, with jewelry glinting against smooth, spread…"
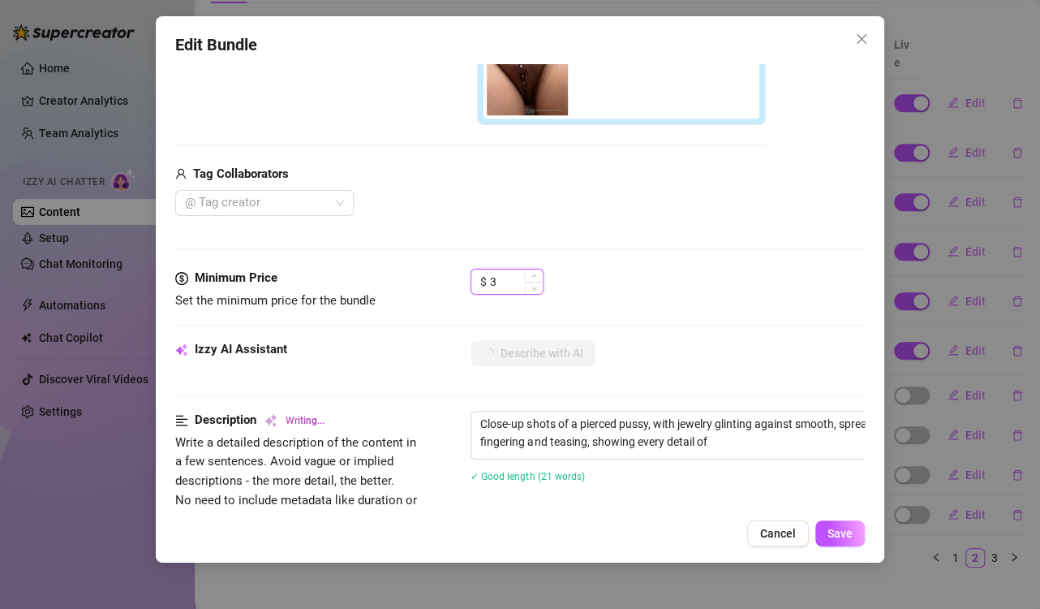
type textarea "Close-up shots of a pierced pussy, with jewelry glinting against smooth, spread…"
type input "30"
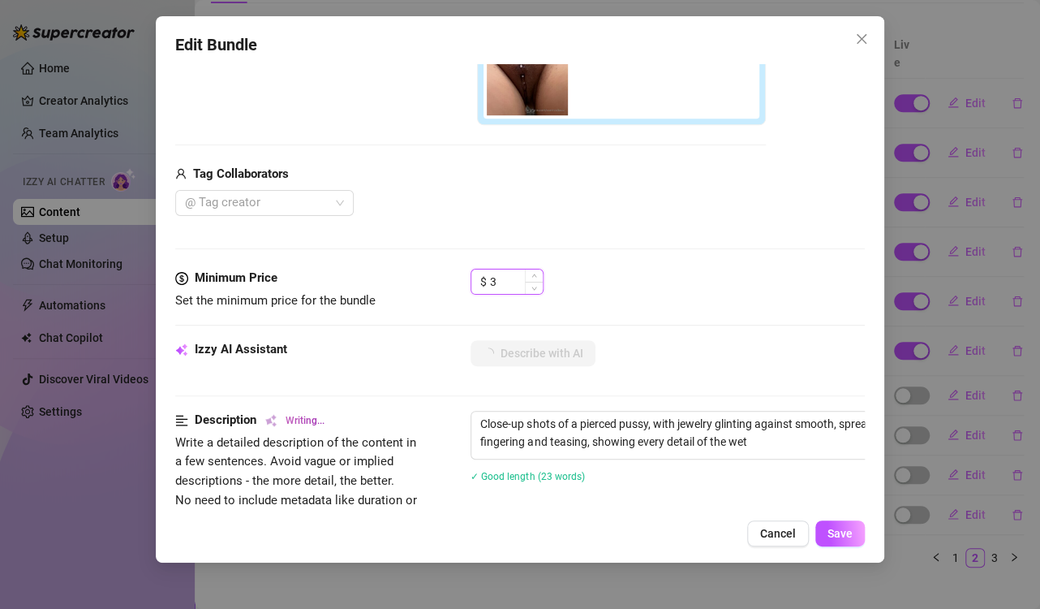
type textarea "Close-up shots of a pierced pussy, with jewelry glinting against smooth, spread…"
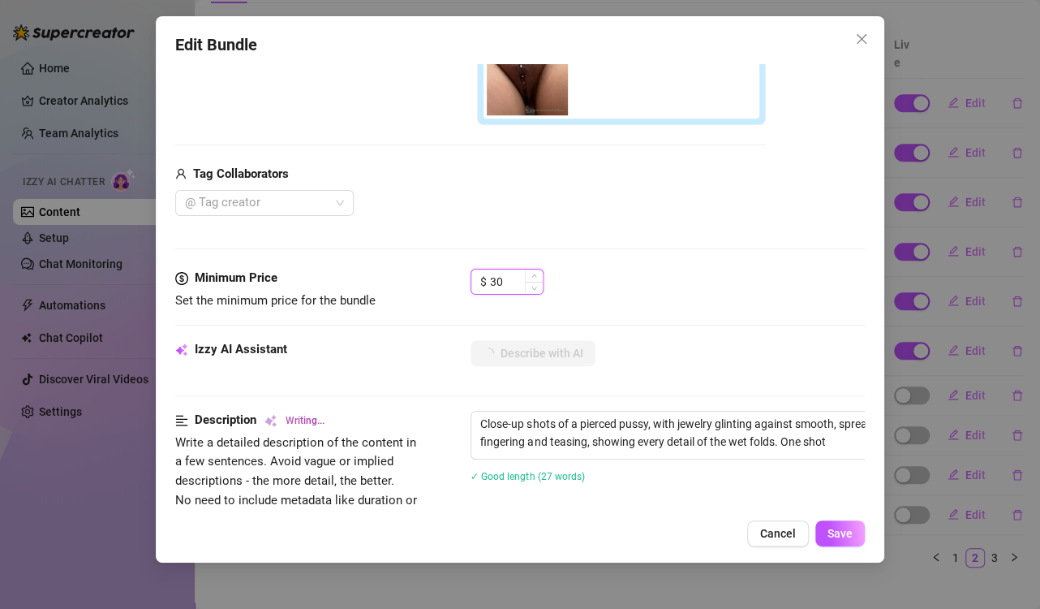
type textarea "Close-up shots of a pierced pussy, with jewelry glinting against smooth, spread…"
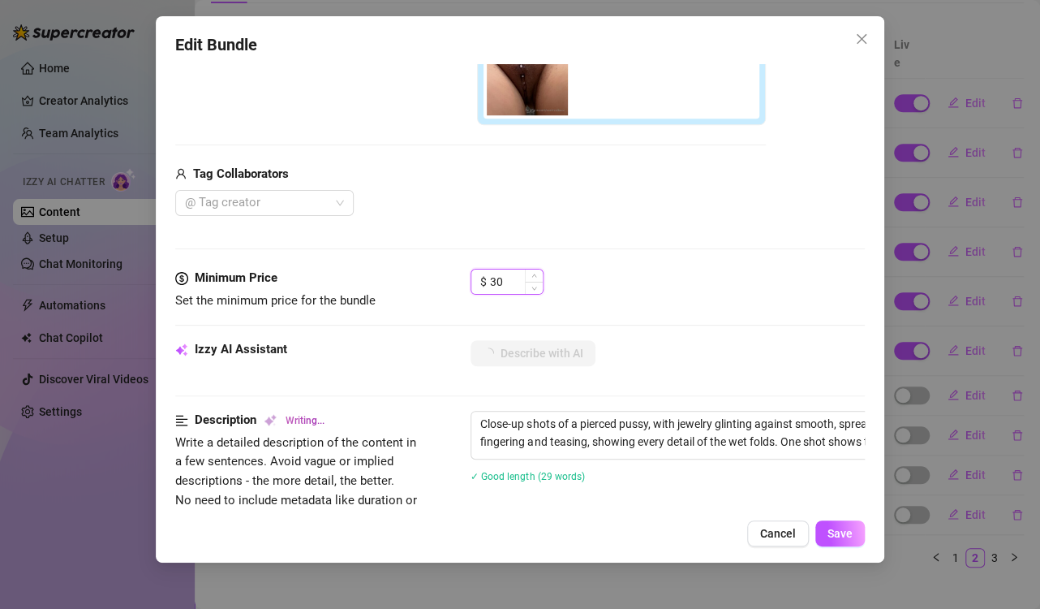
type textarea "Close-up shots of a pierced pussy, with jewelry glinting against smooth, spread…"
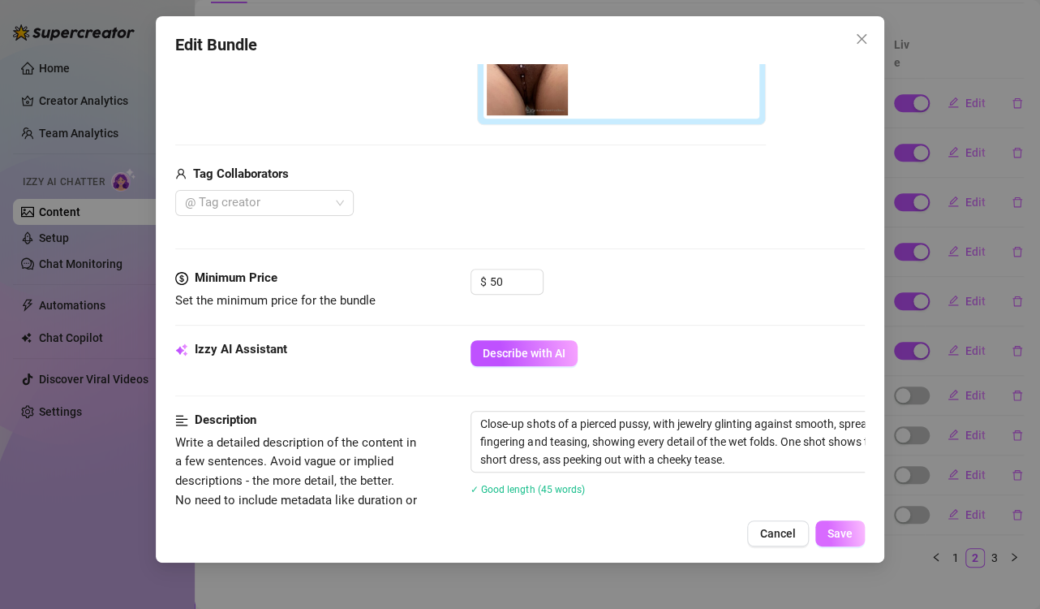
click at [839, 530] on span "Save" at bounding box center [840, 533] width 25 height 13
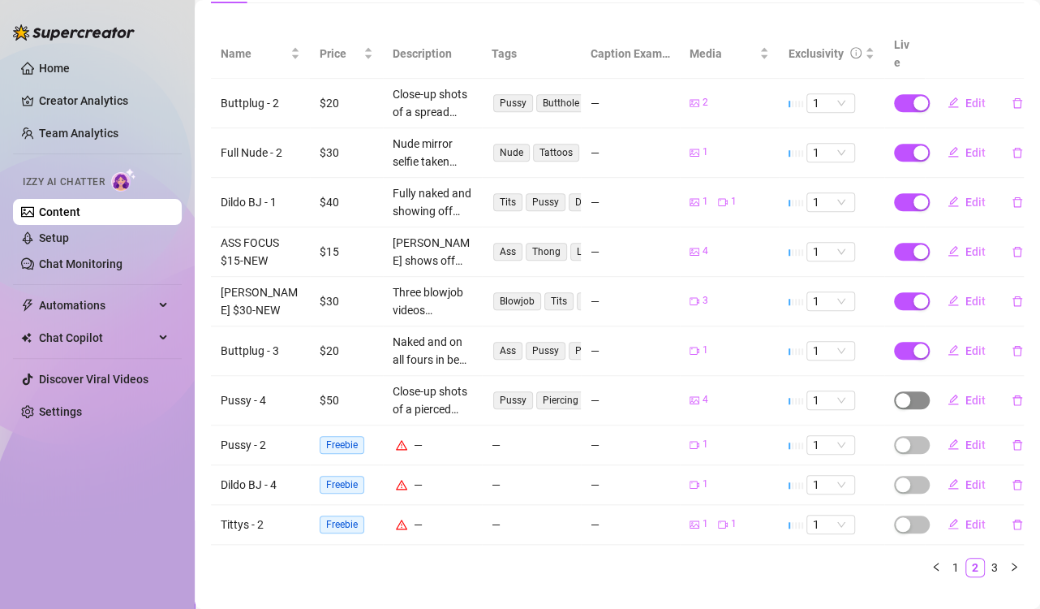
click at [902, 391] on span "button" at bounding box center [912, 400] width 36 height 18
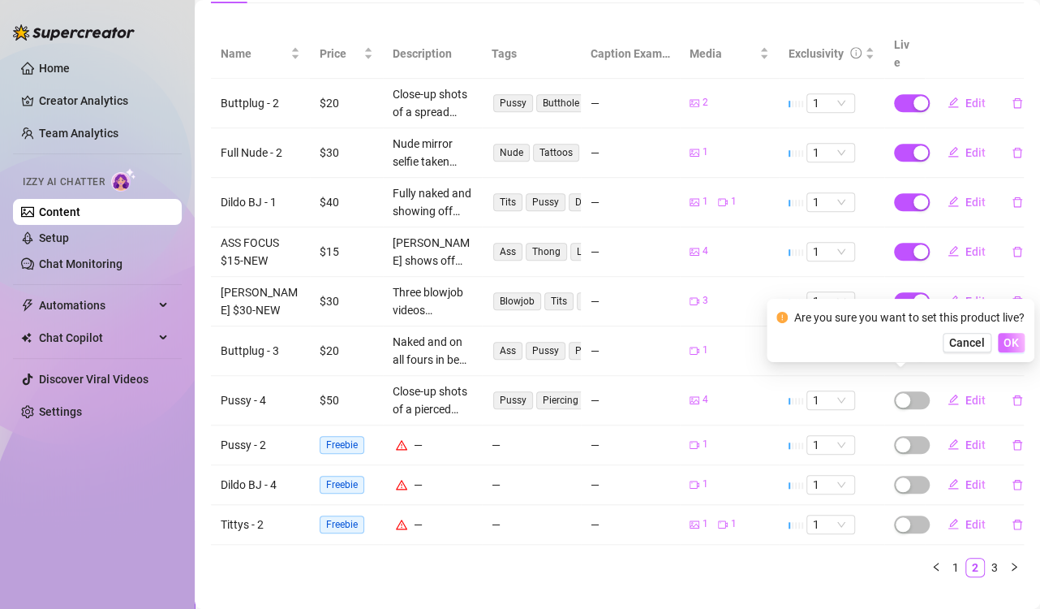
click at [1005, 344] on span "OK" at bounding box center [1011, 342] width 15 height 13
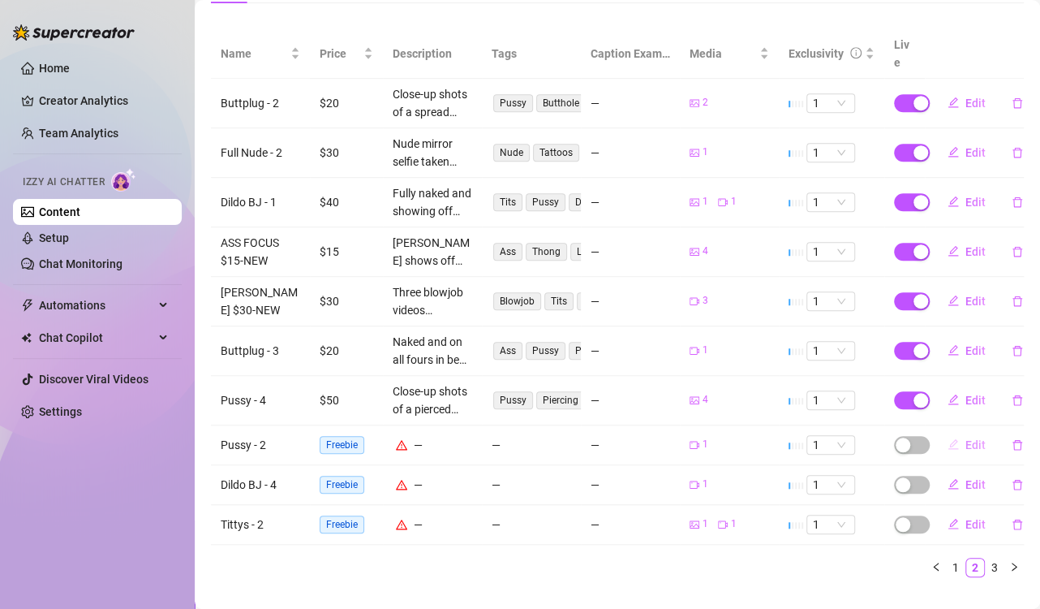
click at [966, 438] on span "Edit" at bounding box center [976, 444] width 20 height 13
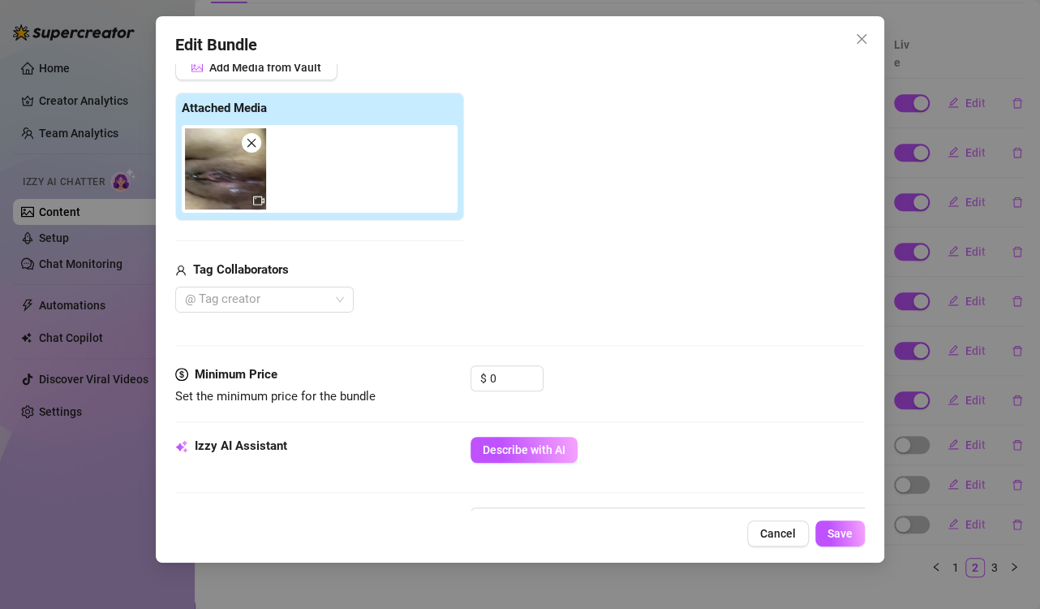
scroll to position [243, 0]
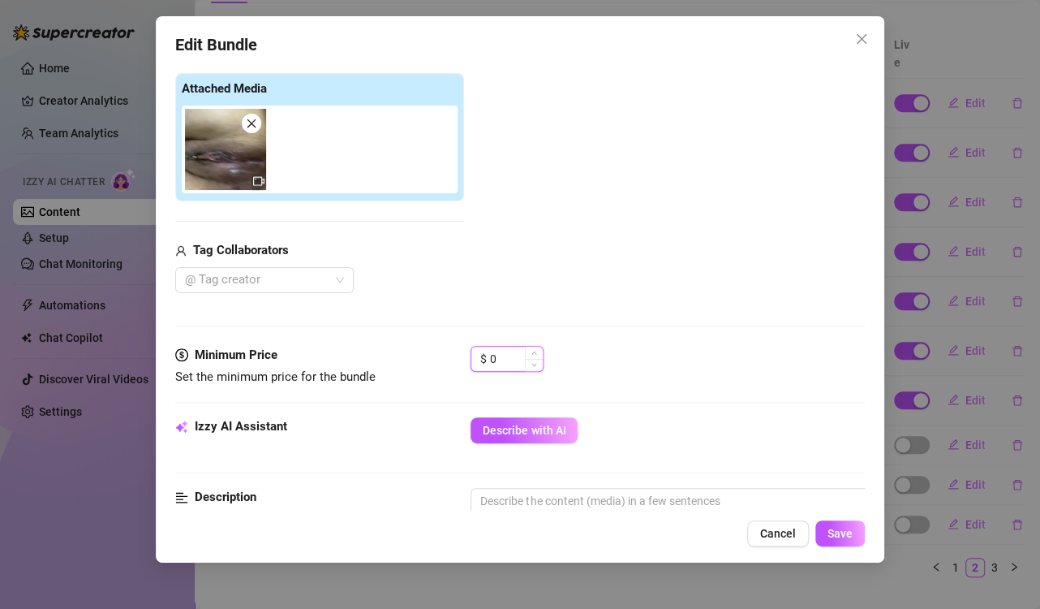
click at [514, 351] on input "0" at bounding box center [516, 358] width 53 height 24
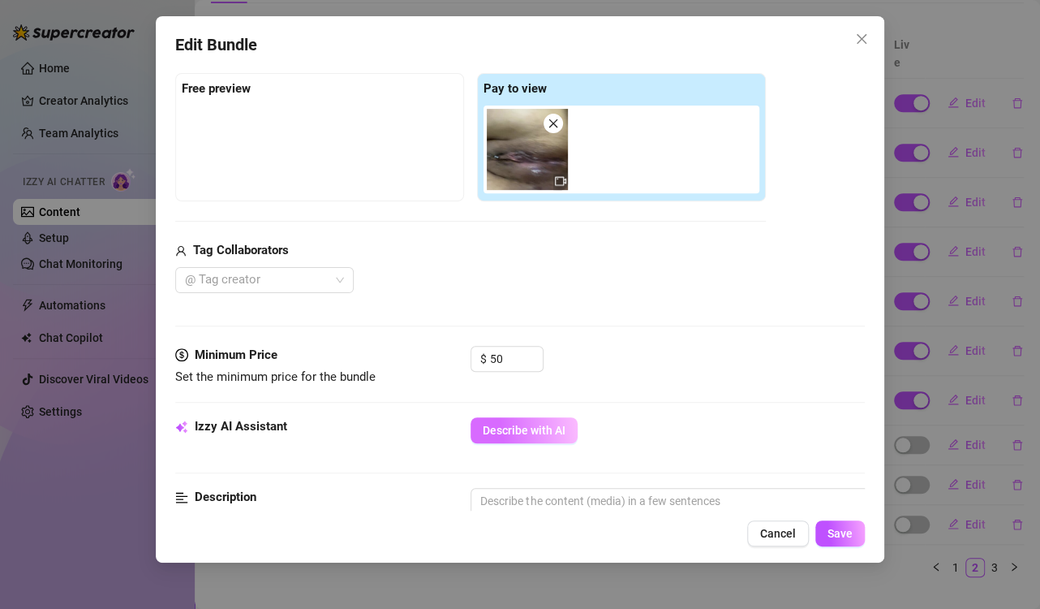
click at [540, 428] on span "Describe with AI" at bounding box center [524, 430] width 83 height 13
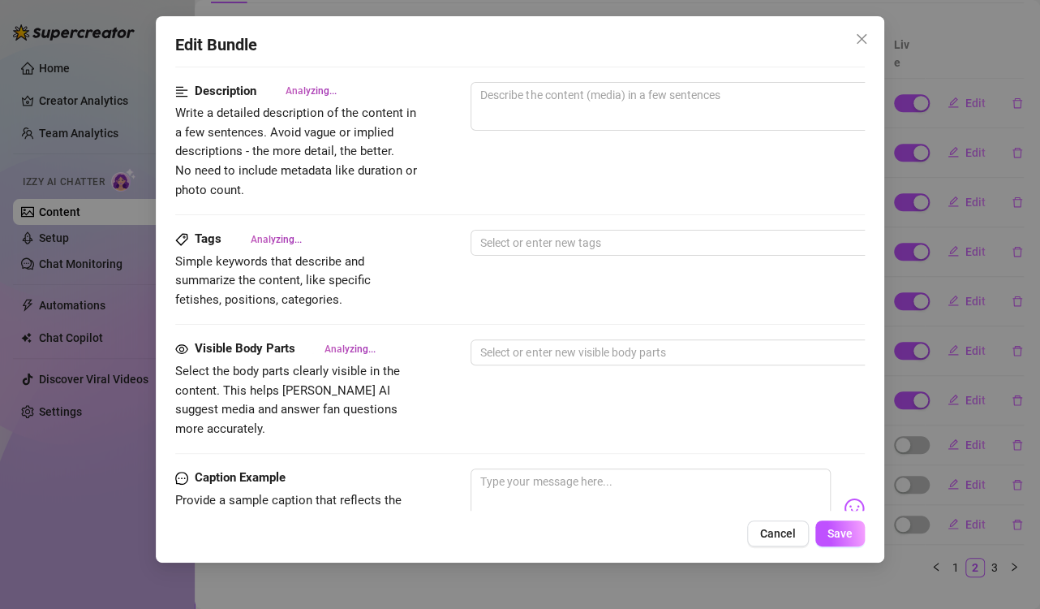
scroll to position [487, 0]
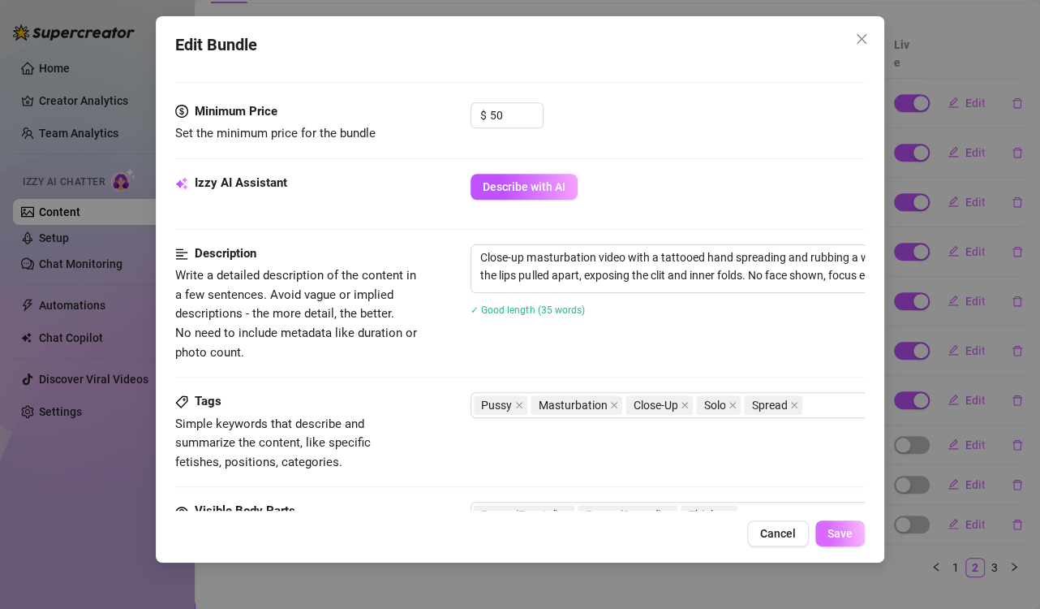
click at [843, 536] on span "Save" at bounding box center [840, 533] width 25 height 13
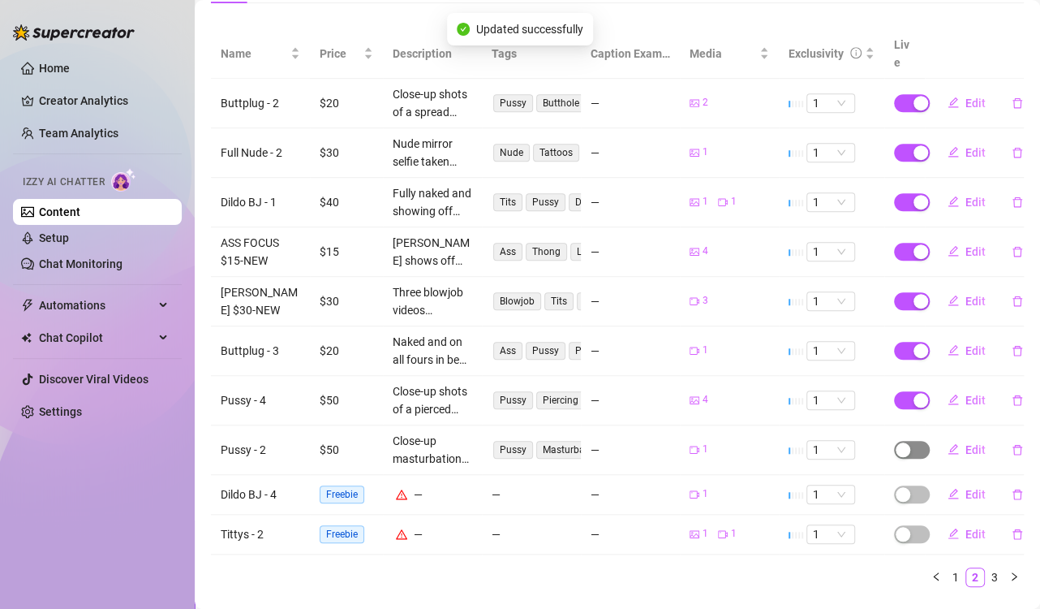
click at [898, 441] on span "button" at bounding box center [912, 450] width 36 height 18
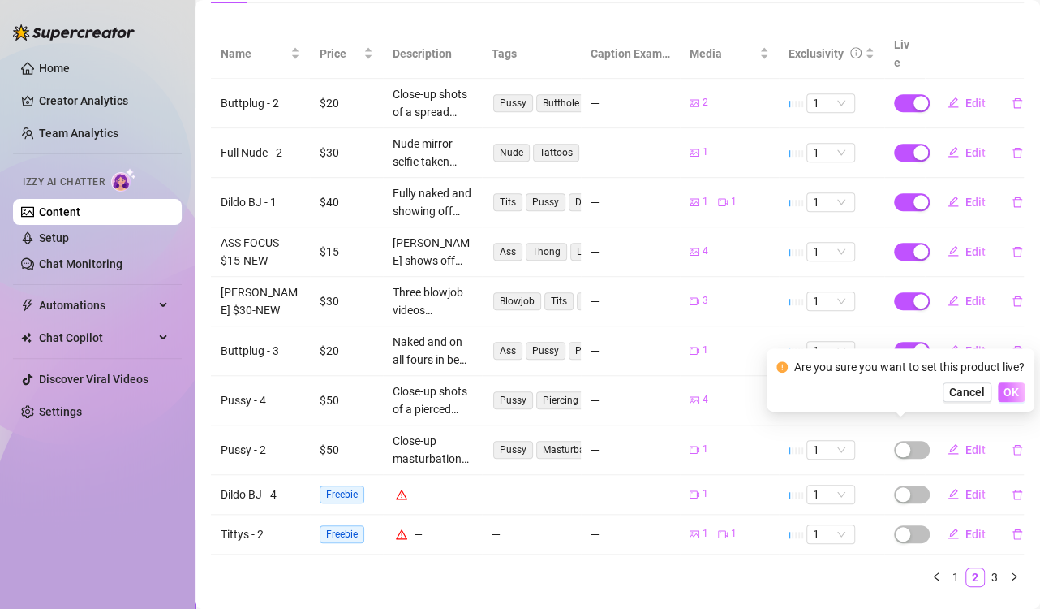
click at [1012, 390] on span "OK" at bounding box center [1011, 391] width 15 height 13
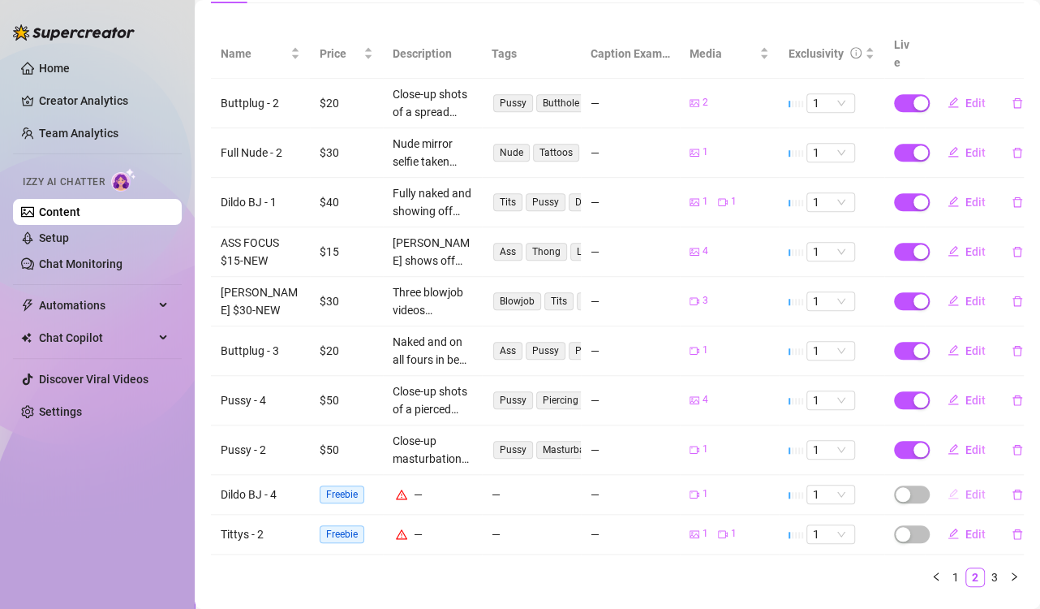
click at [968, 488] on span "Edit" at bounding box center [976, 494] width 20 height 13
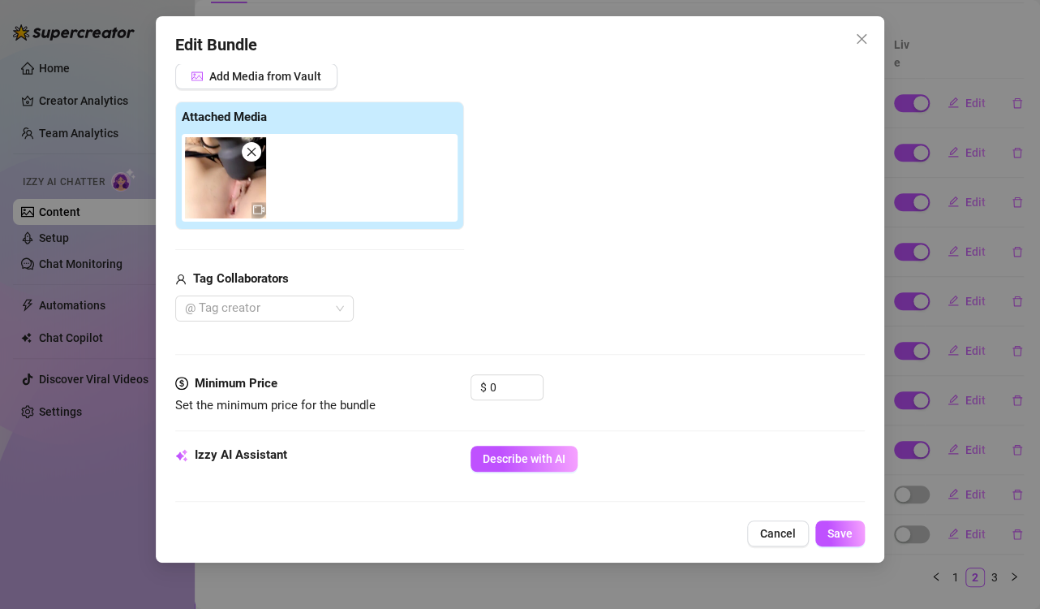
scroll to position [243, 0]
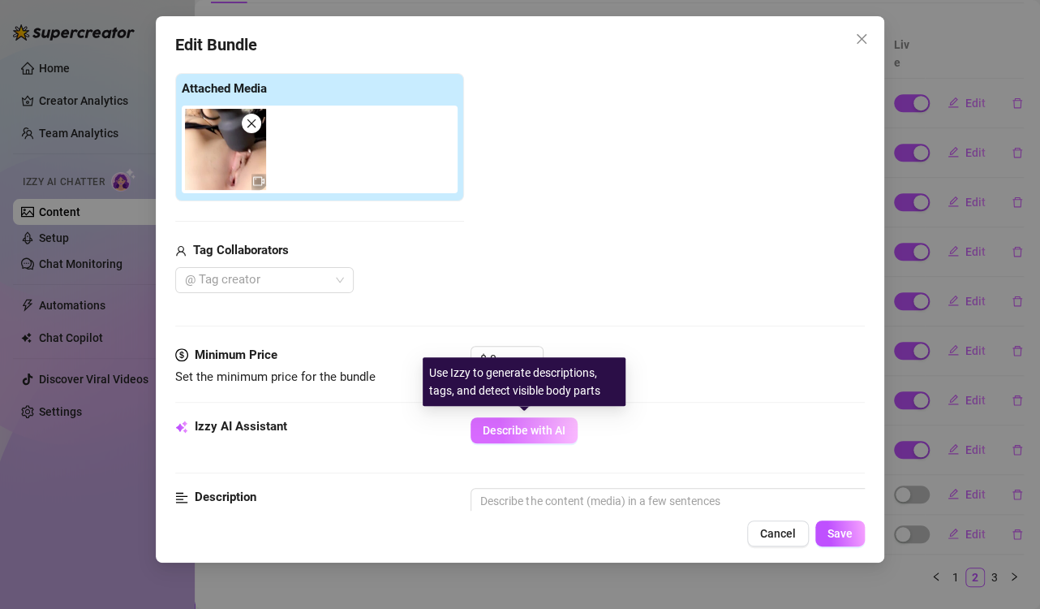
click at [541, 428] on span "Describe with AI" at bounding box center [524, 430] width 83 height 13
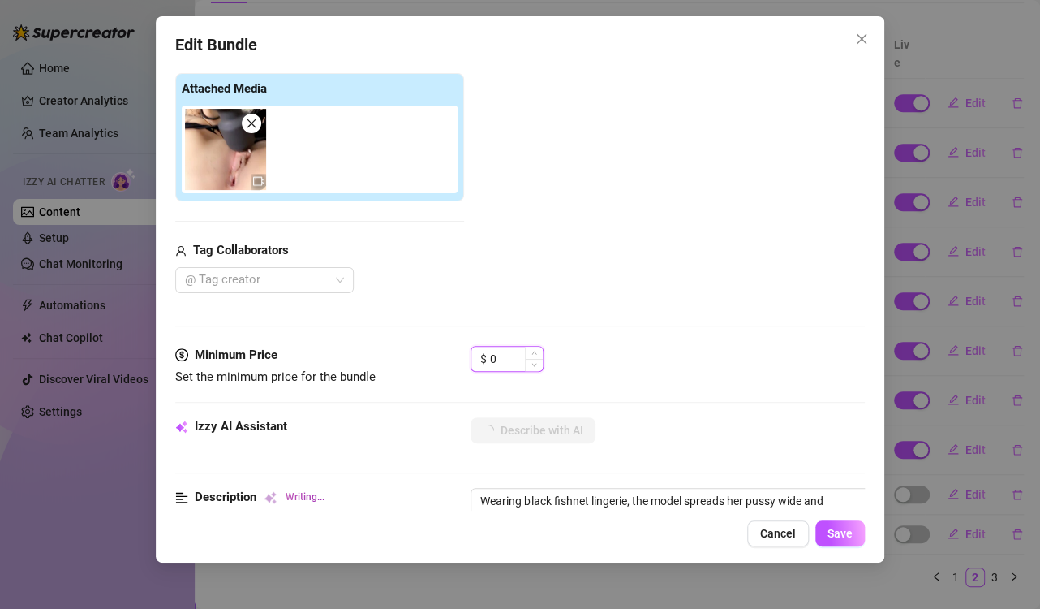
click at [498, 359] on input "0" at bounding box center [516, 358] width 53 height 24
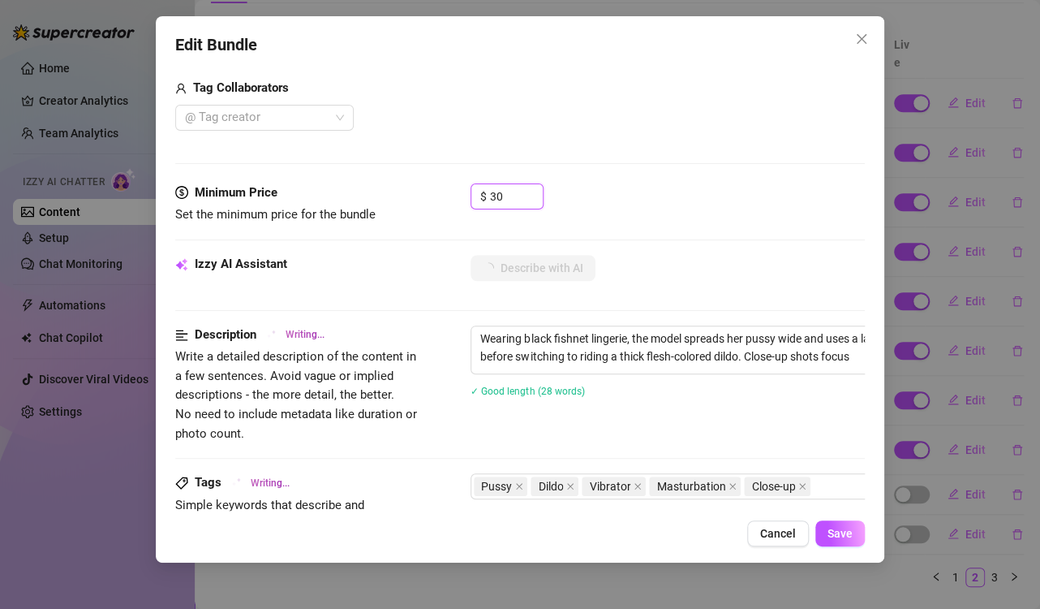
scroll to position [487, 0]
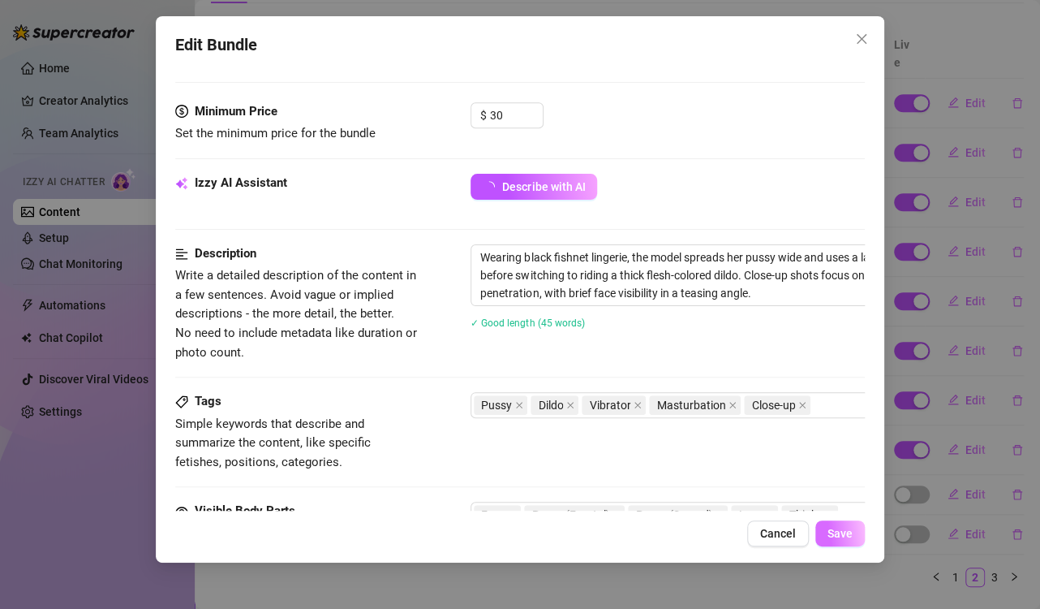
click at [831, 535] on span "Save" at bounding box center [840, 533] width 25 height 13
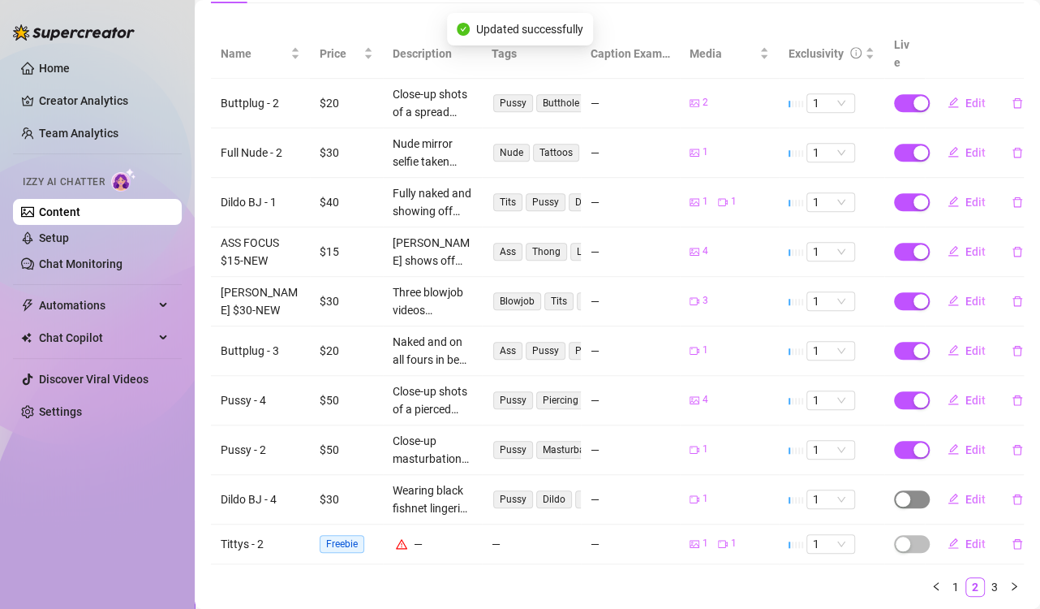
click at [901, 490] on span "button" at bounding box center [912, 499] width 36 height 18
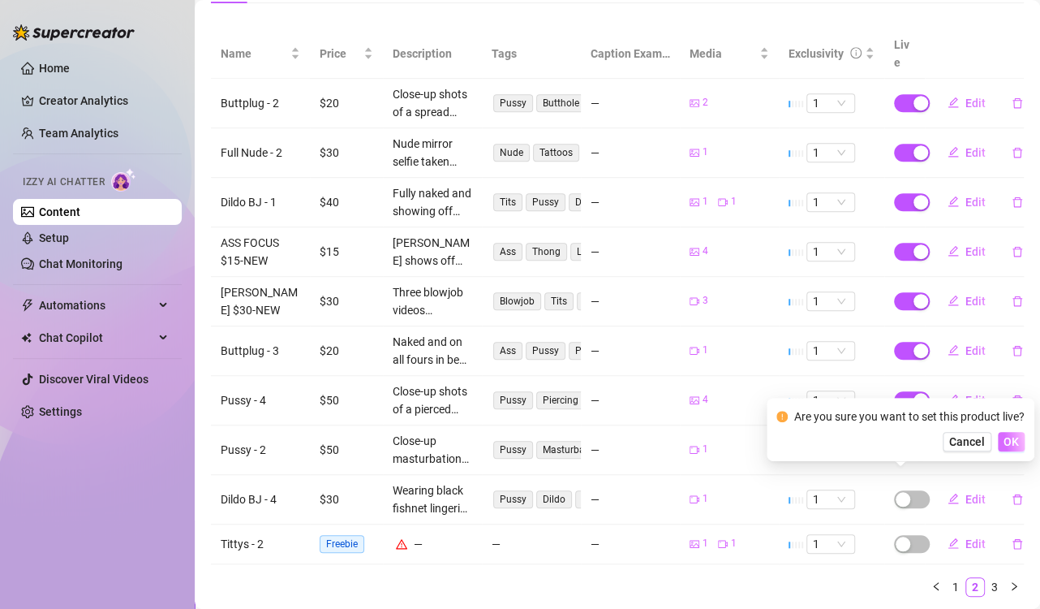
click at [1013, 441] on span "OK" at bounding box center [1011, 441] width 15 height 13
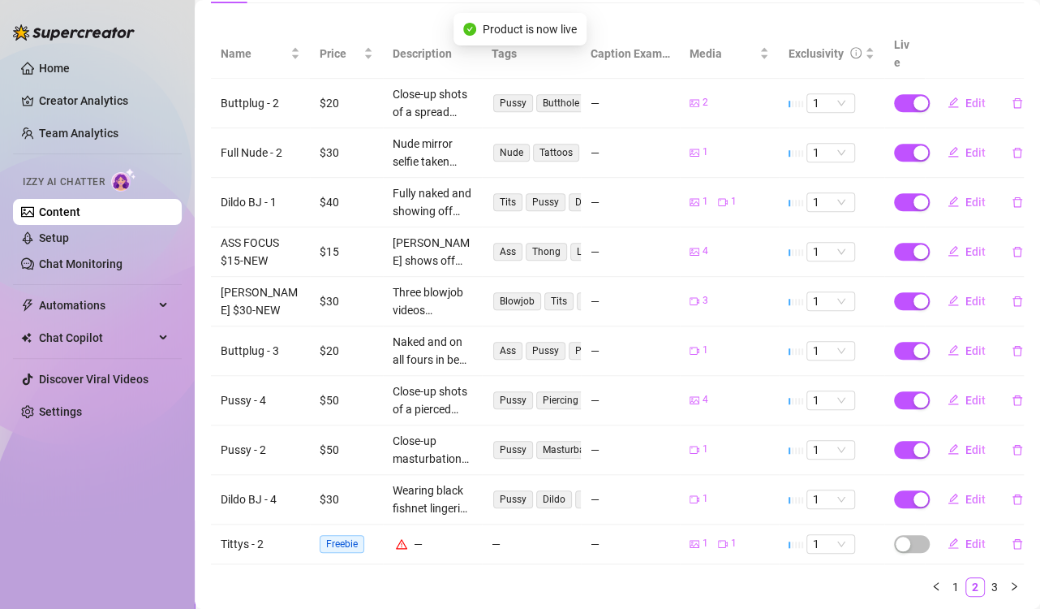
scroll to position [334, 0]
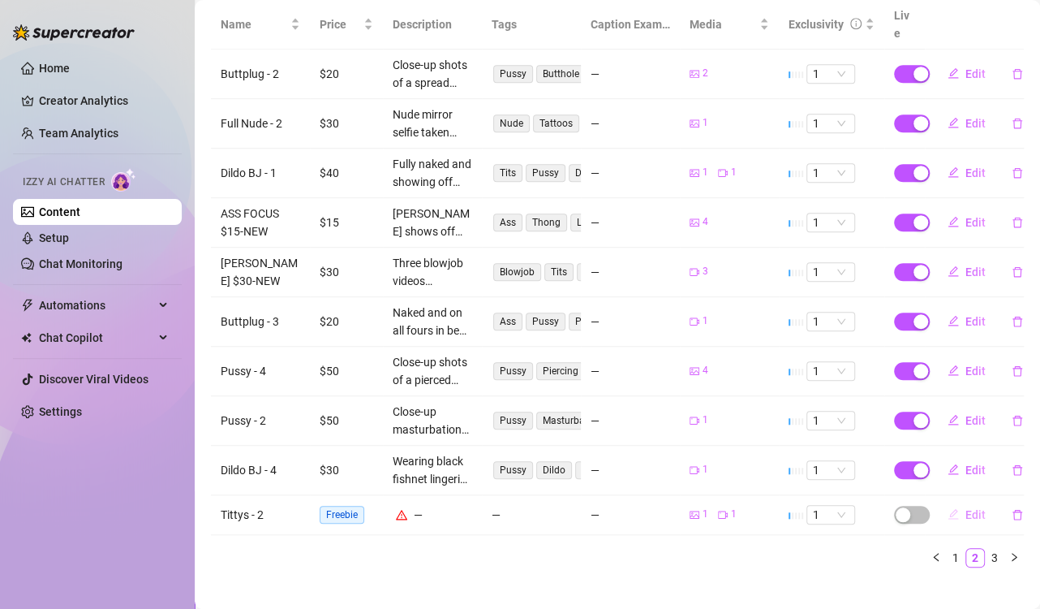
click at [966, 508] on span "Edit" at bounding box center [976, 514] width 20 height 13
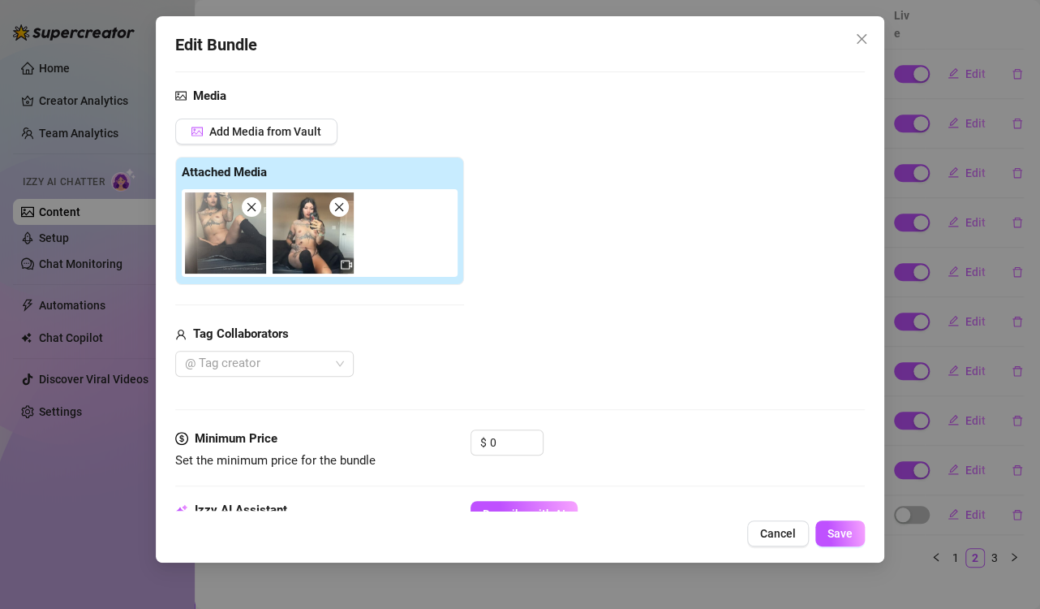
scroll to position [162, 0]
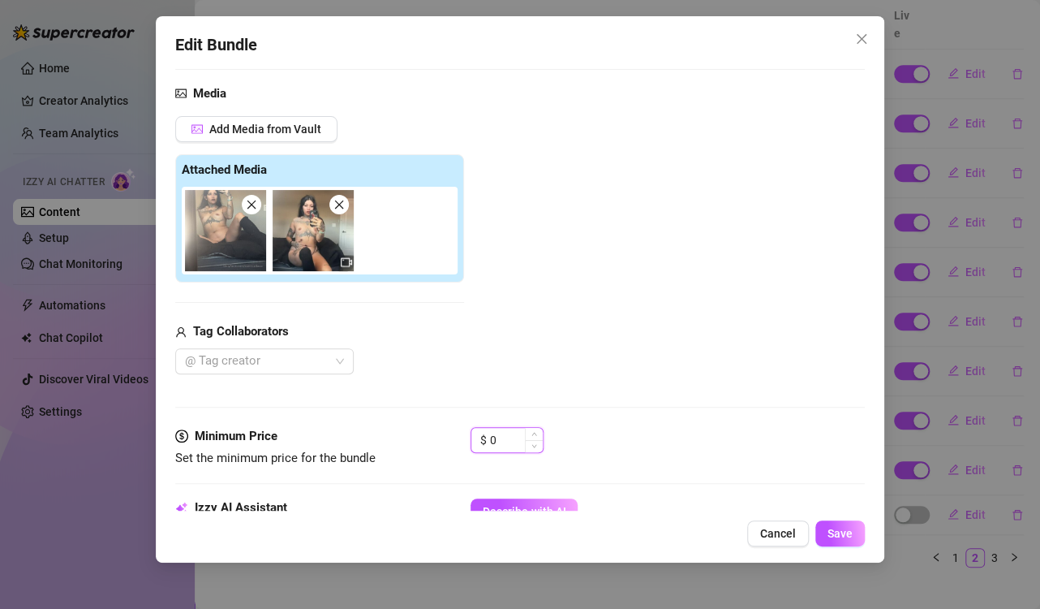
click at [506, 435] on input "0" at bounding box center [516, 440] width 53 height 24
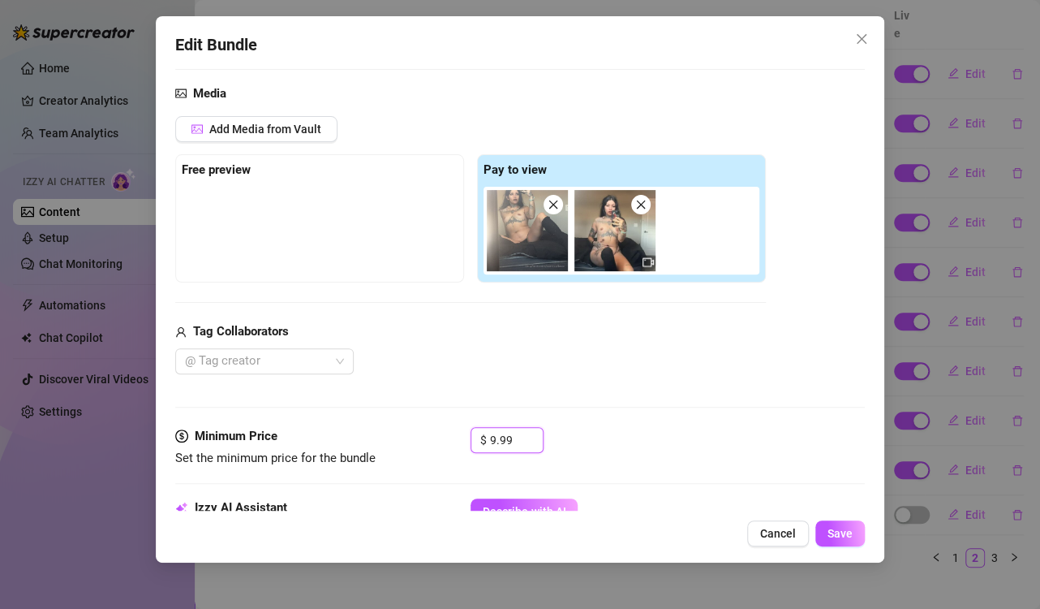
scroll to position [325, 0]
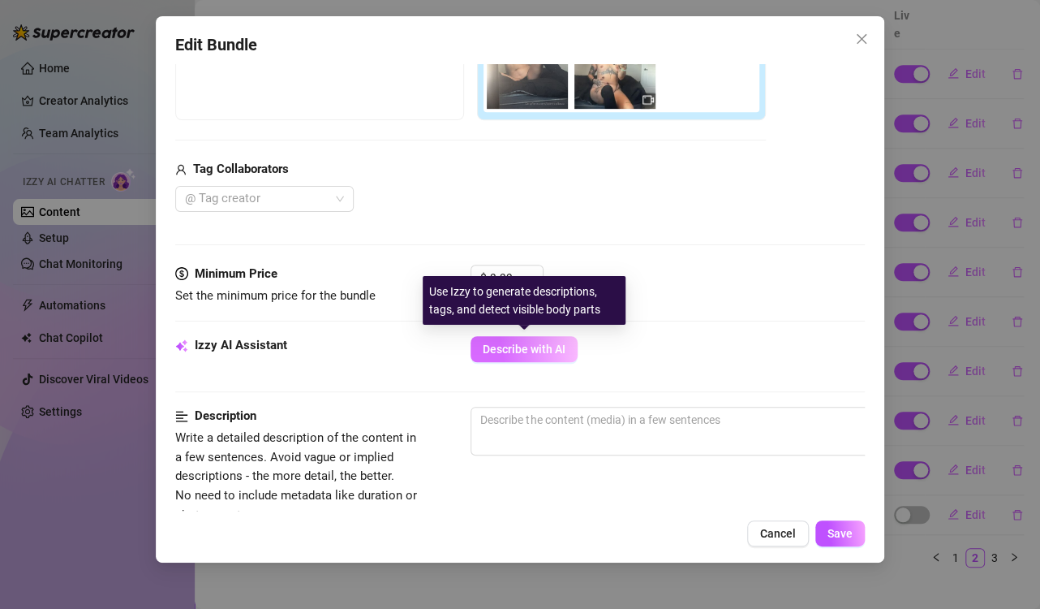
click at [543, 352] on span "Describe with AI" at bounding box center [524, 348] width 83 height 13
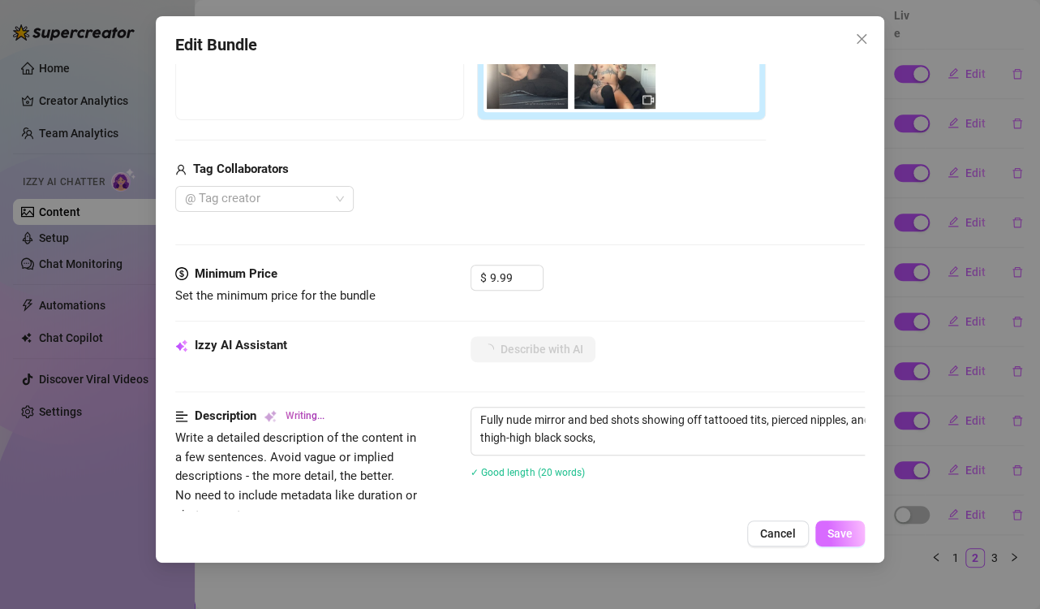
click at [843, 535] on span "Save" at bounding box center [840, 533] width 25 height 13
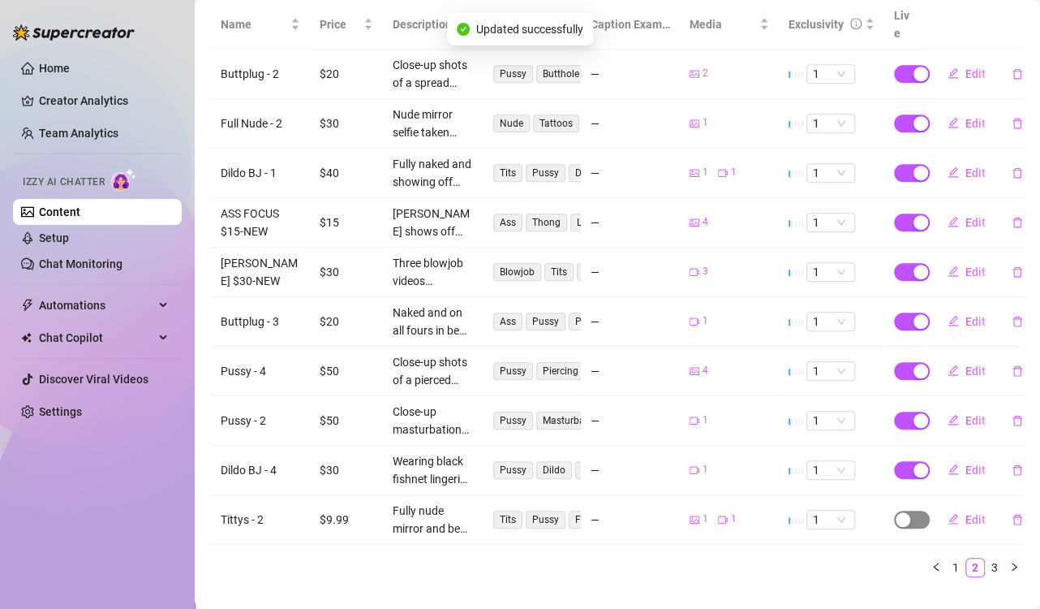
click at [899, 510] on span "button" at bounding box center [912, 519] width 36 height 18
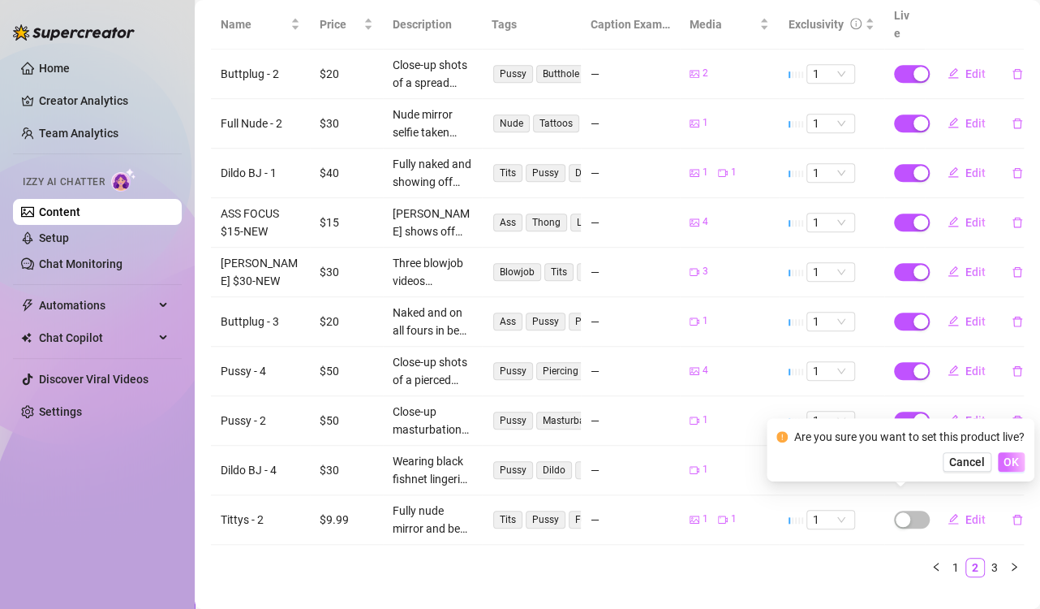
click at [1012, 461] on span "OK" at bounding box center [1011, 461] width 15 height 13
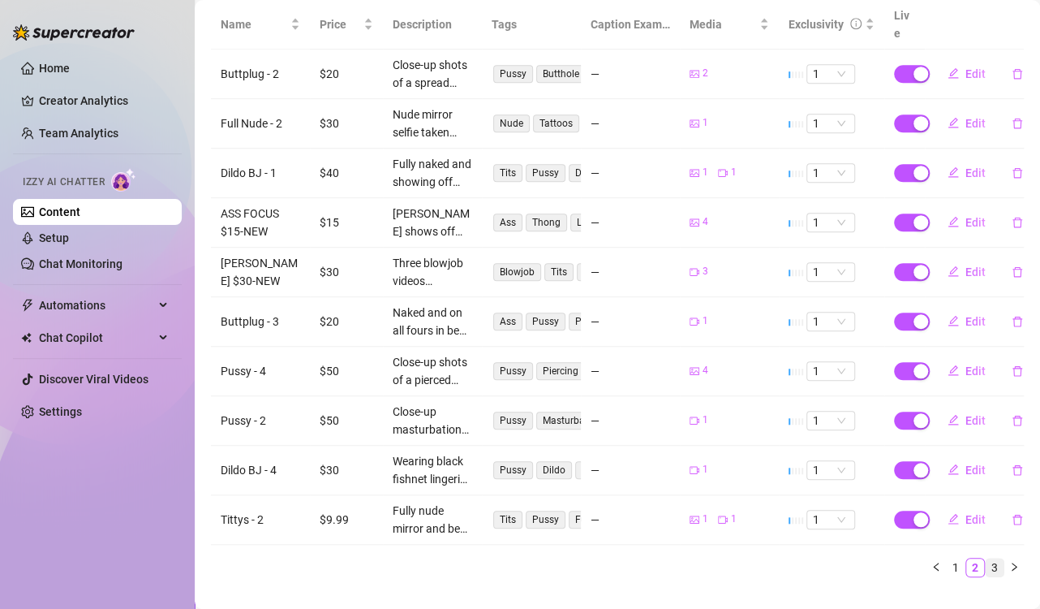
click at [986, 558] on link "3" at bounding box center [995, 567] width 18 height 18
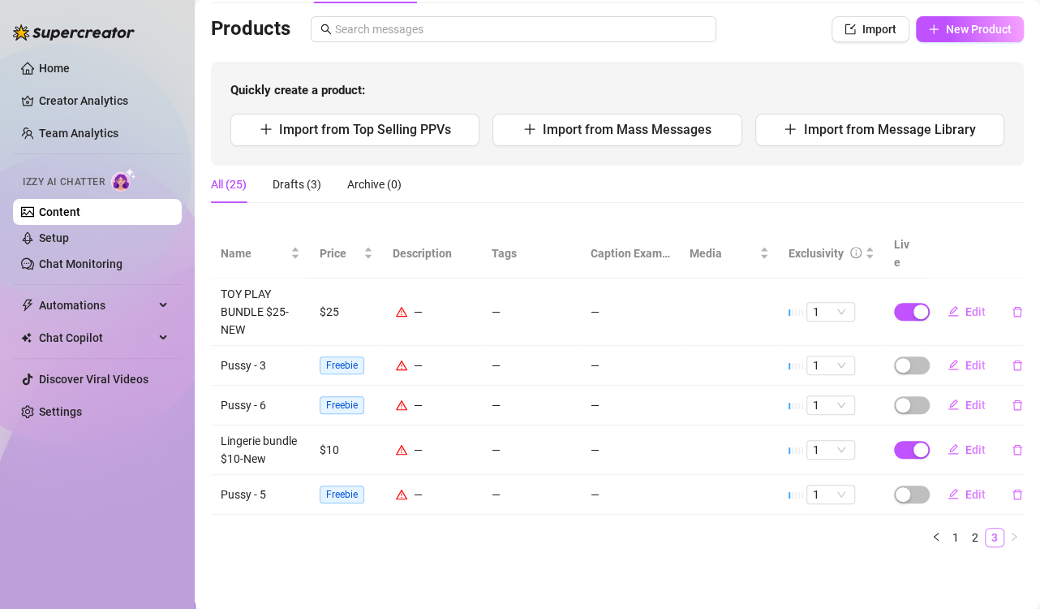
scroll to position [85, 0]
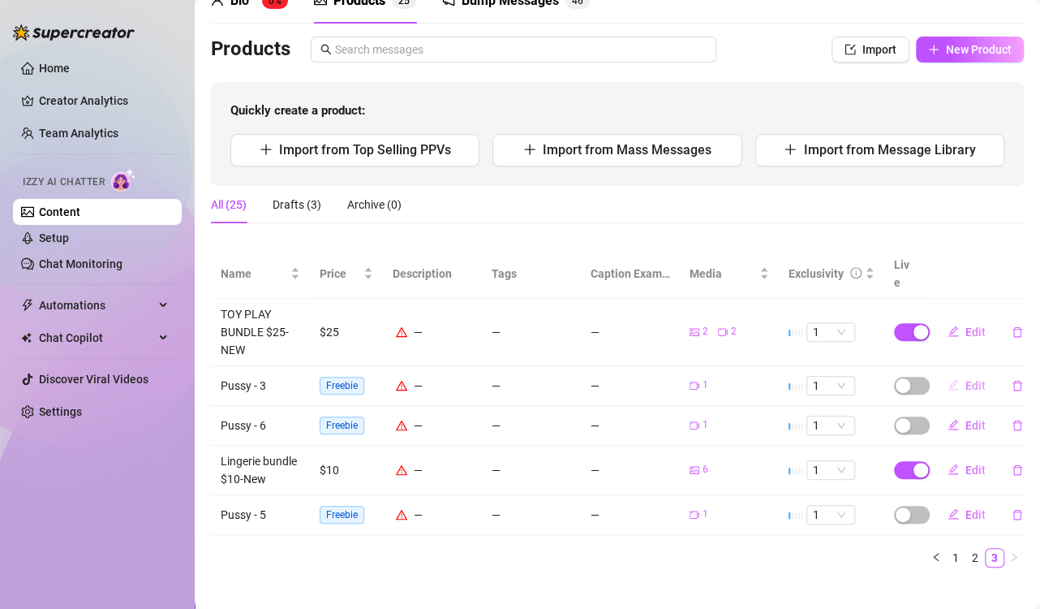
click at [966, 379] on span "Edit" at bounding box center [976, 385] width 20 height 13
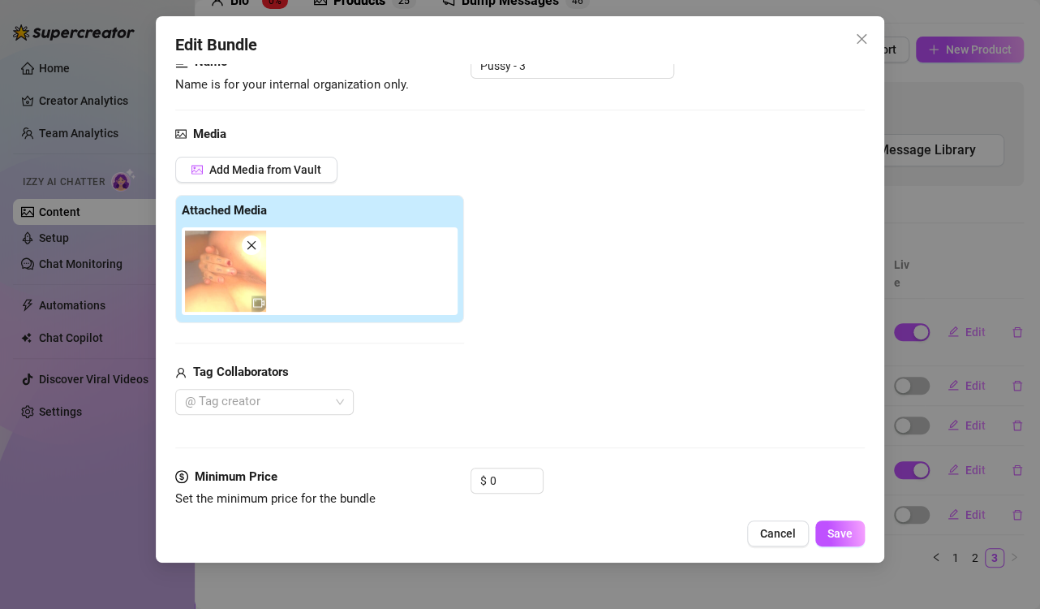
scroll to position [162, 0]
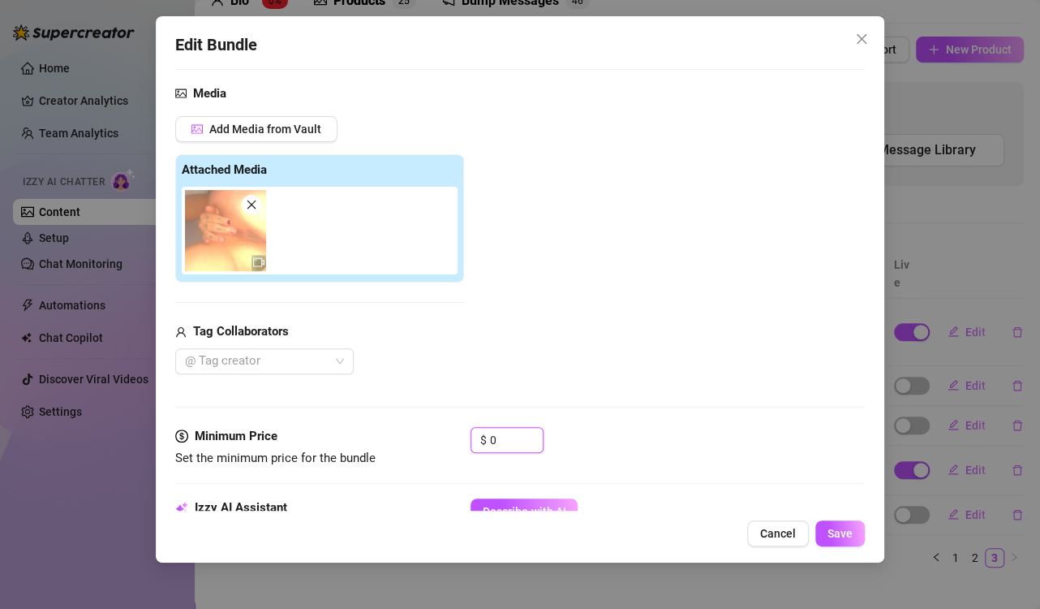
drag, startPoint x: 516, startPoint y: 435, endPoint x: 457, endPoint y: 431, distance: 59.4
click at [457, 431] on div "Minimum Price Set the minimum price for the bundle $ 0" at bounding box center [519, 447] width 689 height 41
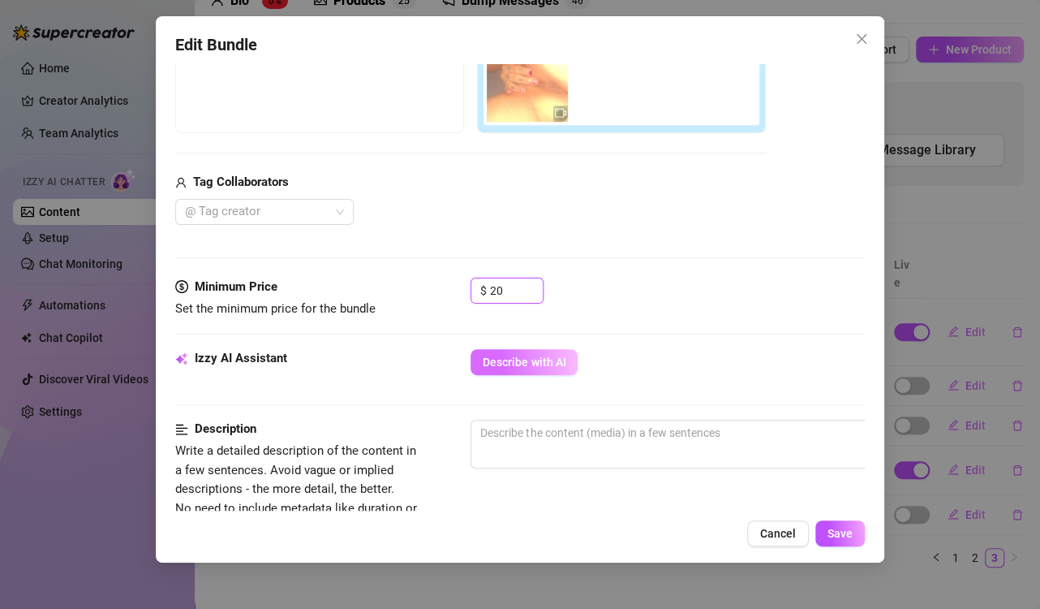
scroll to position [487, 0]
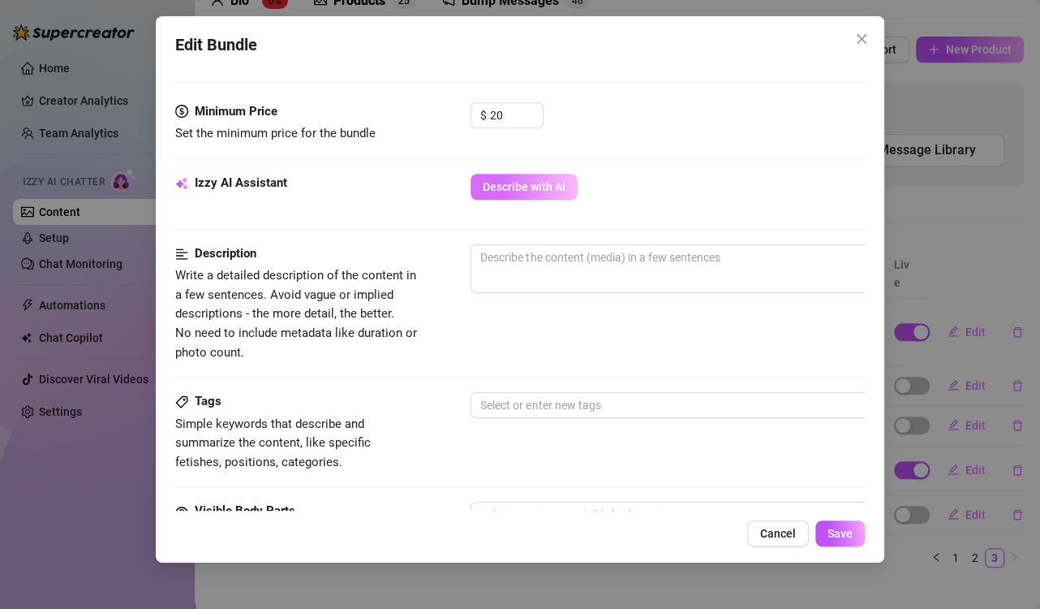
click at [540, 183] on span "Describe with AI" at bounding box center [524, 186] width 83 height 13
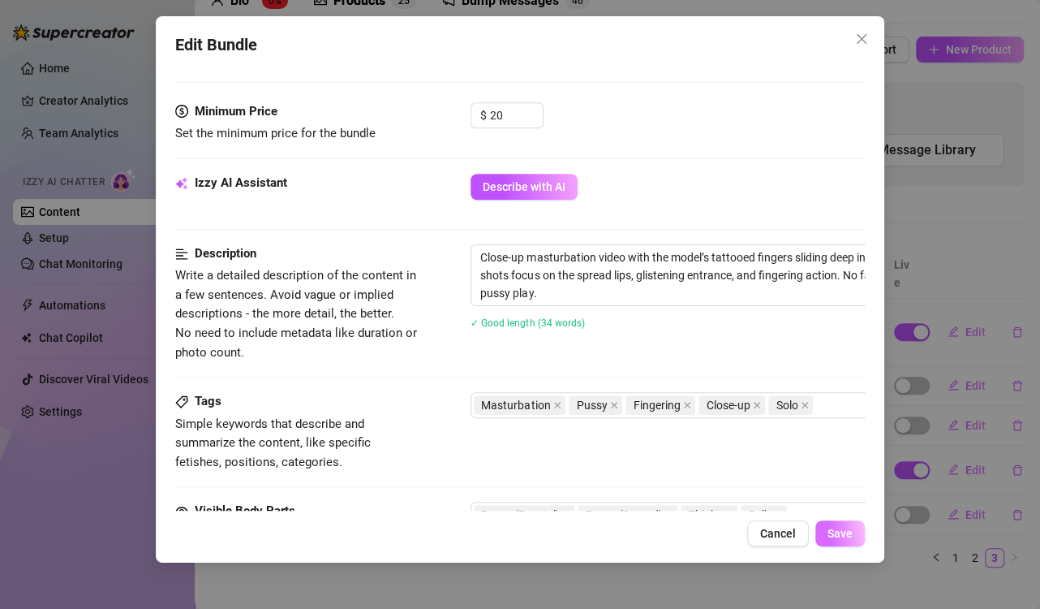
click at [846, 532] on span "Save" at bounding box center [840, 533] width 25 height 13
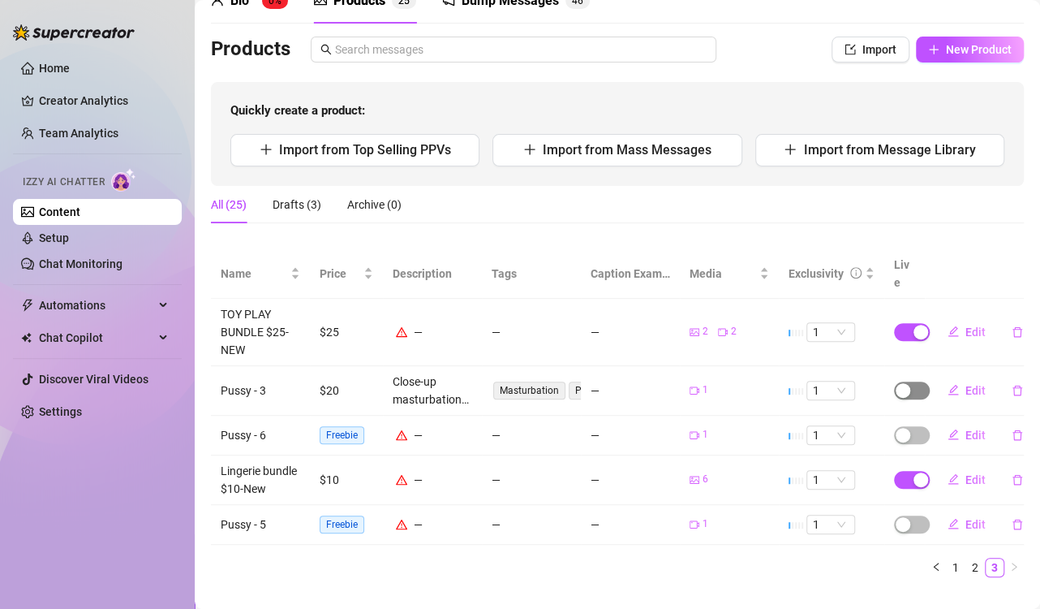
click at [906, 381] on span "button" at bounding box center [912, 390] width 36 height 18
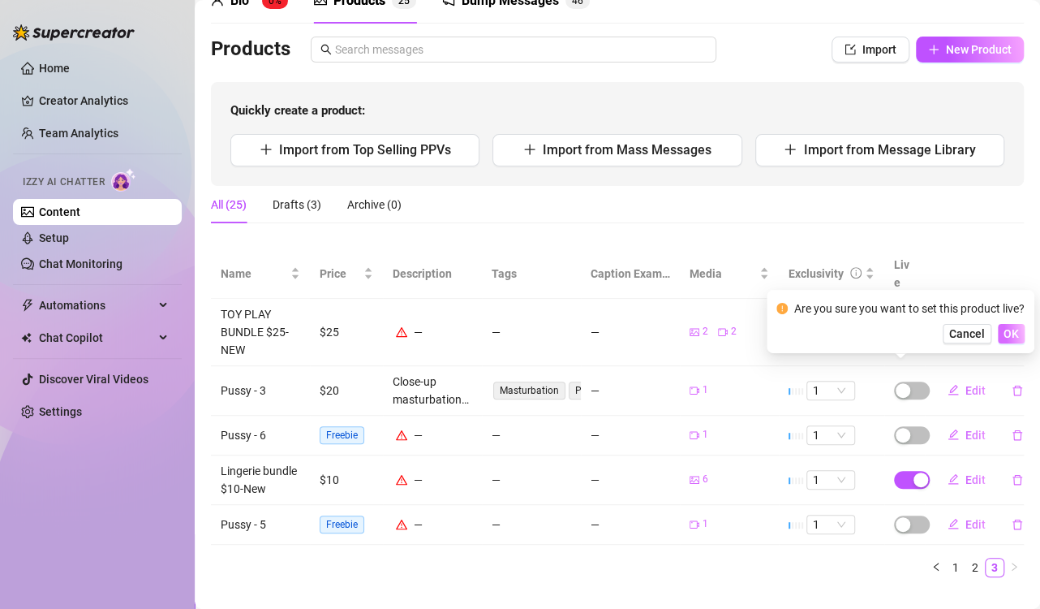
click at [1012, 338] on span "OK" at bounding box center [1011, 333] width 15 height 13
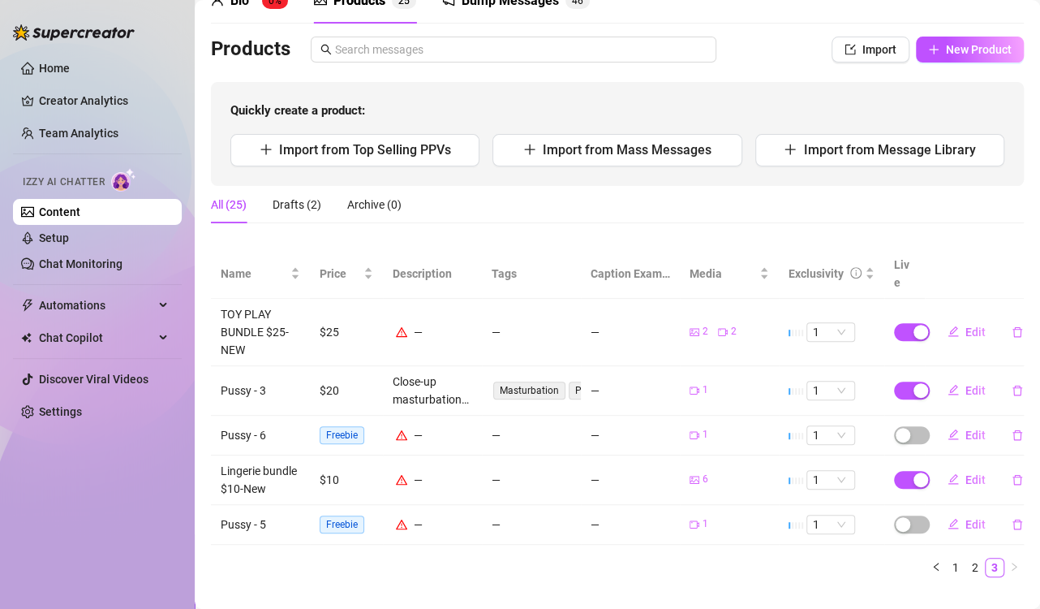
scroll to position [0, 0]
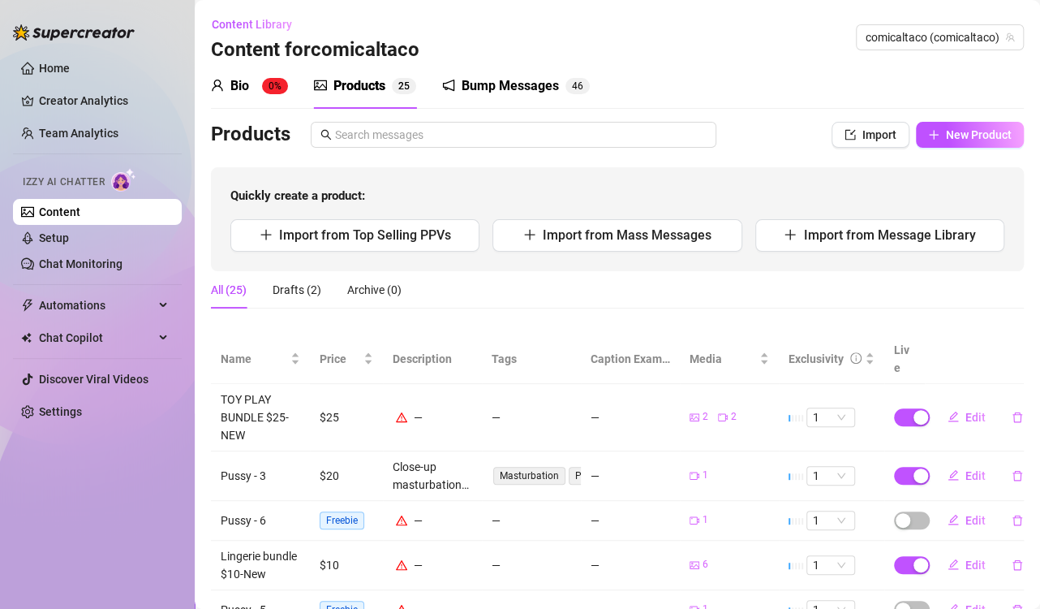
click at [237, 87] on div "Bio" at bounding box center [239, 85] width 19 height 19
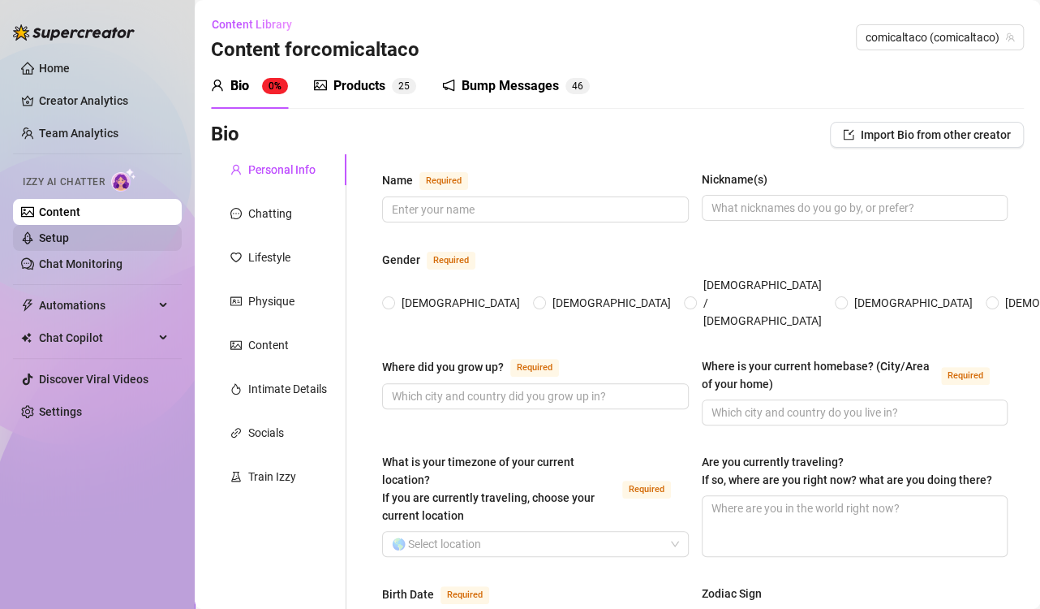
click at [55, 235] on link "Setup" at bounding box center [54, 237] width 30 height 13
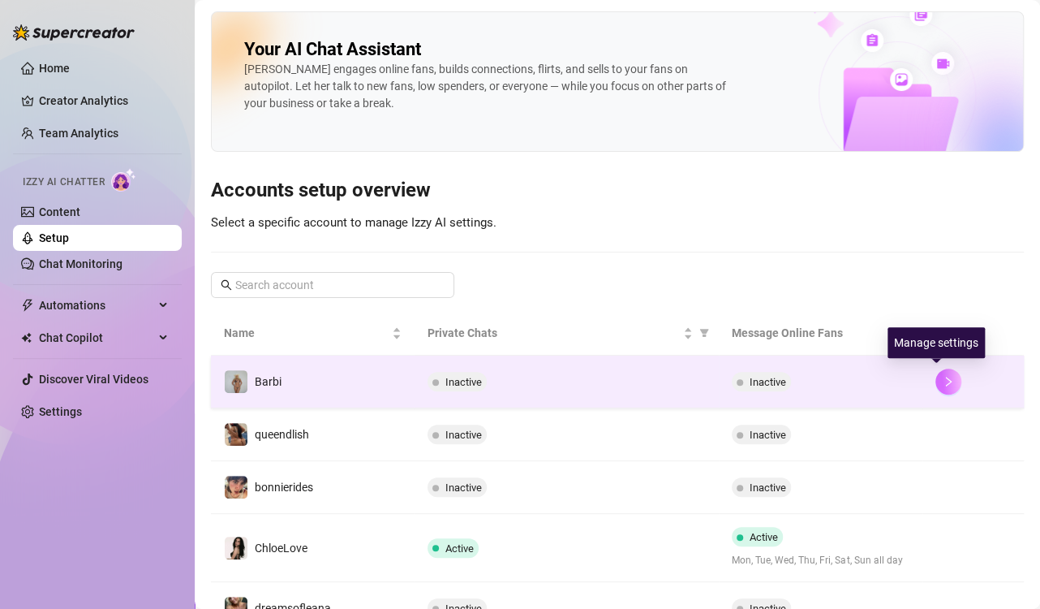
click at [943, 380] on icon "right" at bounding box center [948, 381] width 11 height 11
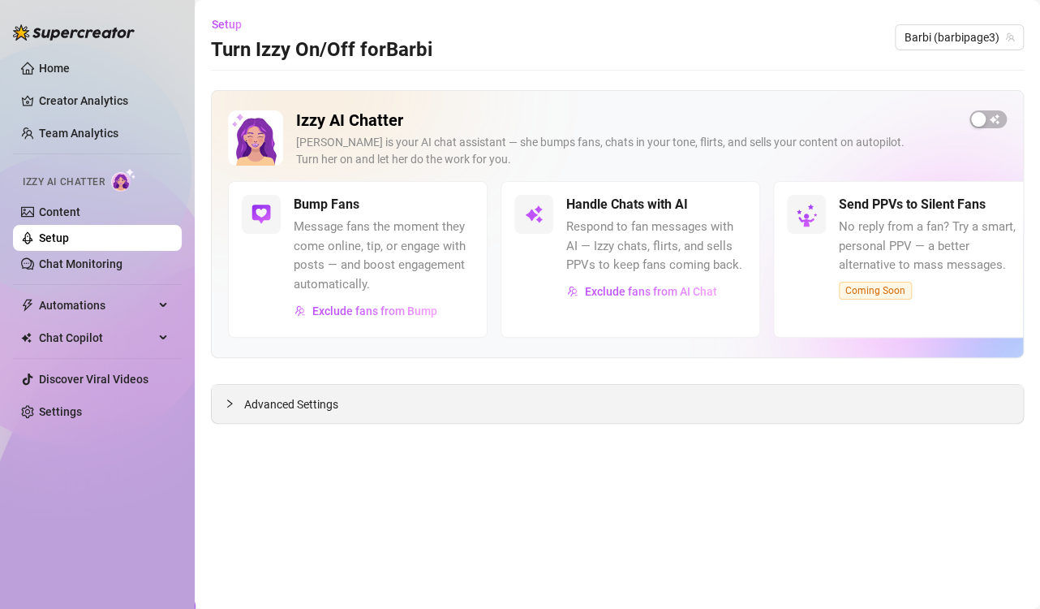
click at [259, 406] on span "Advanced Settings" at bounding box center [291, 404] width 94 height 18
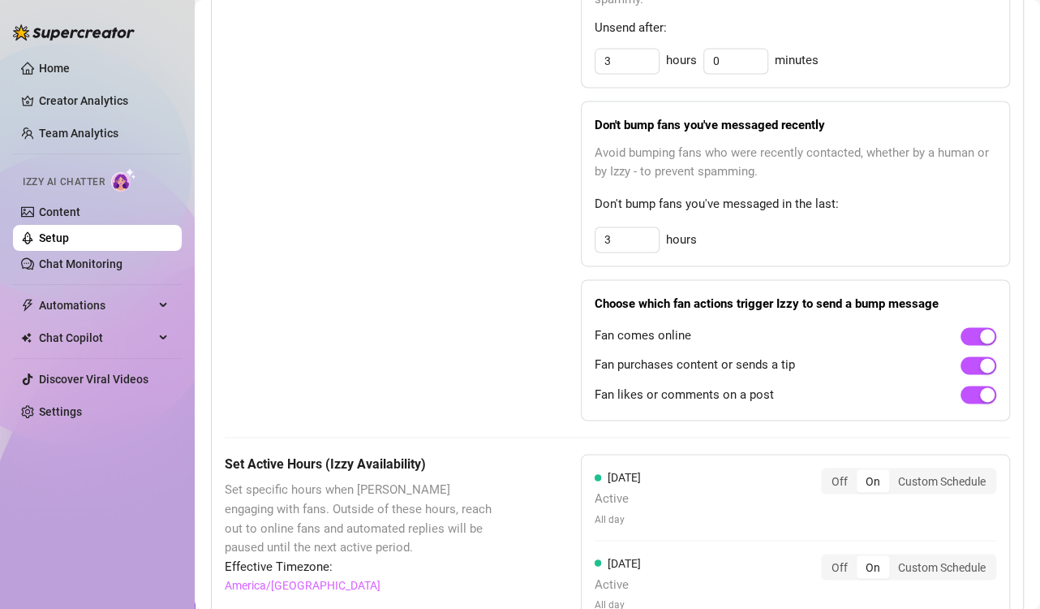
scroll to position [766, 0]
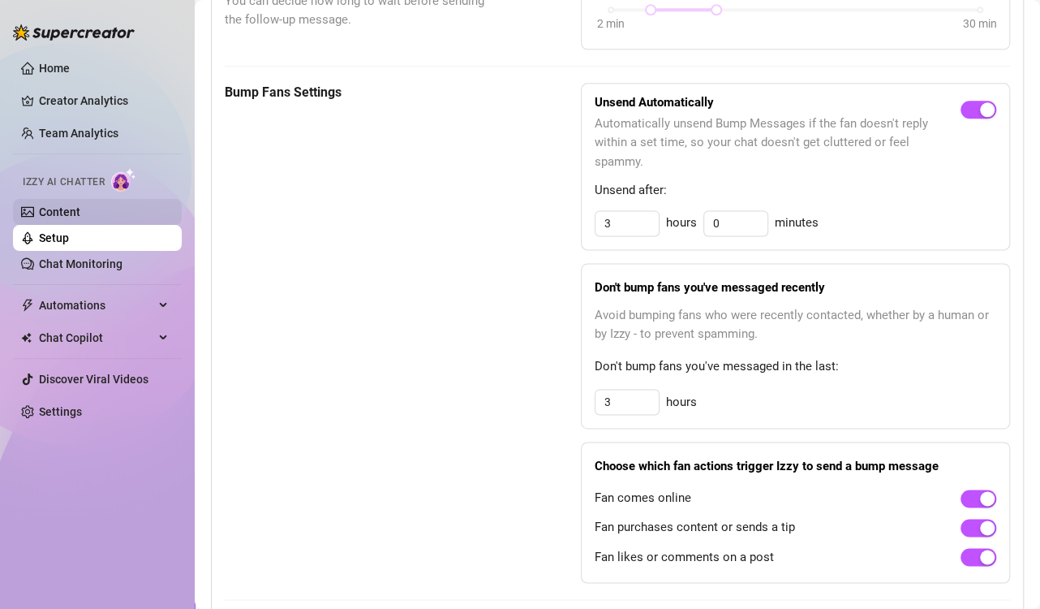
click at [63, 210] on link "Content" at bounding box center [59, 211] width 41 height 13
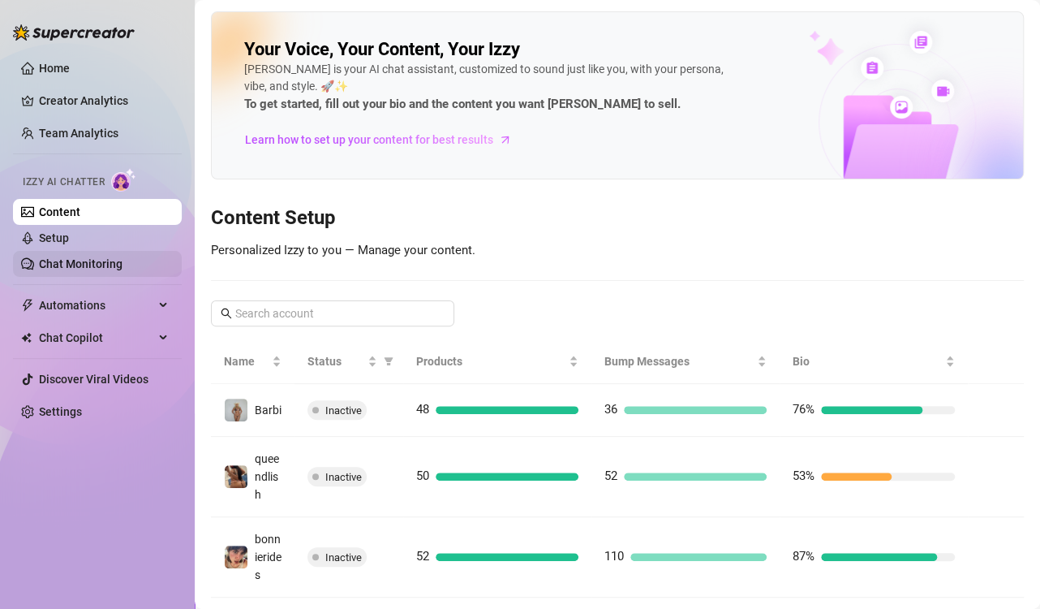
click at [93, 263] on link "Chat Monitoring" at bounding box center [81, 263] width 84 height 13
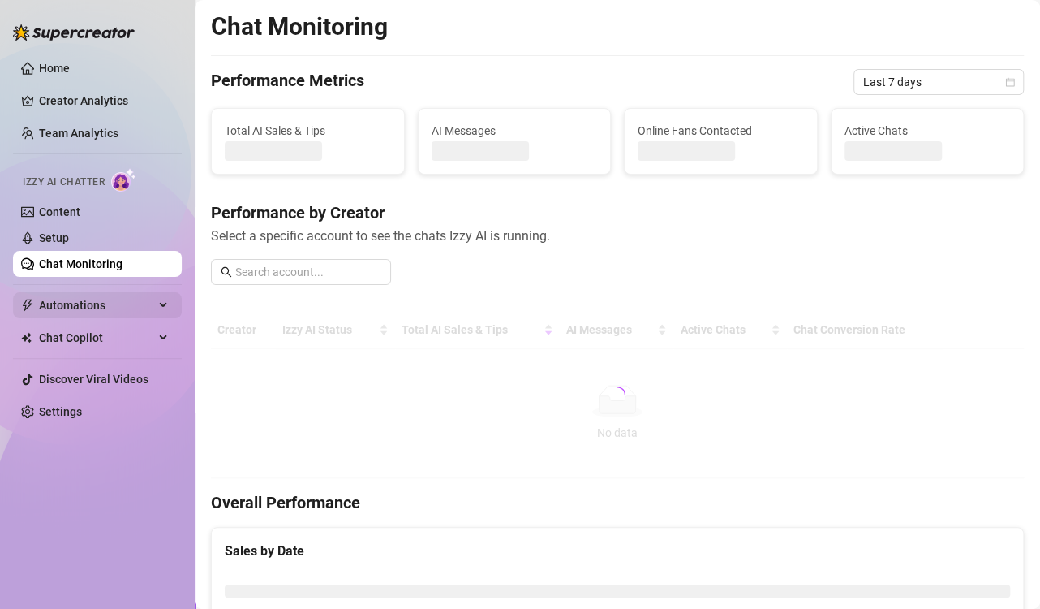
click at [94, 299] on span "Automations" at bounding box center [96, 305] width 115 height 26
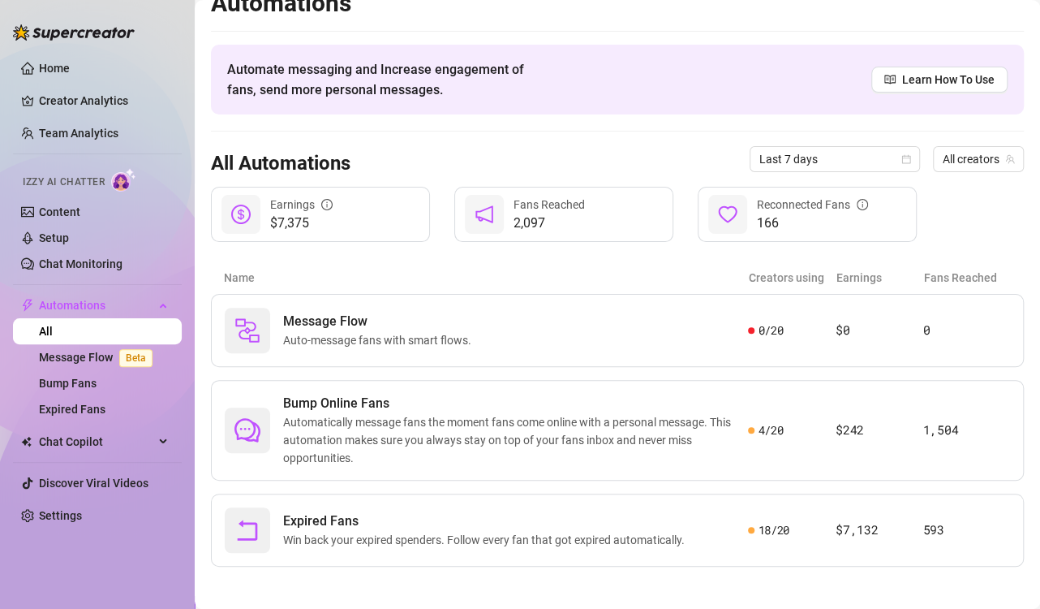
scroll to position [28, 0]
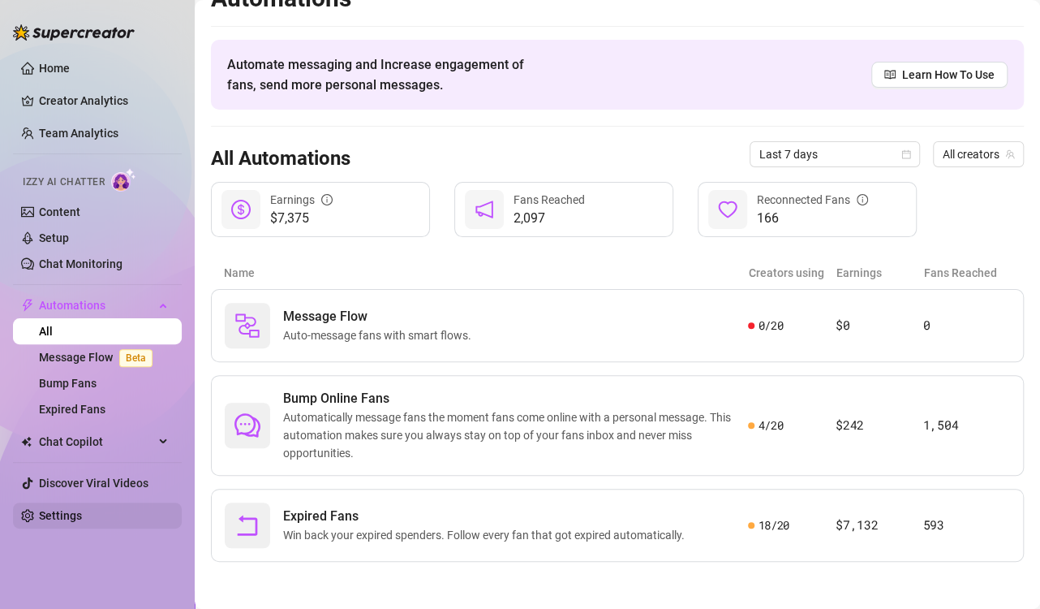
click at [64, 509] on link "Settings" at bounding box center [60, 515] width 43 height 13
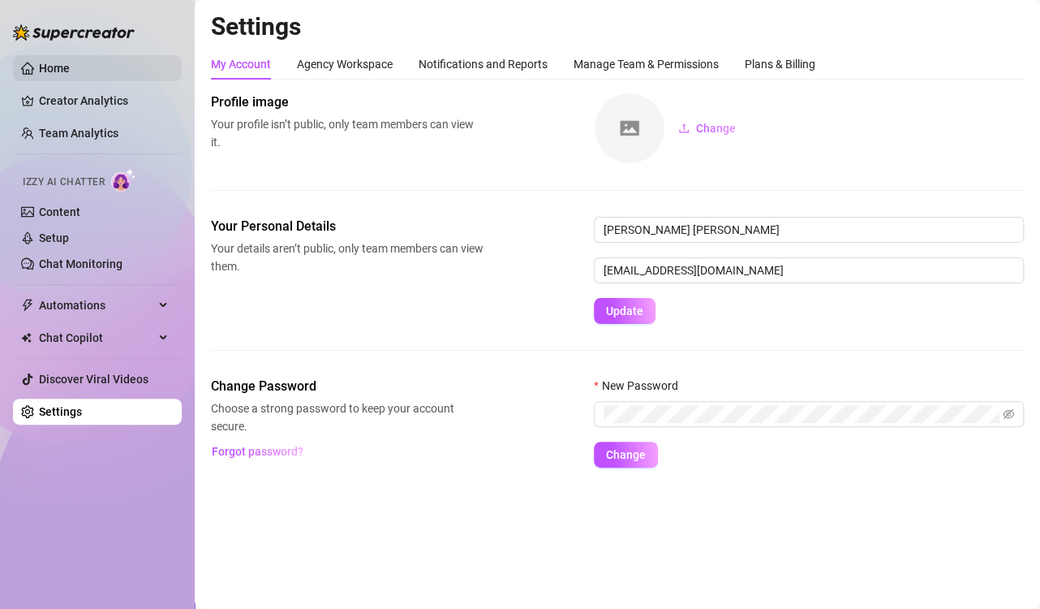
click at [50, 68] on link "Home" at bounding box center [54, 68] width 31 height 13
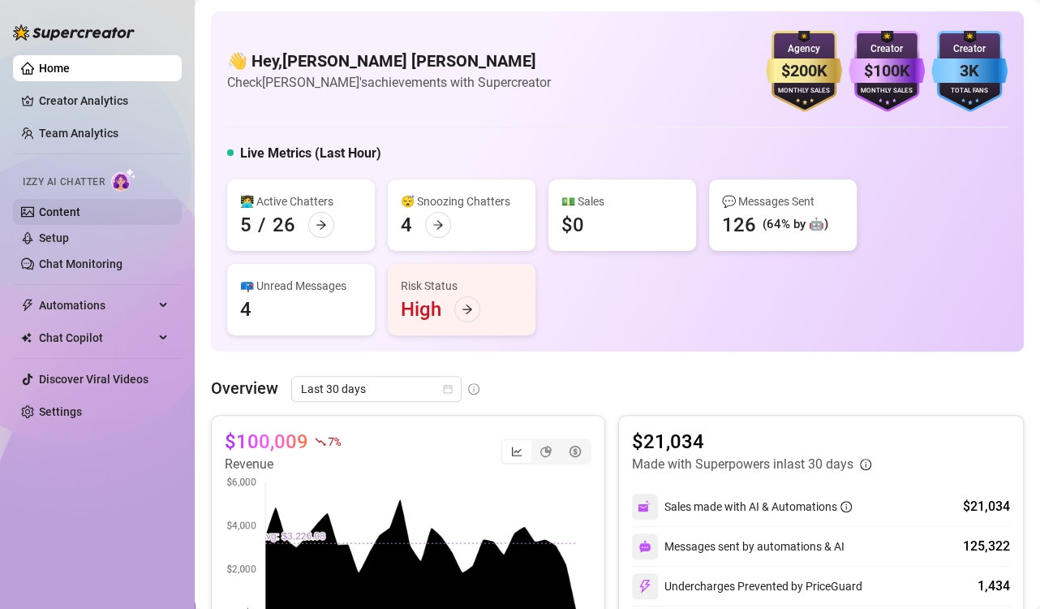
click at [62, 209] on link "Content" at bounding box center [59, 211] width 41 height 13
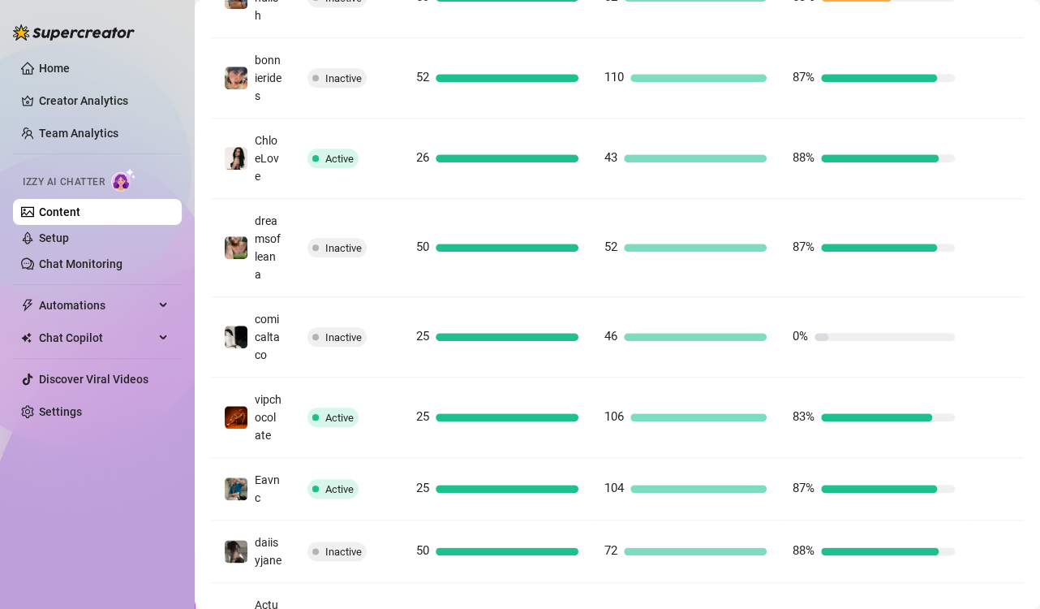
scroll to position [487, 0]
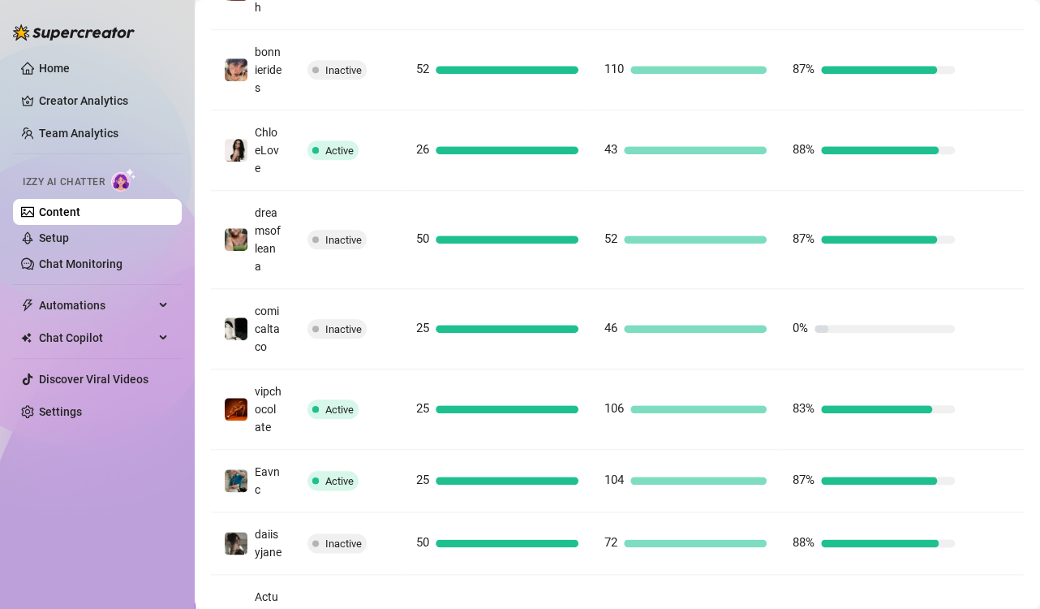
click at [635, 361] on td "46" at bounding box center [686, 329] width 188 height 80
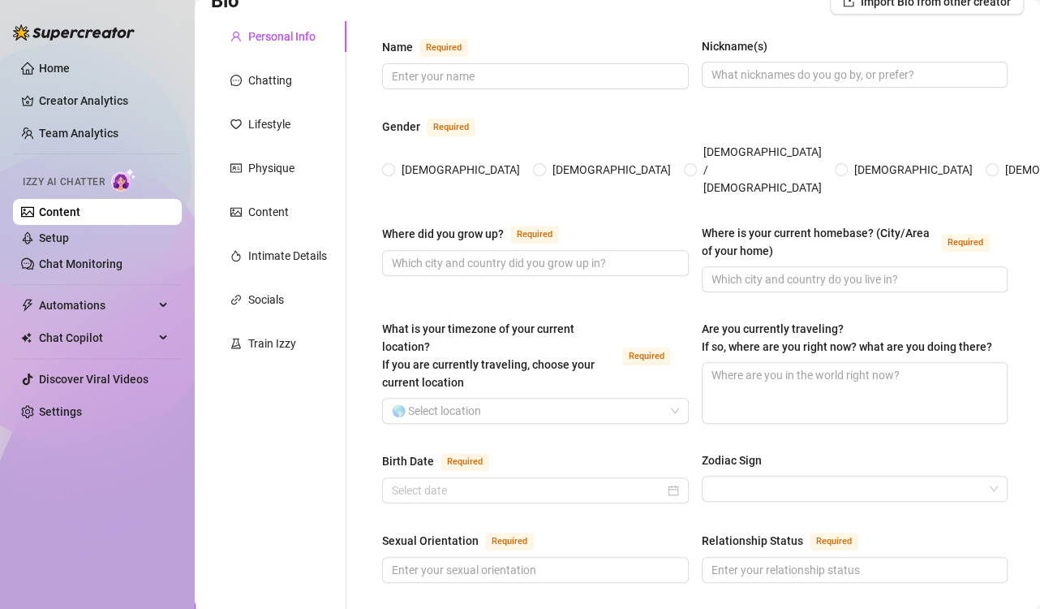
scroll to position [32, 0]
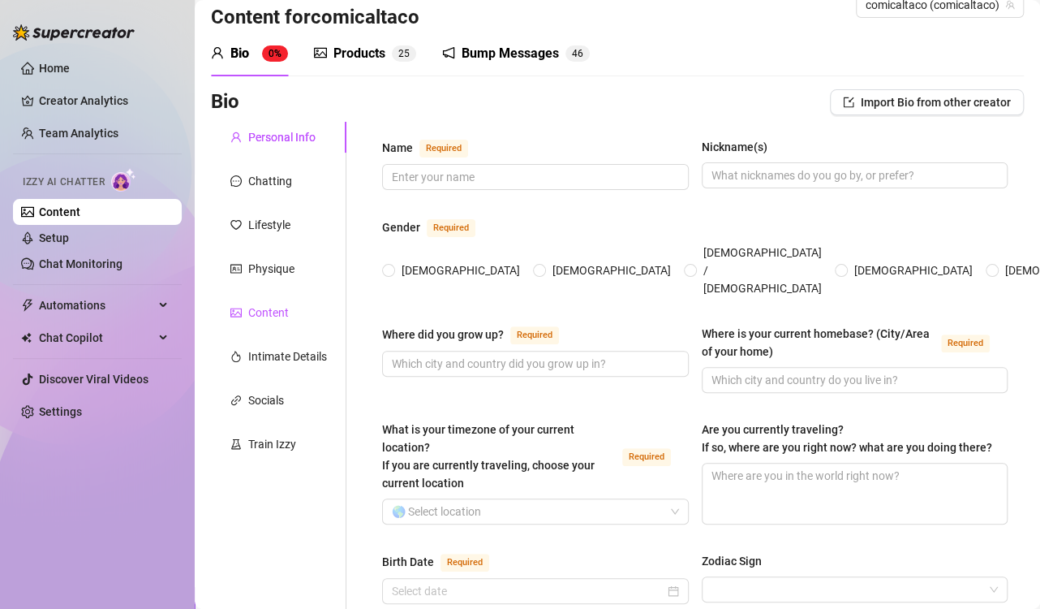
click at [271, 312] on div "Content" at bounding box center [268, 312] width 41 height 18
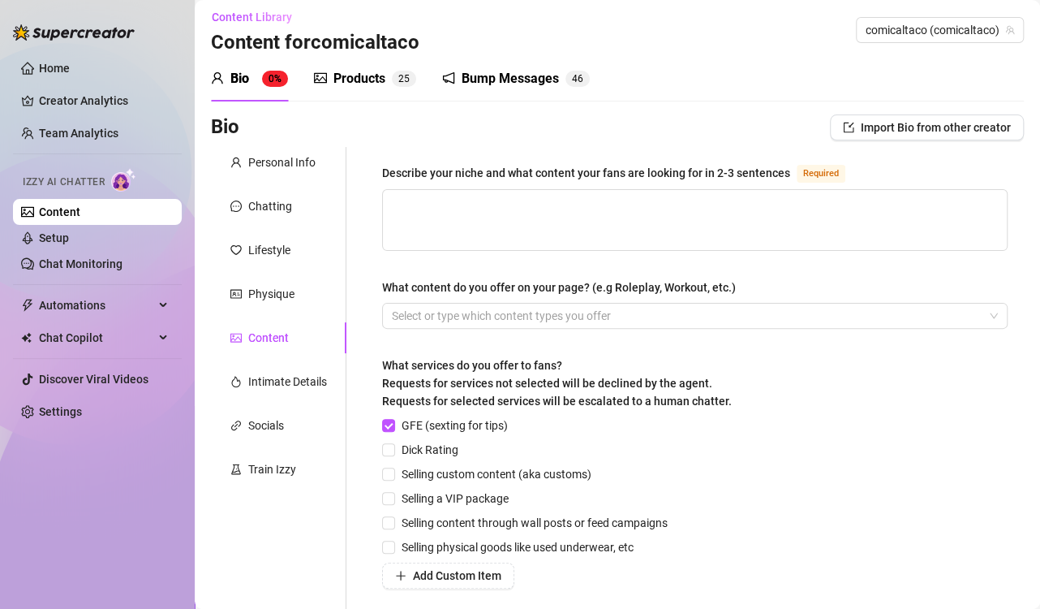
scroll to position [0, 0]
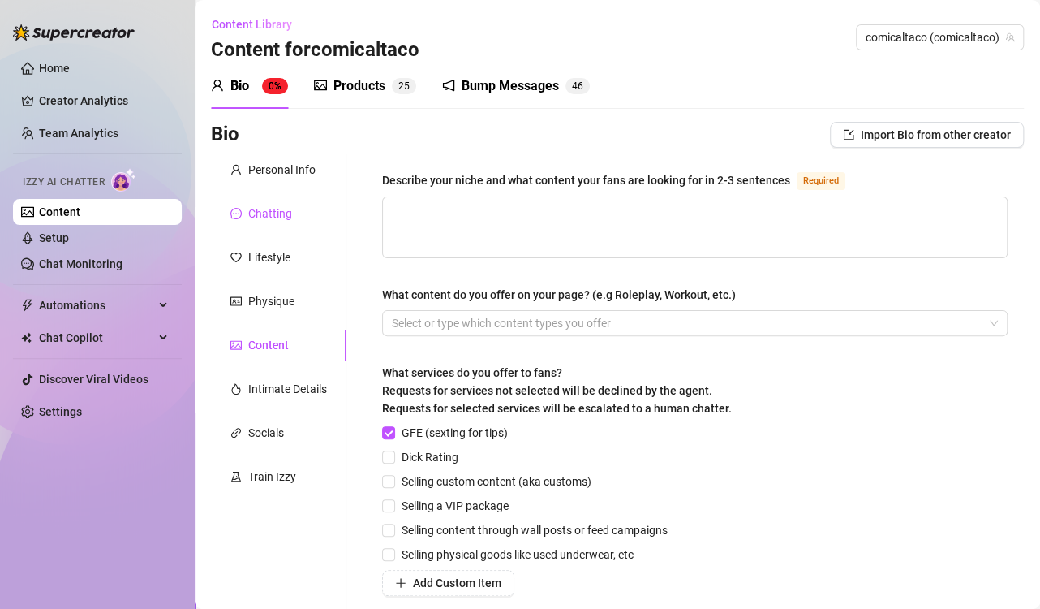
click at [272, 208] on div "Chatting" at bounding box center [270, 213] width 44 height 18
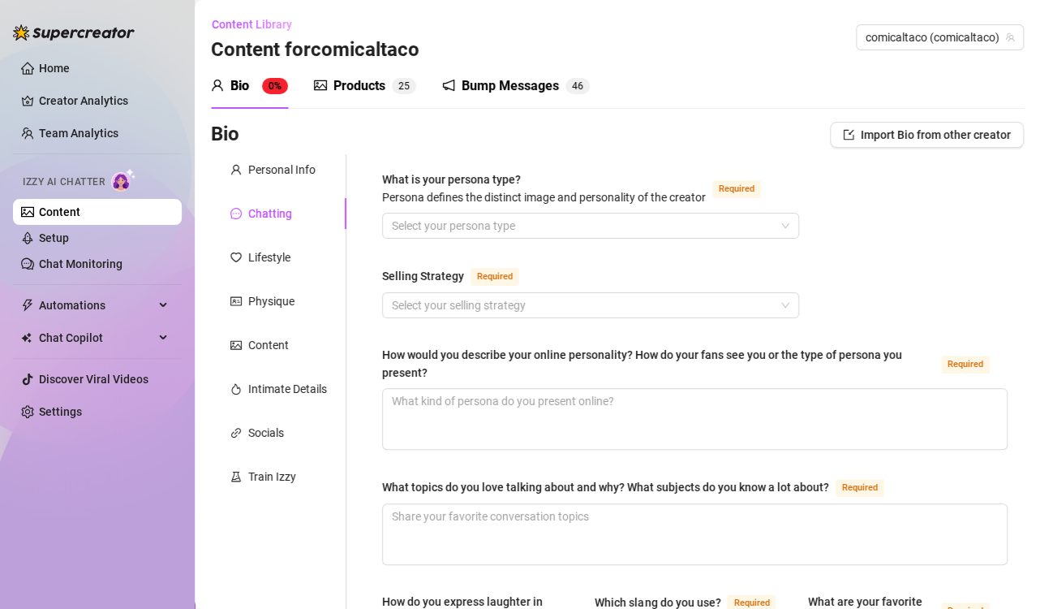
click at [366, 80] on div "Products" at bounding box center [360, 85] width 52 height 19
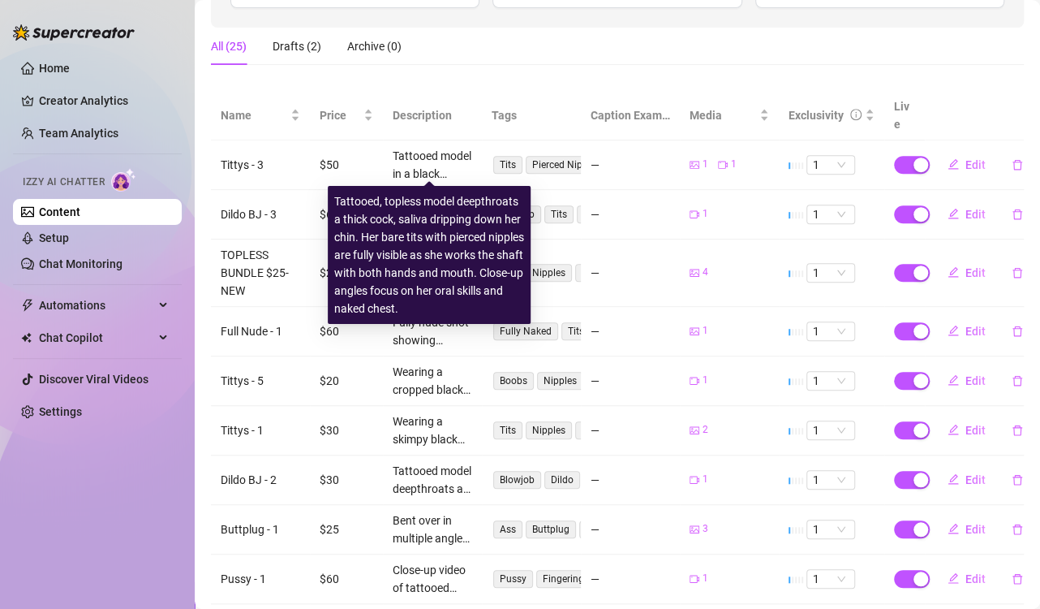
scroll to position [361, 0]
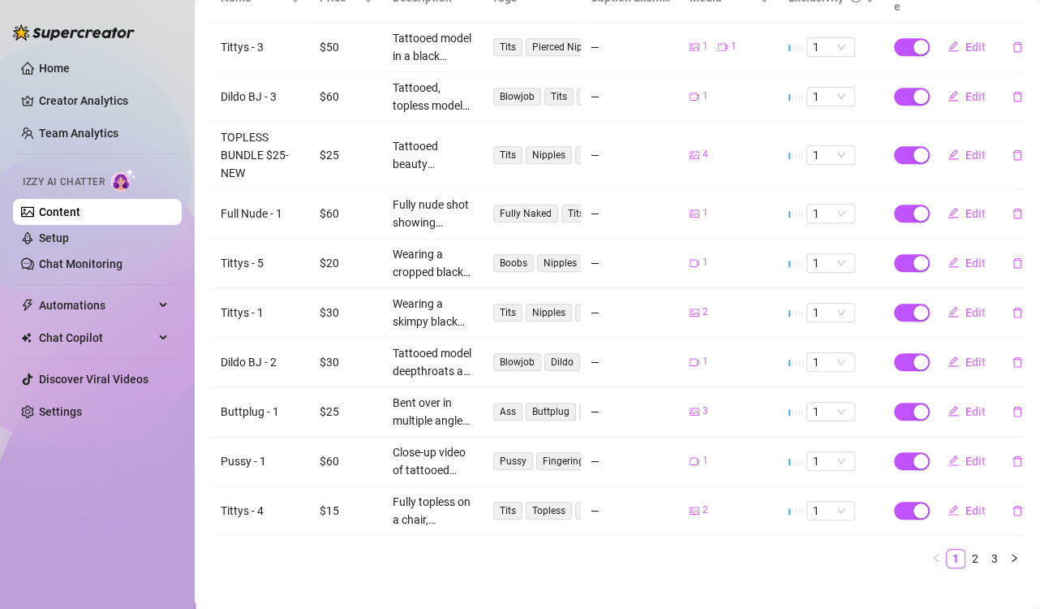
click at [80, 213] on link "Content" at bounding box center [59, 211] width 41 height 13
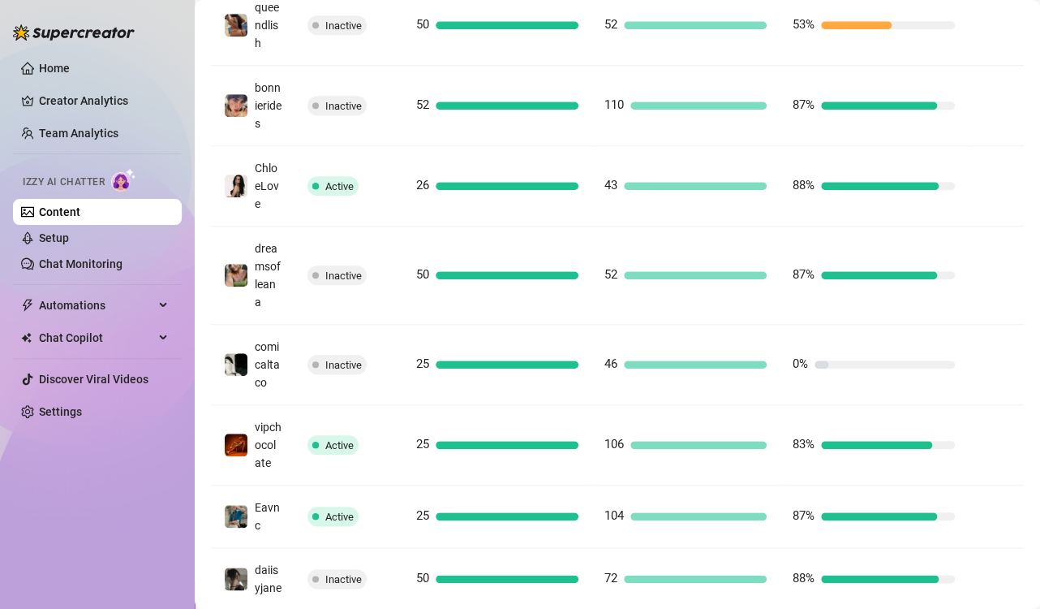
scroll to position [487, 0]
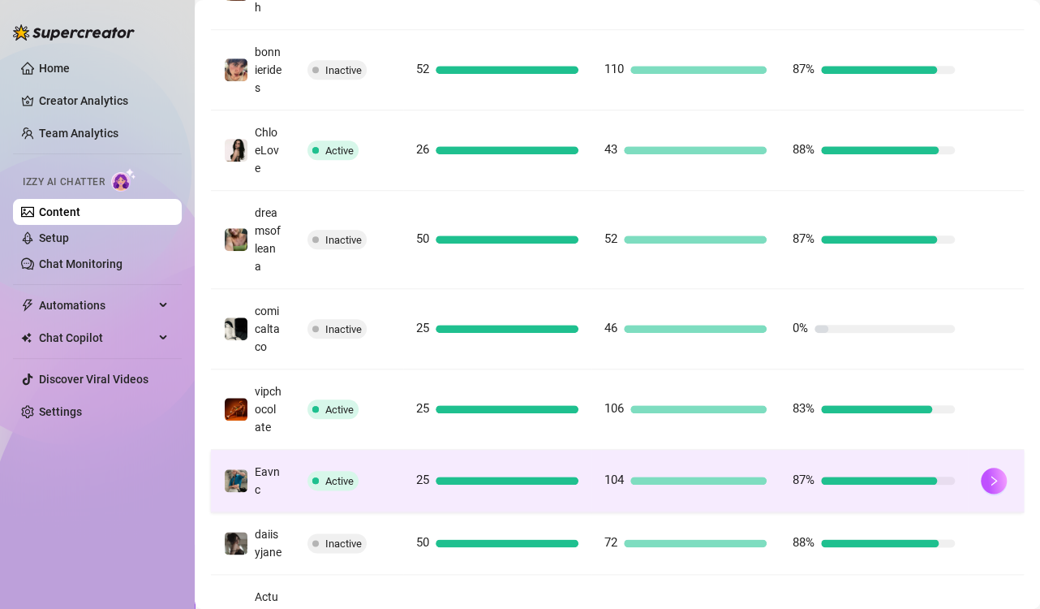
click at [480, 512] on td "25" at bounding box center [497, 481] width 188 height 62
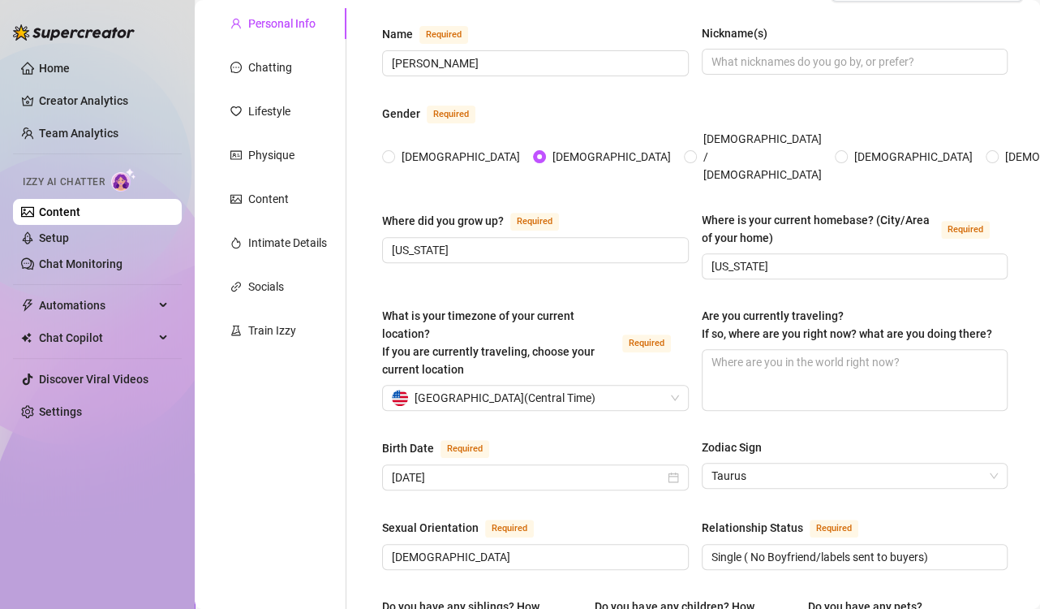
scroll to position [65, 0]
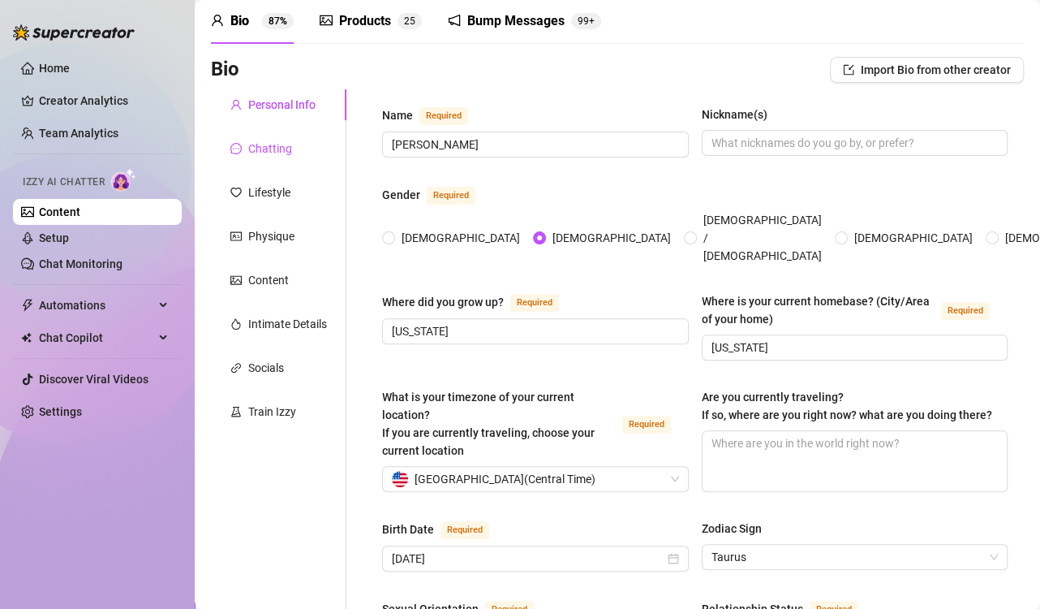
click at [262, 144] on div "Chatting" at bounding box center [270, 149] width 44 height 18
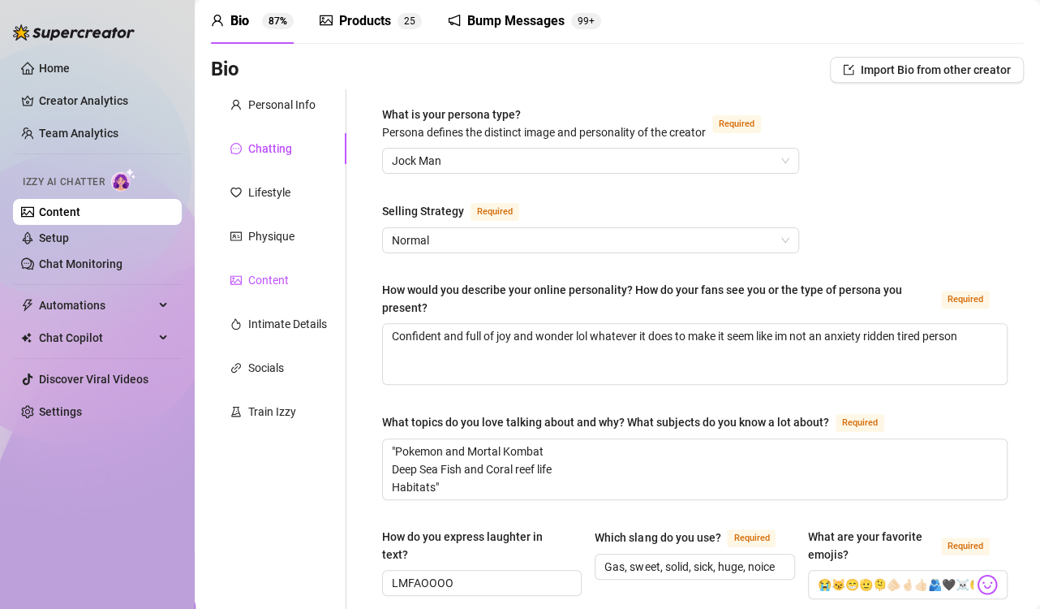
click at [266, 271] on div "Content" at bounding box center [268, 280] width 41 height 18
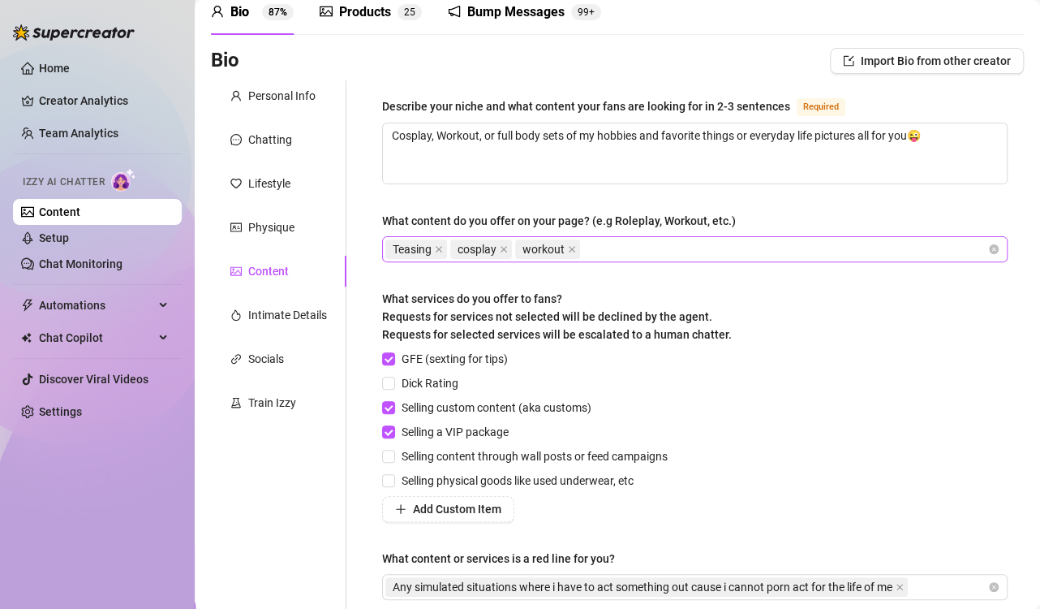
scroll to position [0, 0]
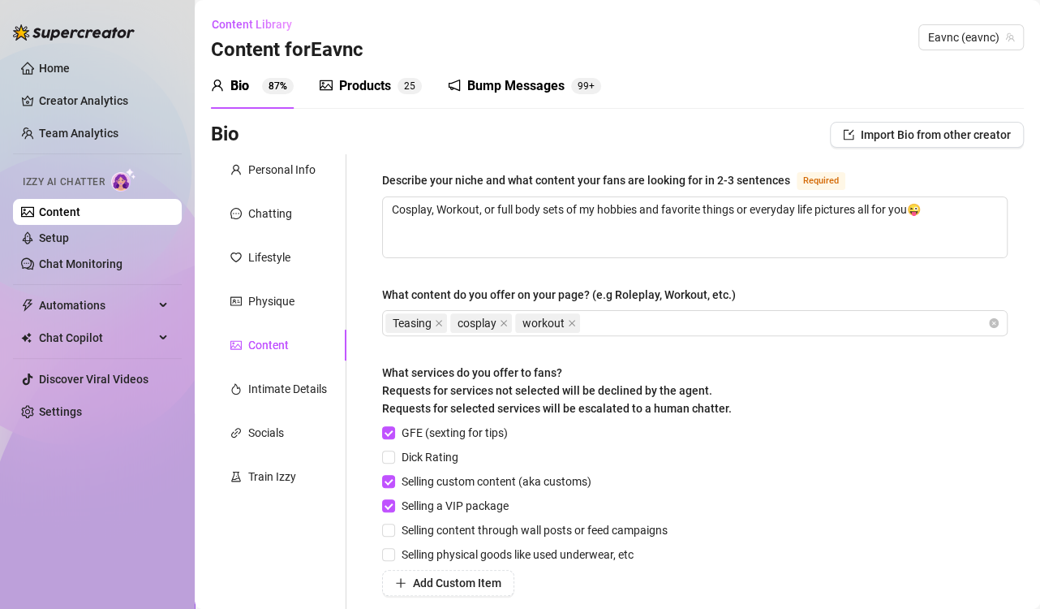
click at [369, 95] on div "Products" at bounding box center [365, 85] width 52 height 19
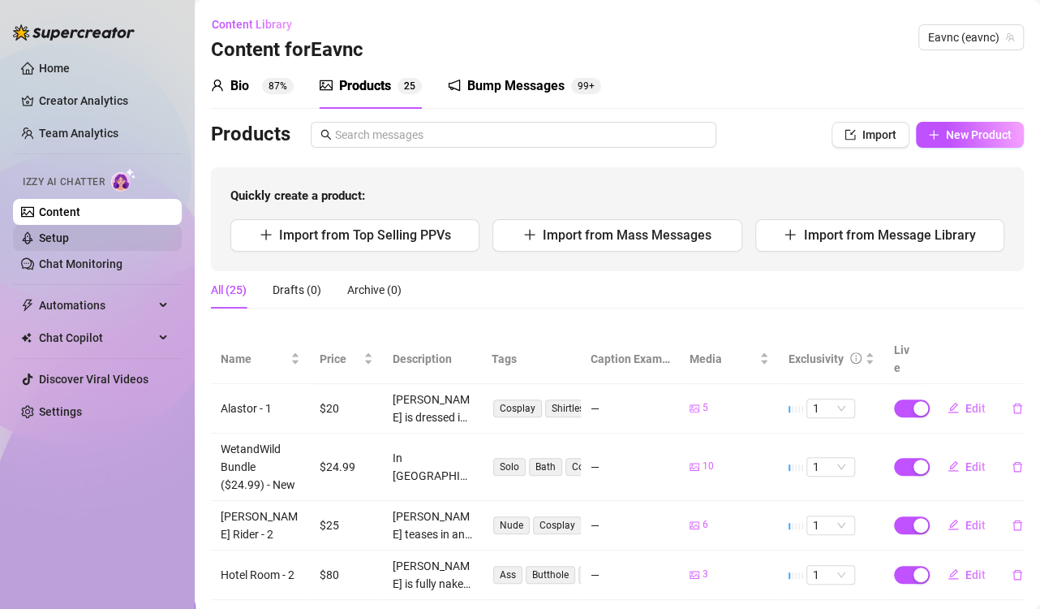
click at [54, 234] on link "Setup" at bounding box center [54, 237] width 30 height 13
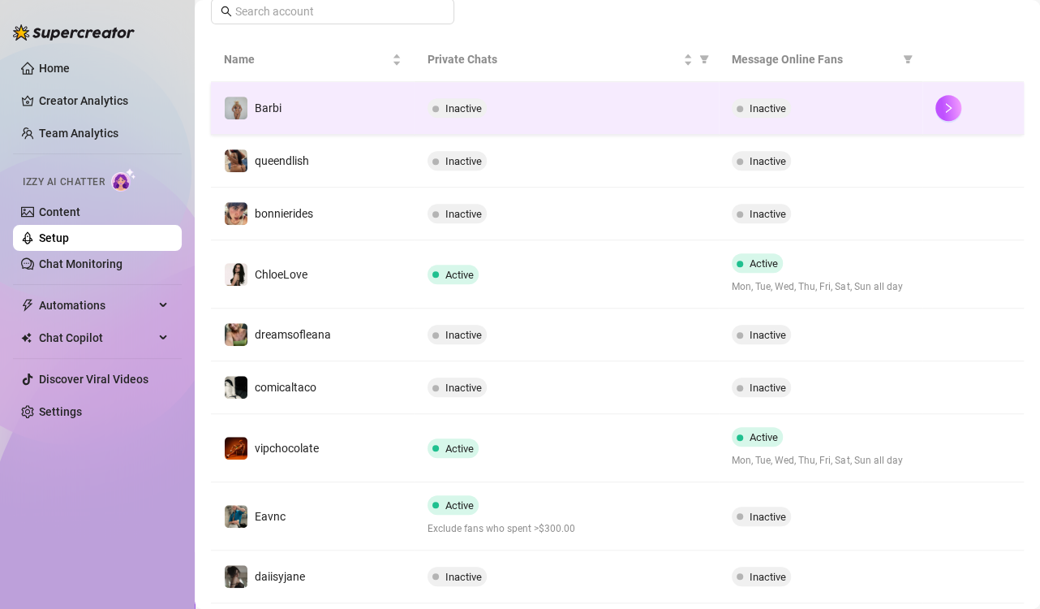
scroll to position [325, 0]
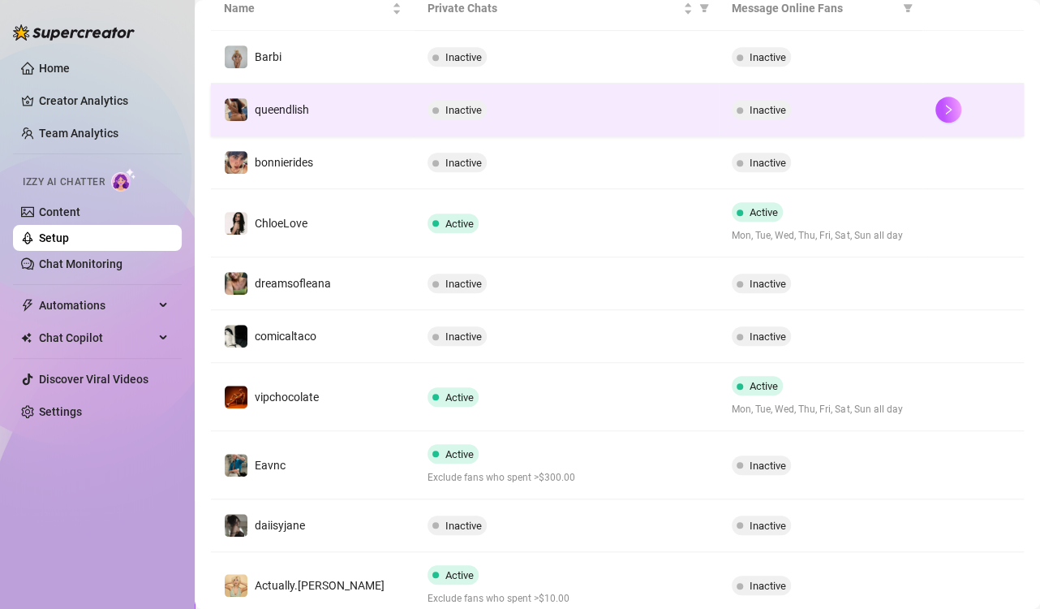
click at [592, 118] on td "Inactive" at bounding box center [567, 110] width 305 height 53
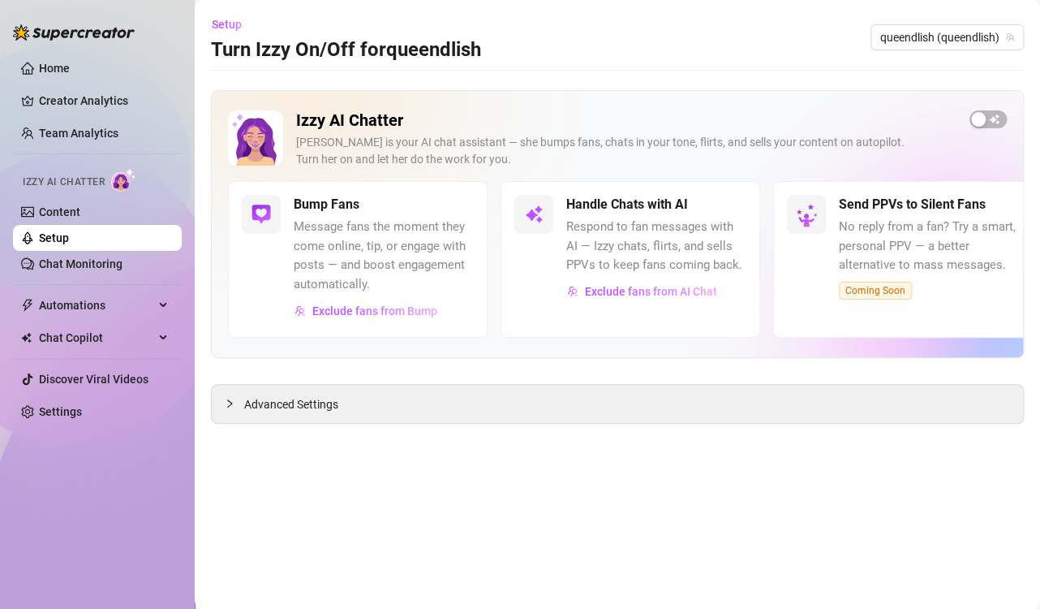
click at [69, 233] on link "Setup" at bounding box center [54, 237] width 30 height 13
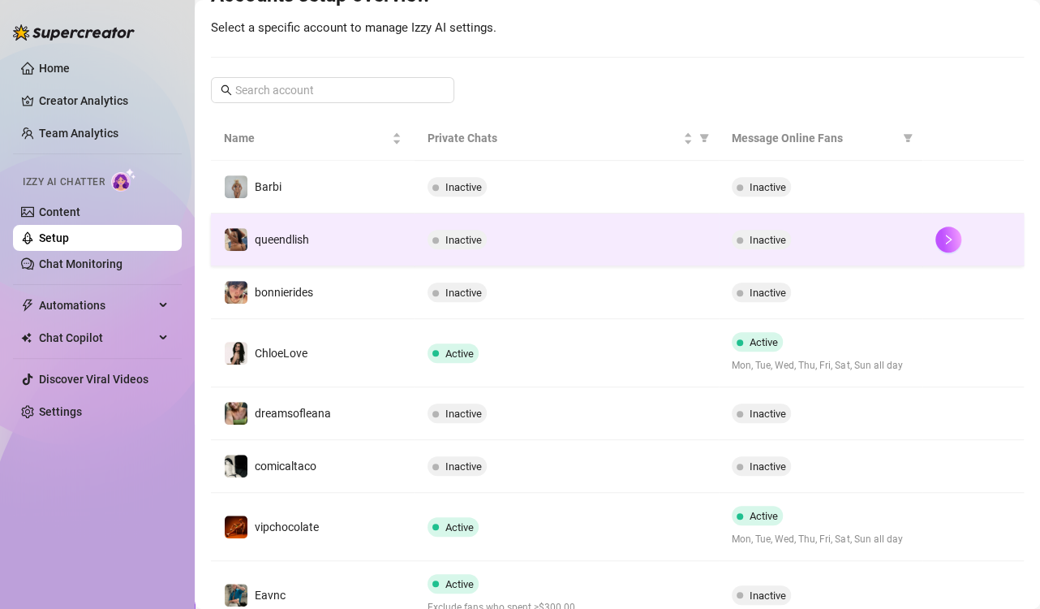
scroll to position [325, 0]
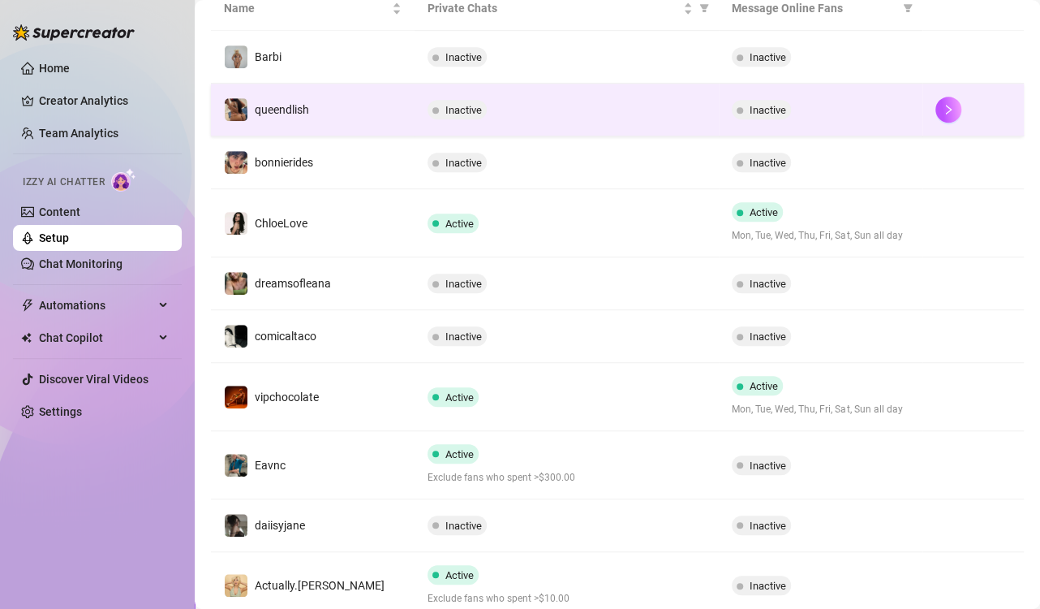
click at [605, 433] on td "Active Exclude fans who spent >$300.00" at bounding box center [567, 465] width 305 height 68
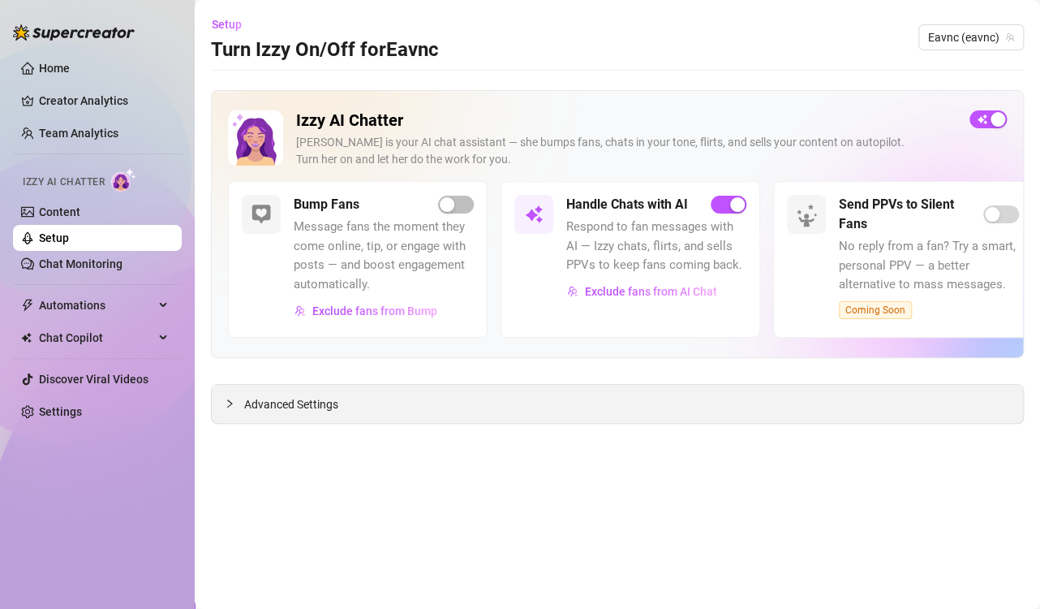
click at [338, 402] on span "Advanced Settings" at bounding box center [291, 404] width 94 height 18
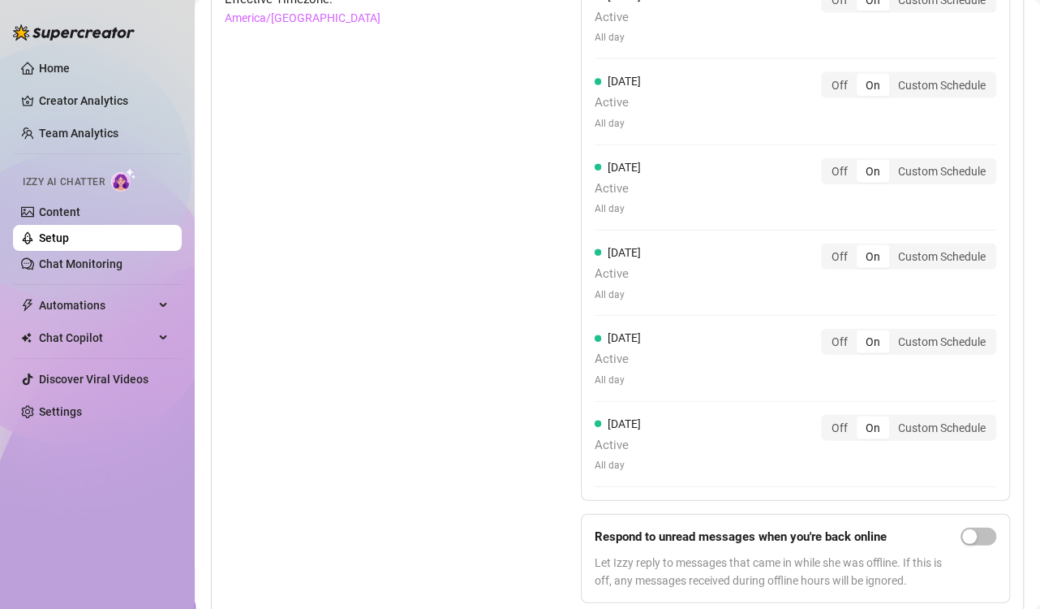
scroll to position [1577, 0]
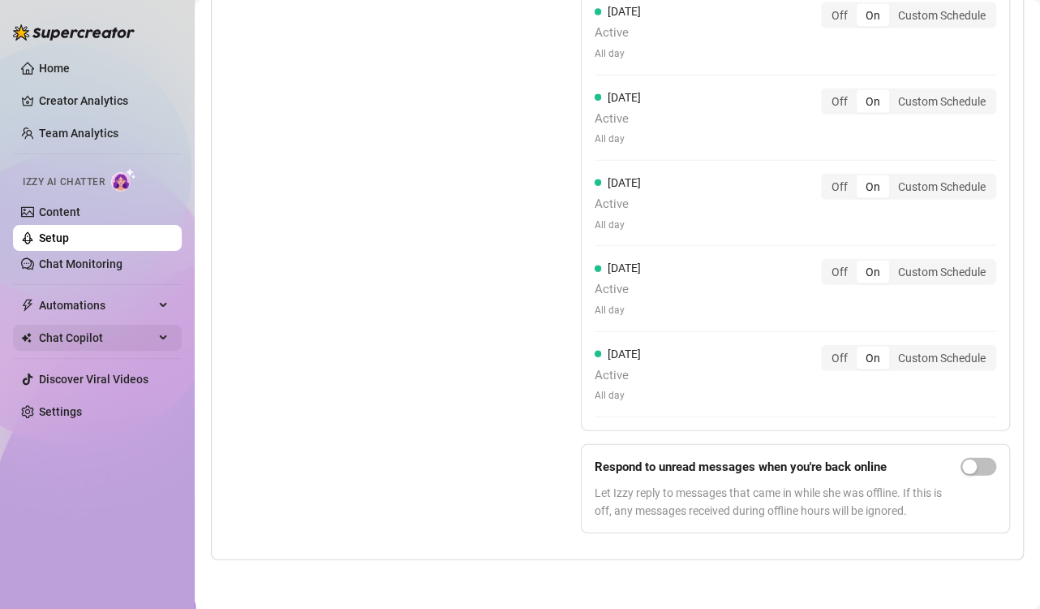
click at [83, 338] on span "Chat Copilot" at bounding box center [96, 338] width 115 height 26
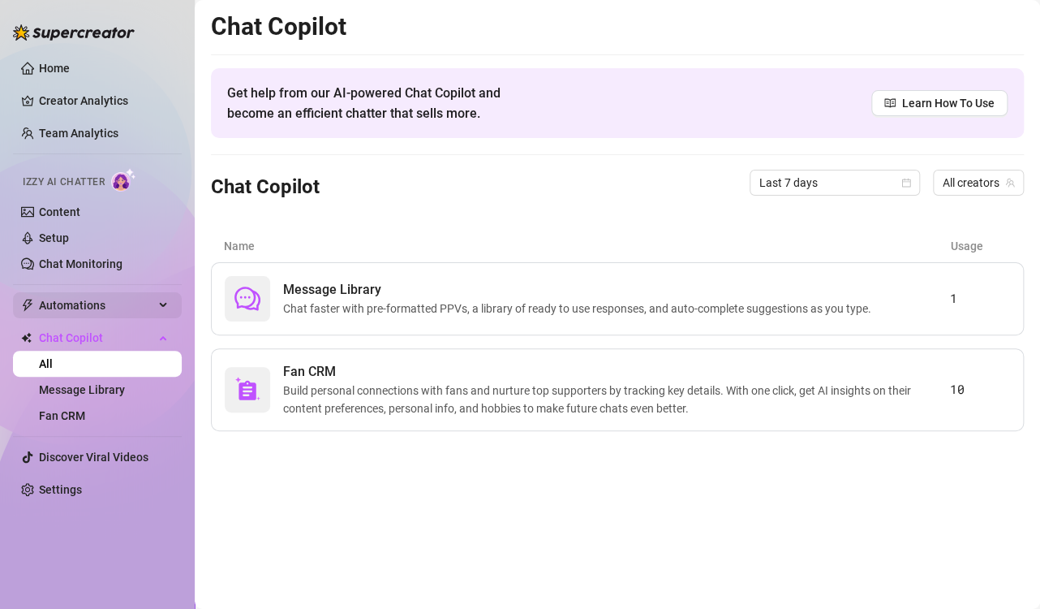
click at [60, 299] on span "Automations" at bounding box center [96, 305] width 115 height 26
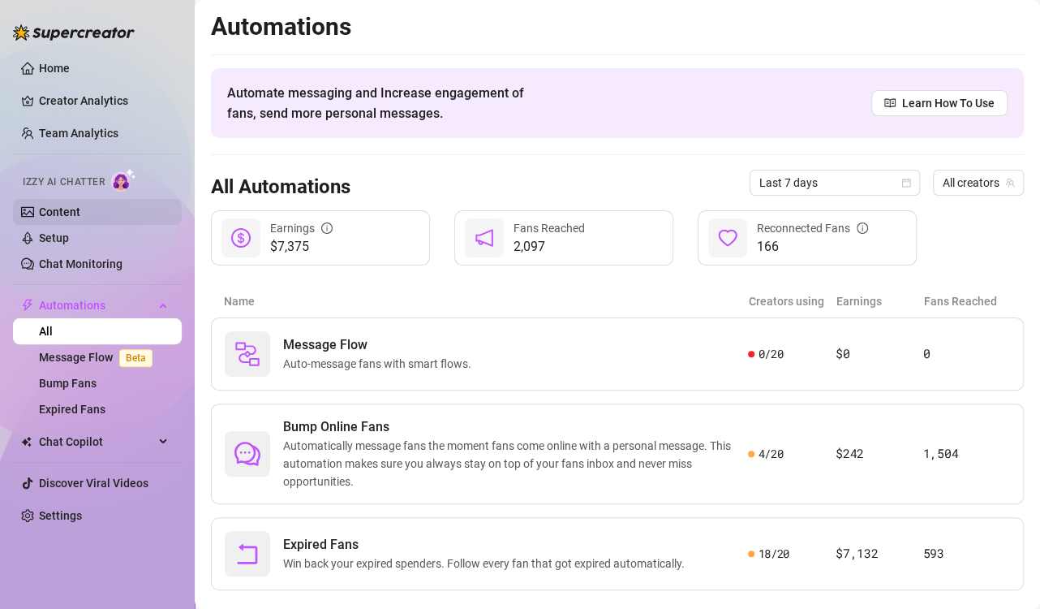
click at [54, 210] on link "Content" at bounding box center [59, 211] width 41 height 13
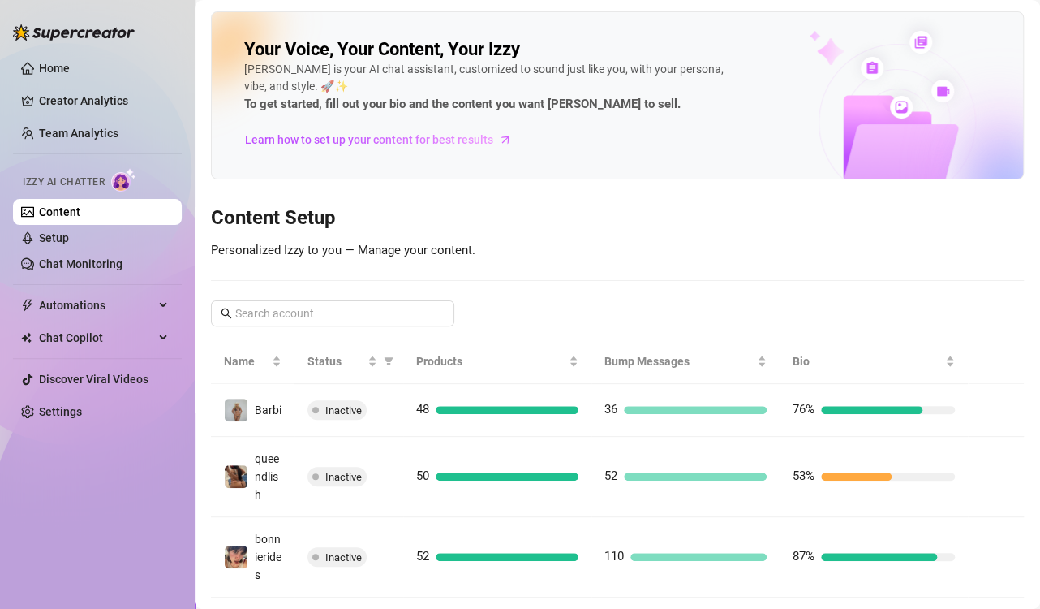
click at [123, 470] on div "Home Creator Analytics Team Analytics Izzy AI Chatter Content Setup Chat Monito…" at bounding box center [97, 297] width 169 height 594
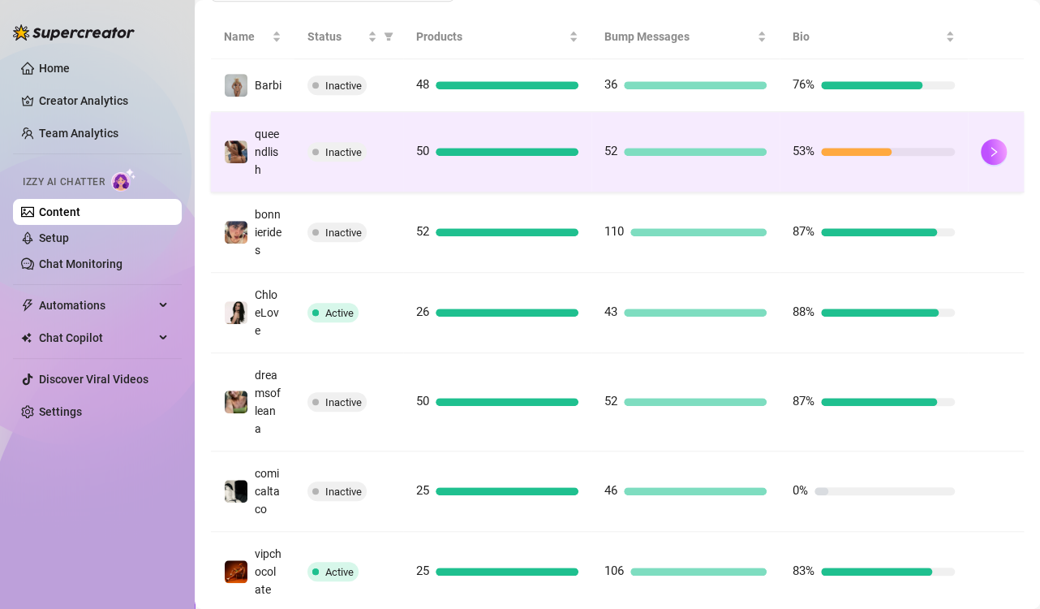
scroll to position [487, 0]
